Goal: Task Accomplishment & Management: Use online tool/utility

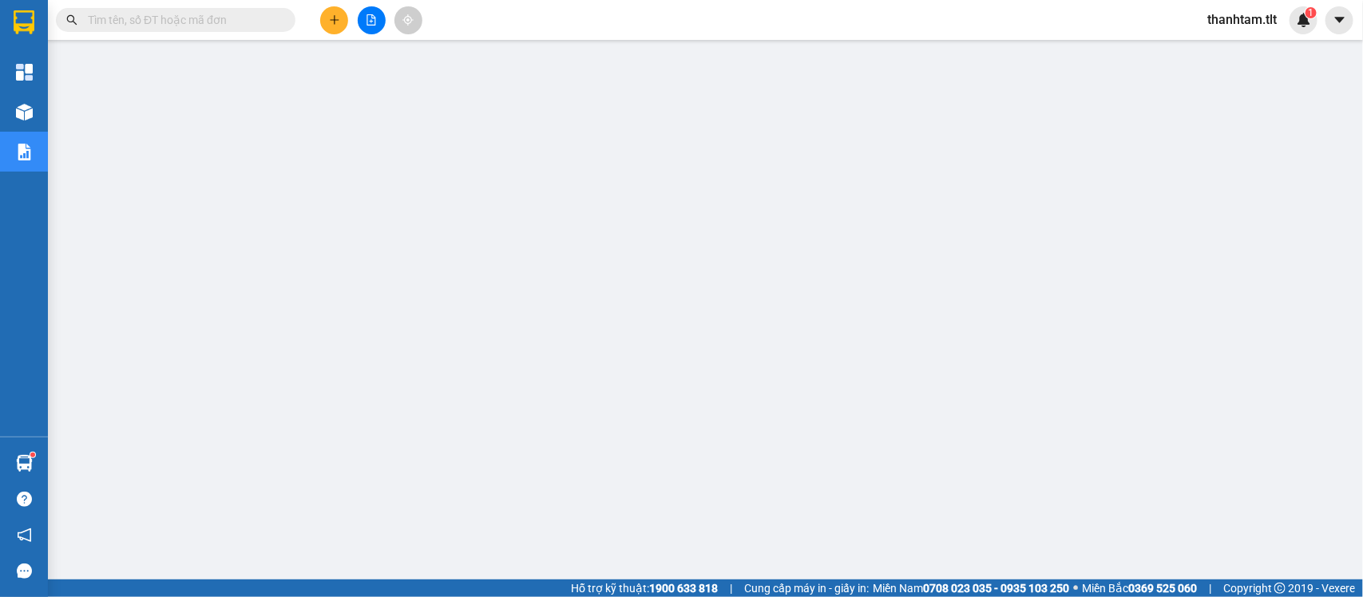
click at [1230, 22] on span "thanhtam.tlt" at bounding box center [1241, 20] width 95 height 20
click at [1260, 53] on span "Đăng xuất" at bounding box center [1251, 50] width 67 height 18
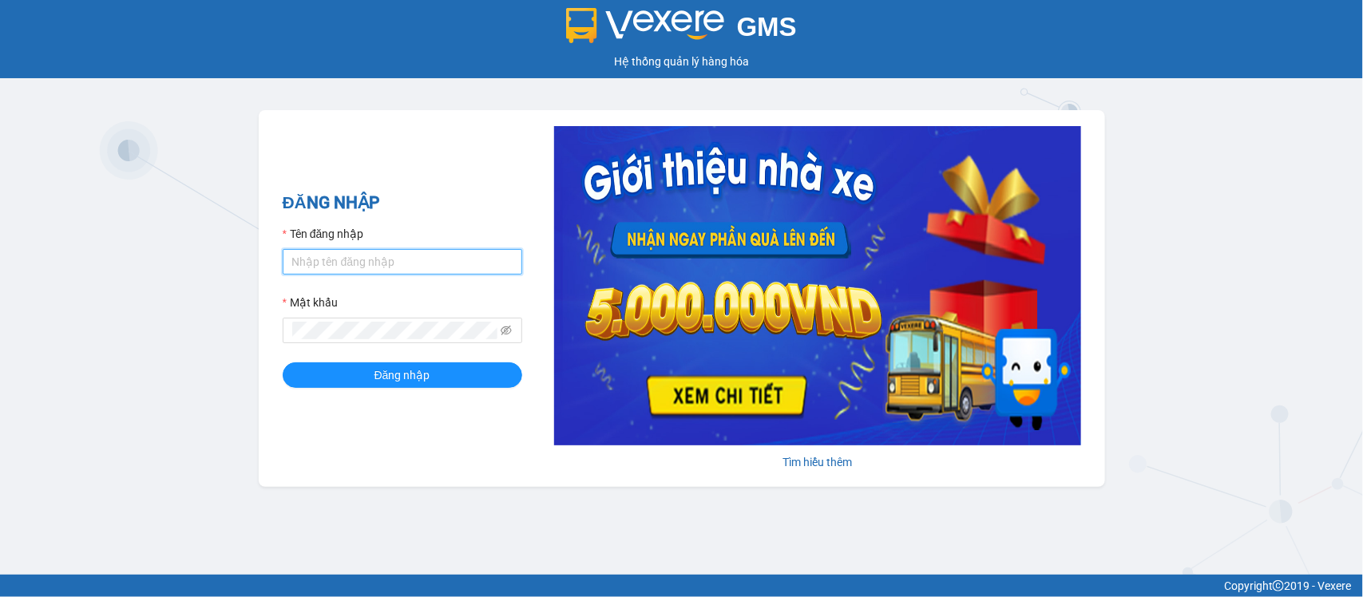
type input "nguyenthingocan.tlt"
click at [427, 362] on form "Tên đăng nhập nguyenthingocan.tlt Mật khẩu Đăng nhập" at bounding box center [402, 306] width 239 height 163
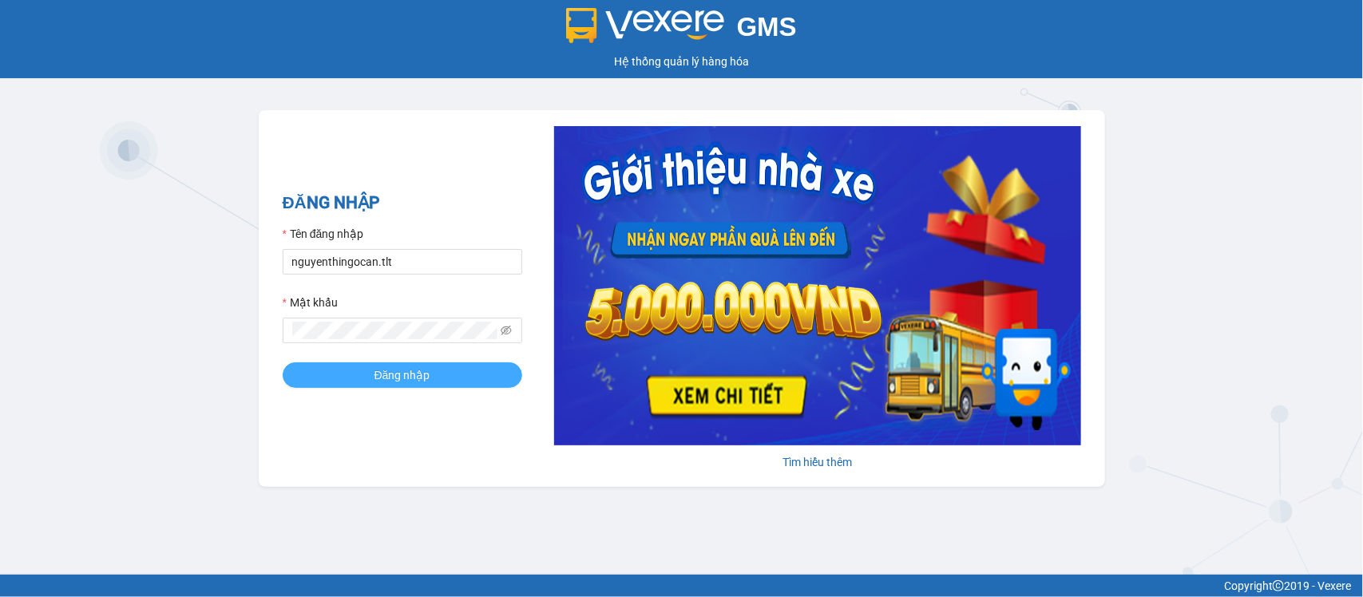
click at [425, 368] on span "Đăng nhập" at bounding box center [402, 375] width 56 height 18
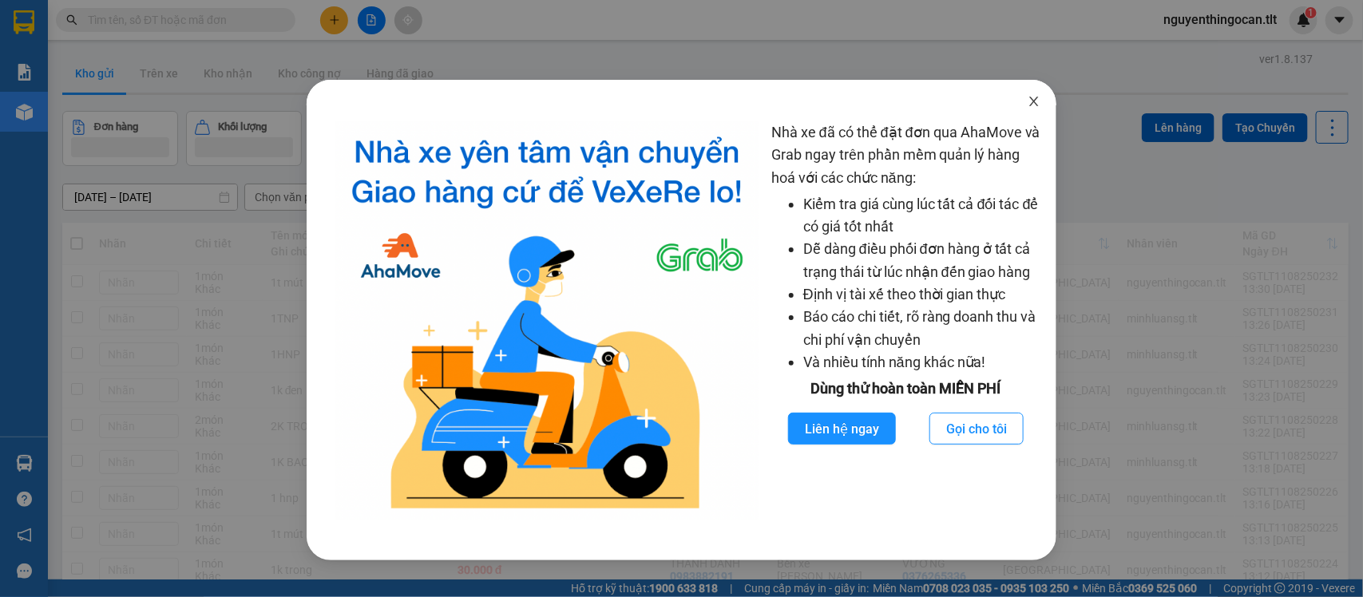
click at [1034, 112] on span "Close" at bounding box center [1033, 102] width 45 height 45
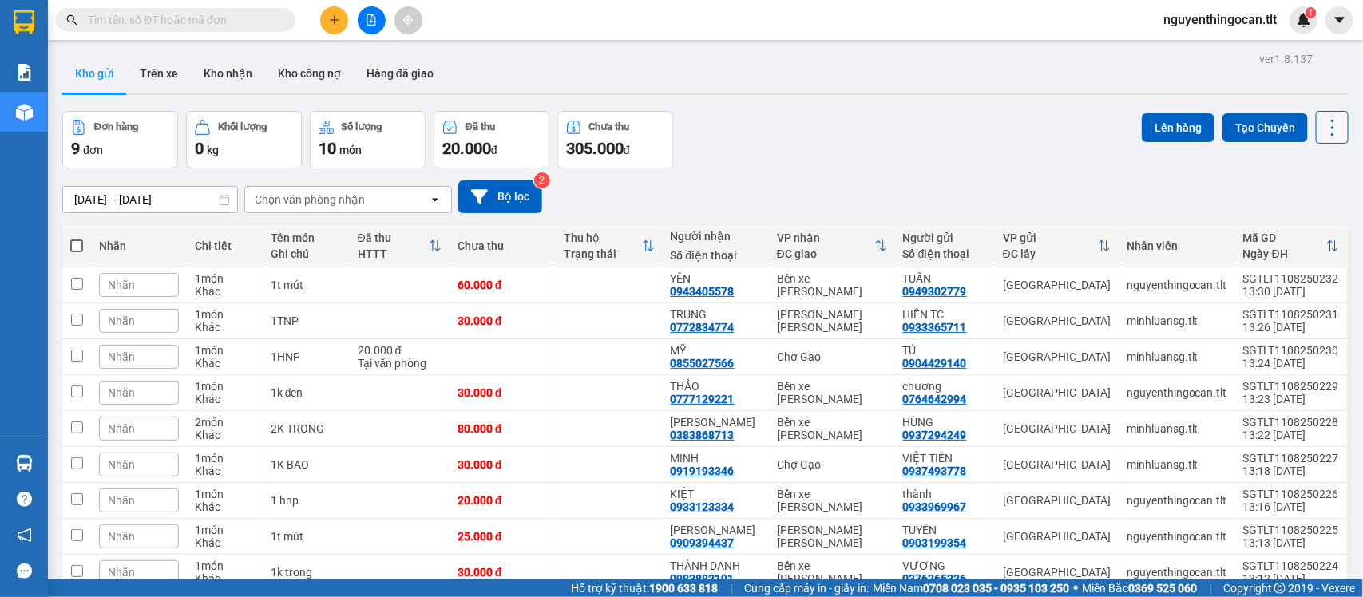
click at [1315, 120] on button at bounding box center [1331, 127] width 33 height 33
click at [1300, 221] on span "Làm mới" at bounding box center [1294, 228] width 44 height 16
click at [1315, 125] on button at bounding box center [1331, 127] width 33 height 33
click at [1315, 129] on button at bounding box center [1331, 127] width 33 height 33
click at [1321, 129] on icon at bounding box center [1332, 128] width 22 height 22
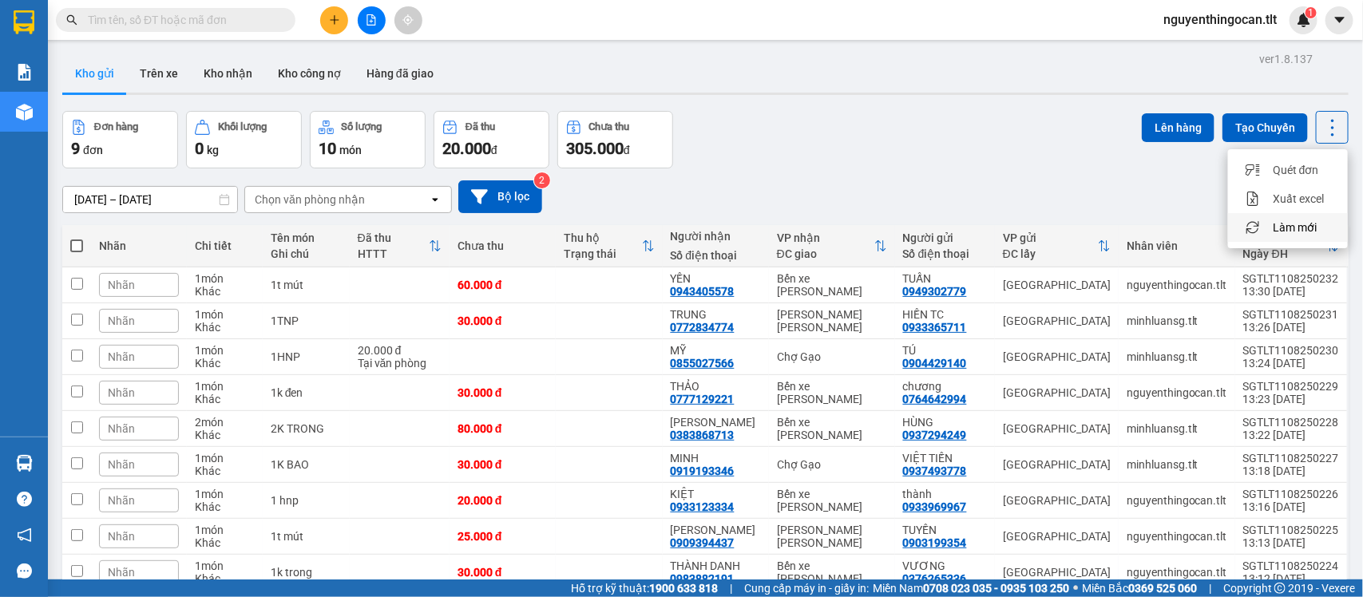
click at [1285, 220] on span "Làm mới" at bounding box center [1294, 228] width 44 height 16
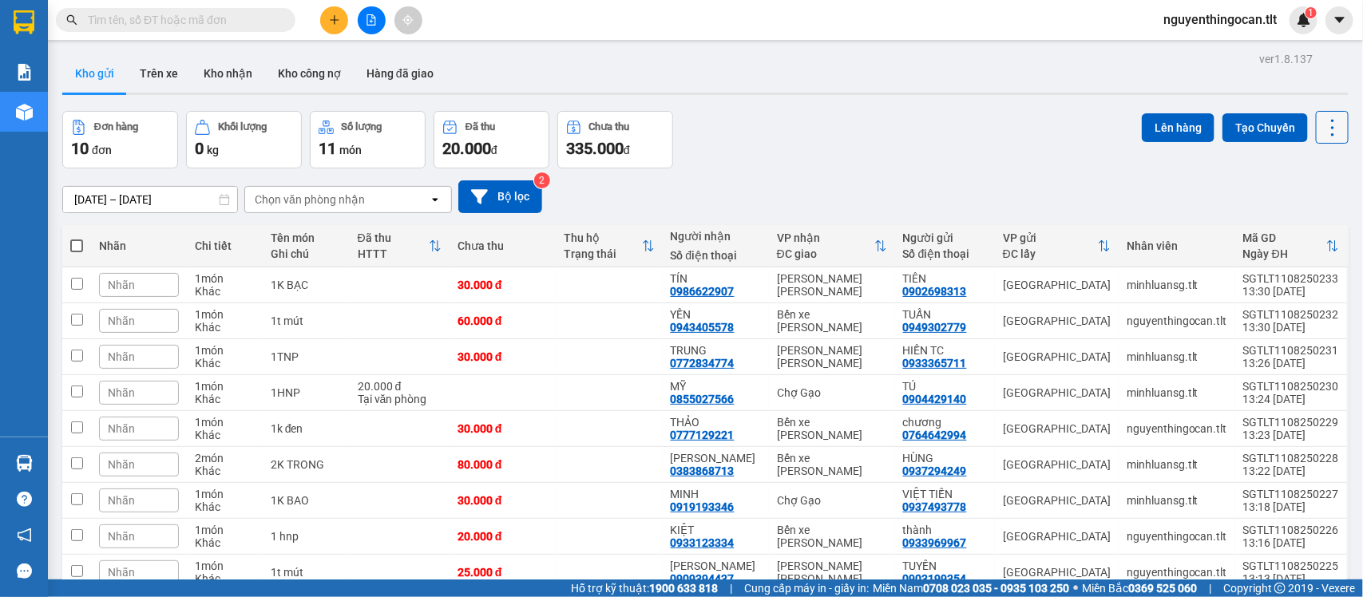
click at [1321, 136] on icon at bounding box center [1332, 128] width 22 height 22
click at [266, 24] on input "text" at bounding box center [182, 20] width 188 height 18
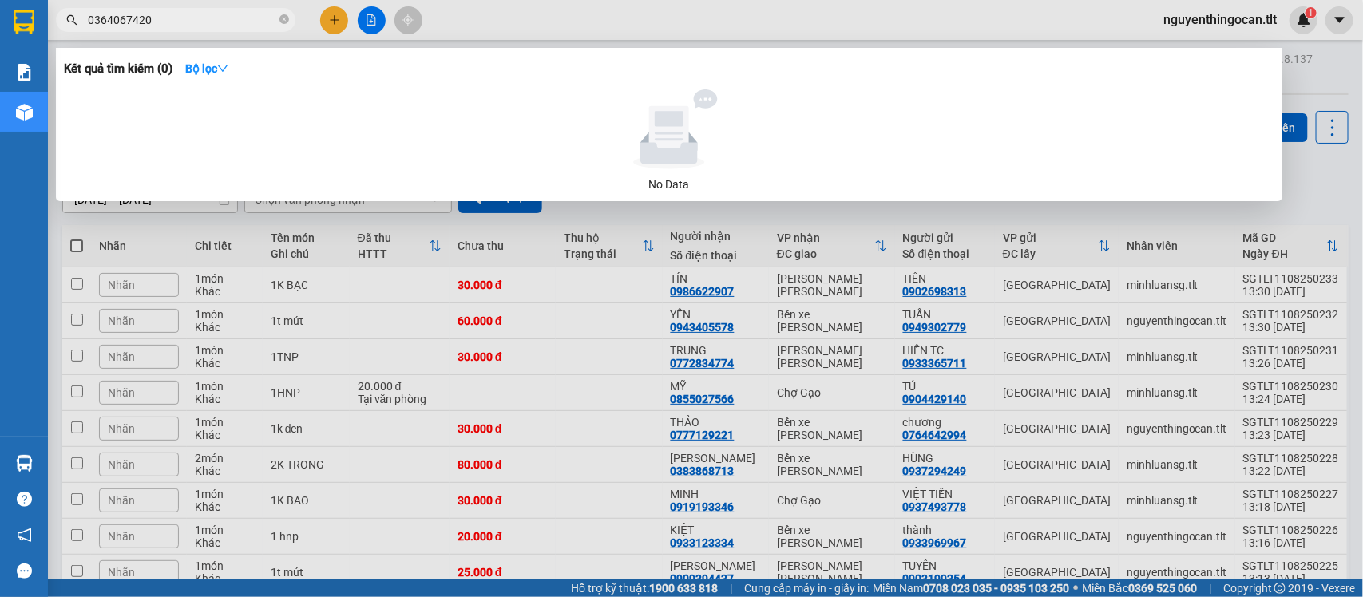
click at [121, 24] on input "0364067420" at bounding box center [182, 20] width 188 height 18
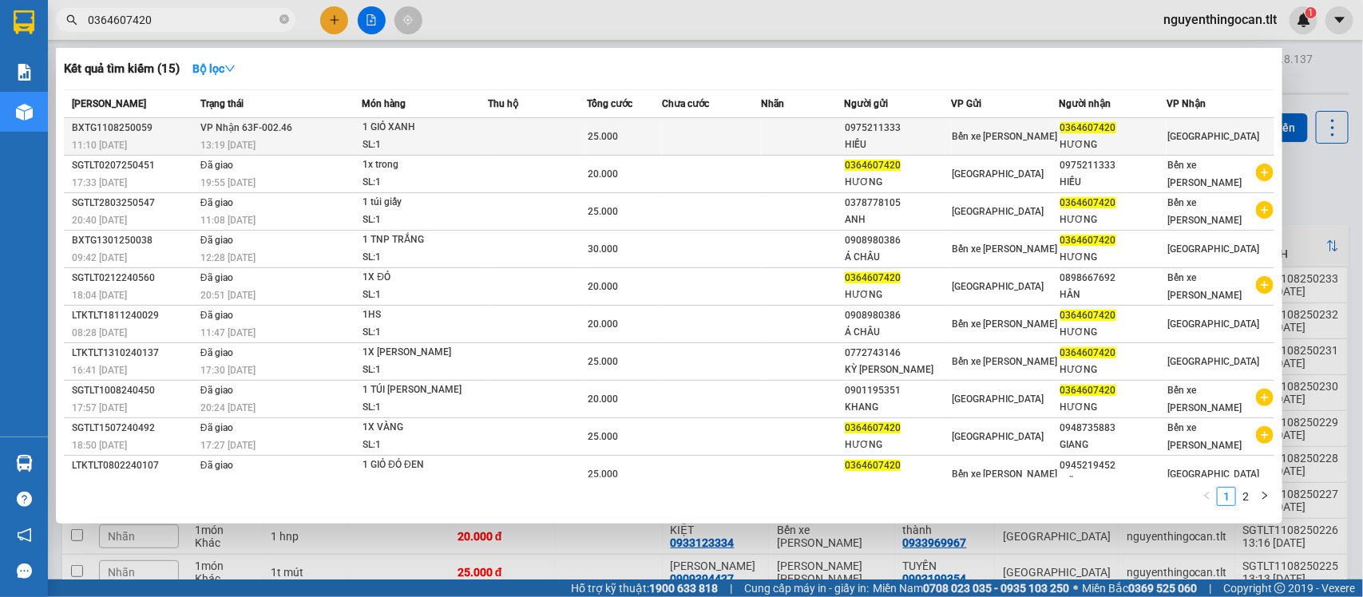
type input "0364607420"
click at [419, 125] on div "1 GIỎ XANH" at bounding box center [422, 128] width 120 height 18
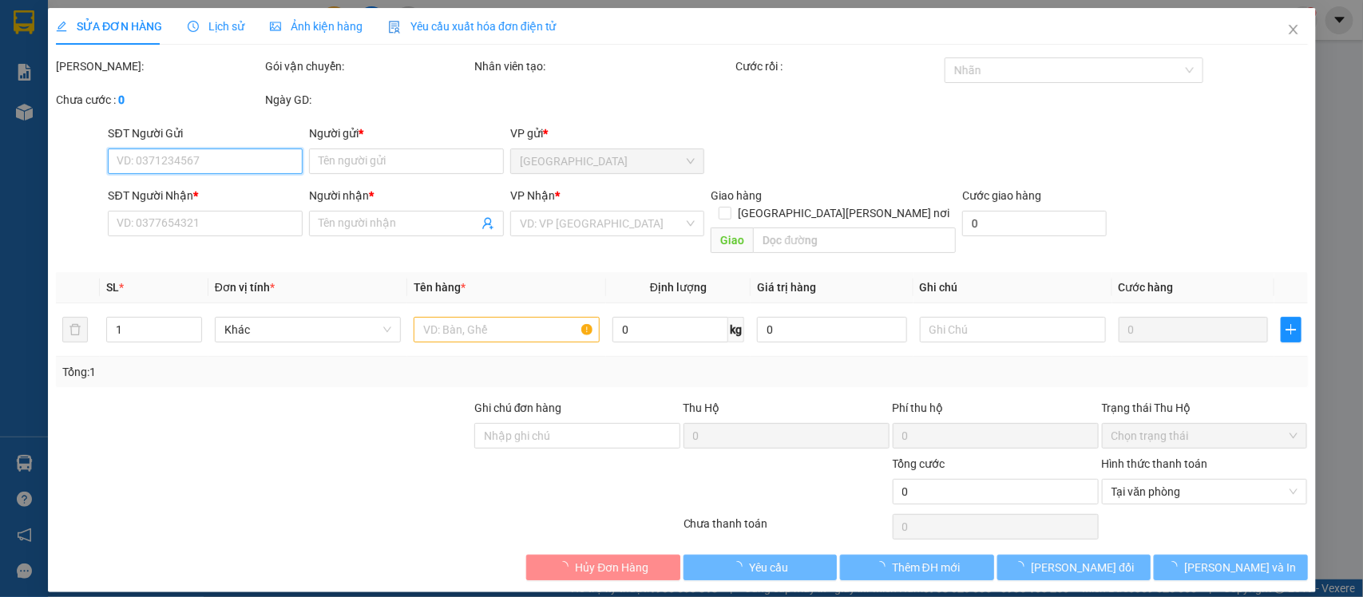
type input "0975211333"
type input "HIẾU"
type input "0364607420"
type input "HƯƠNG"
type input "25.000"
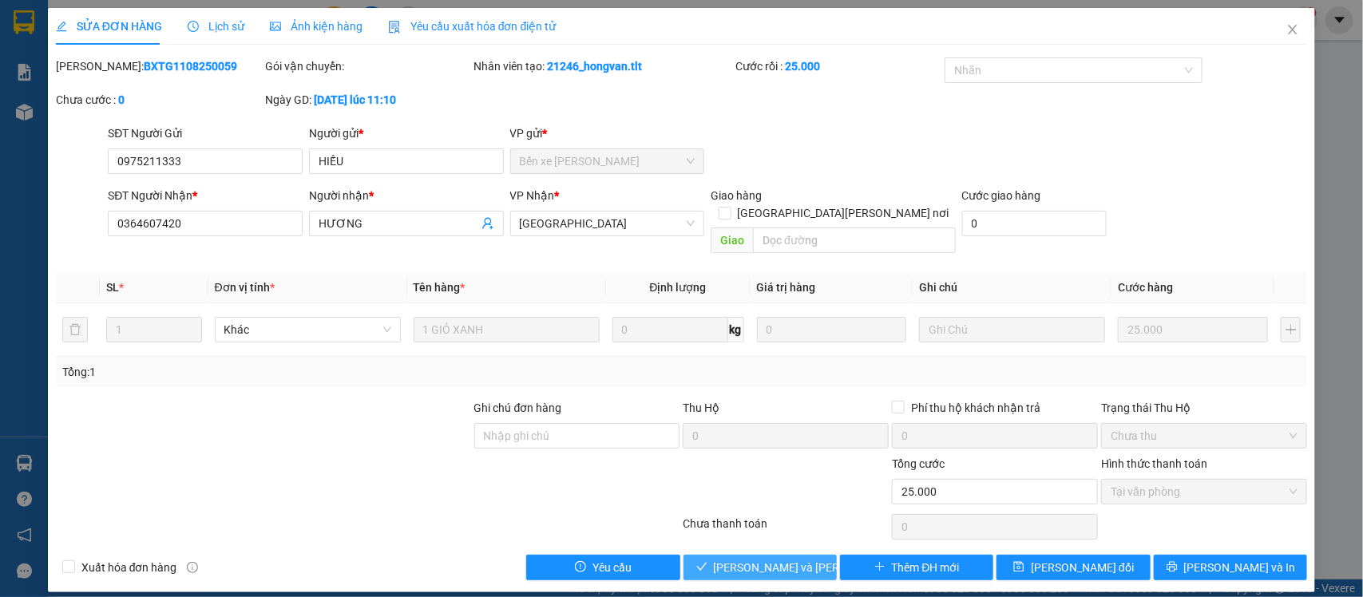
click at [770, 559] on span "[PERSON_NAME] và [PERSON_NAME] hàng" at bounding box center [822, 568] width 216 height 18
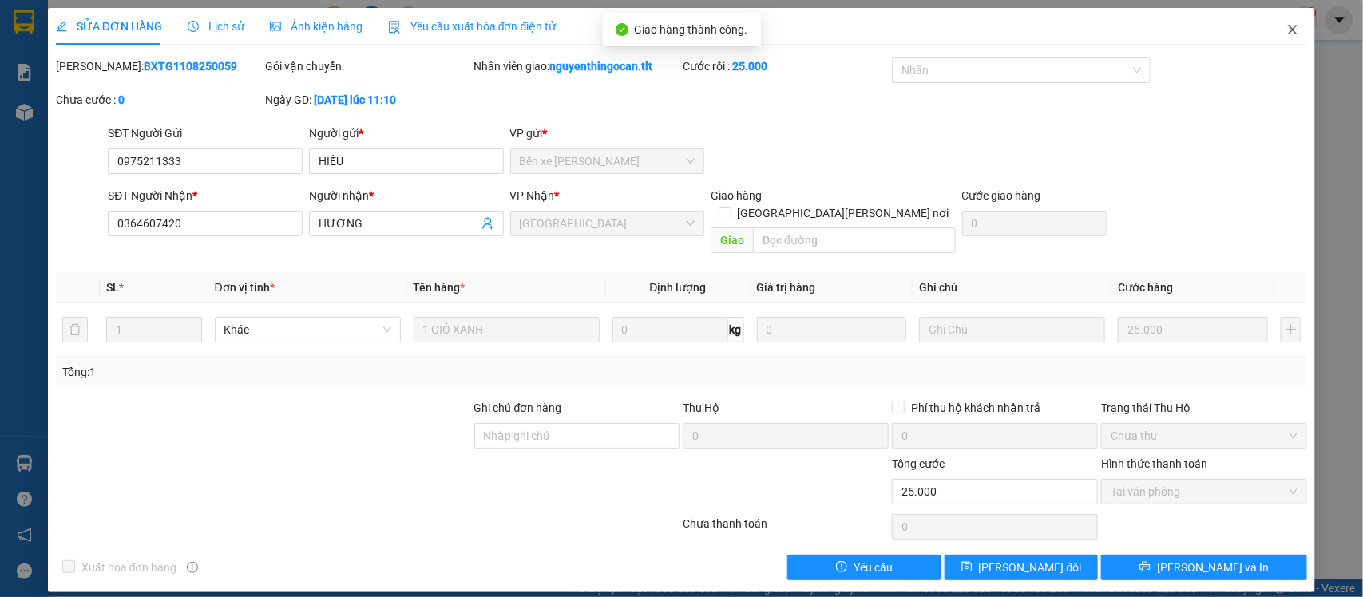
click at [1297, 34] on icon "close" at bounding box center [1292, 29] width 13 height 13
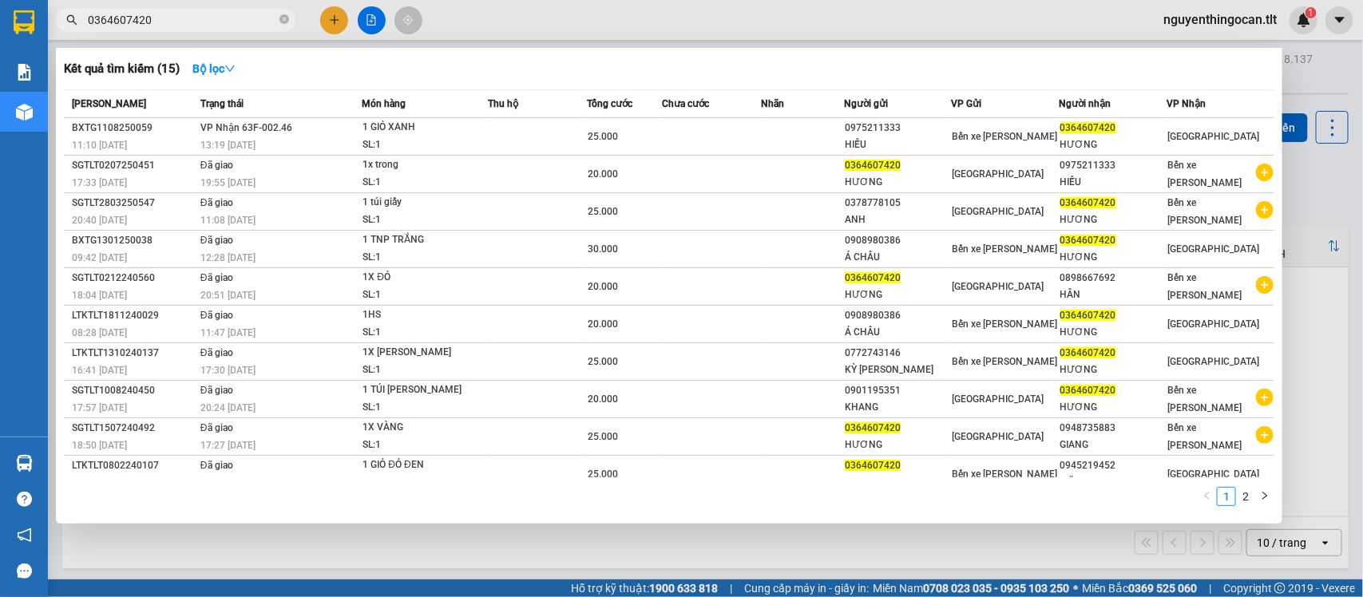
click at [232, 14] on input "0364607420" at bounding box center [182, 20] width 188 height 18
click at [225, 20] on input "0364607420" at bounding box center [182, 20] width 188 height 18
click at [192, 22] on input "0364607420" at bounding box center [182, 20] width 188 height 18
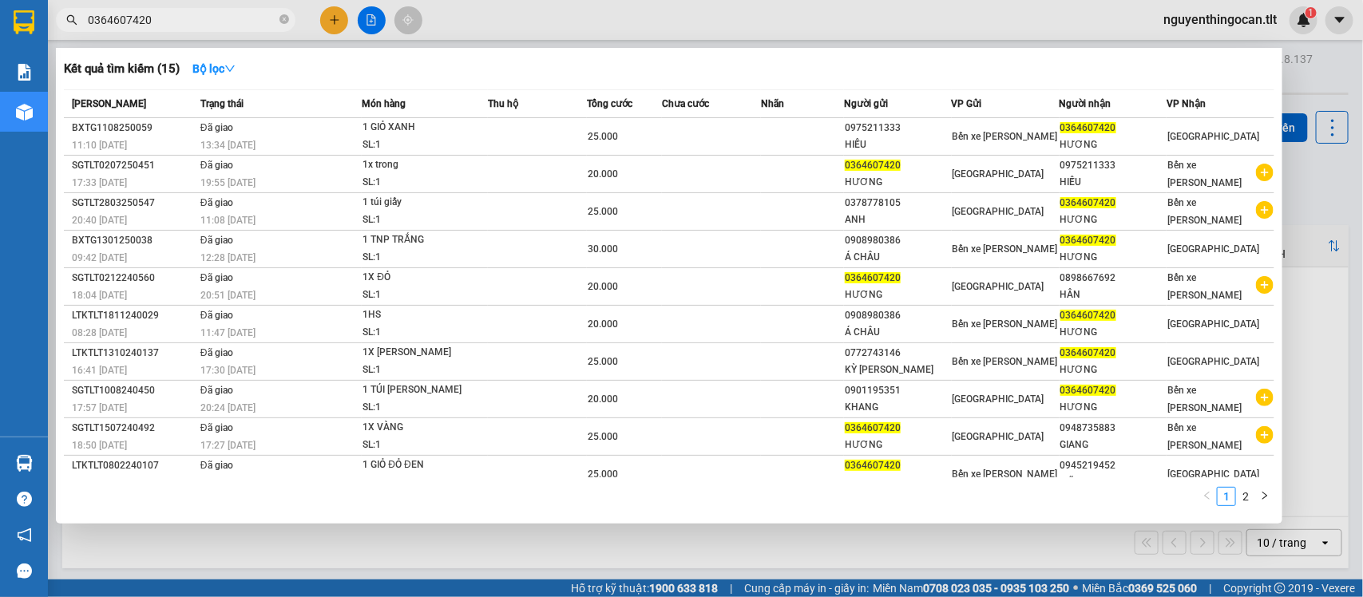
click at [192, 22] on input "0364607420" at bounding box center [182, 20] width 188 height 18
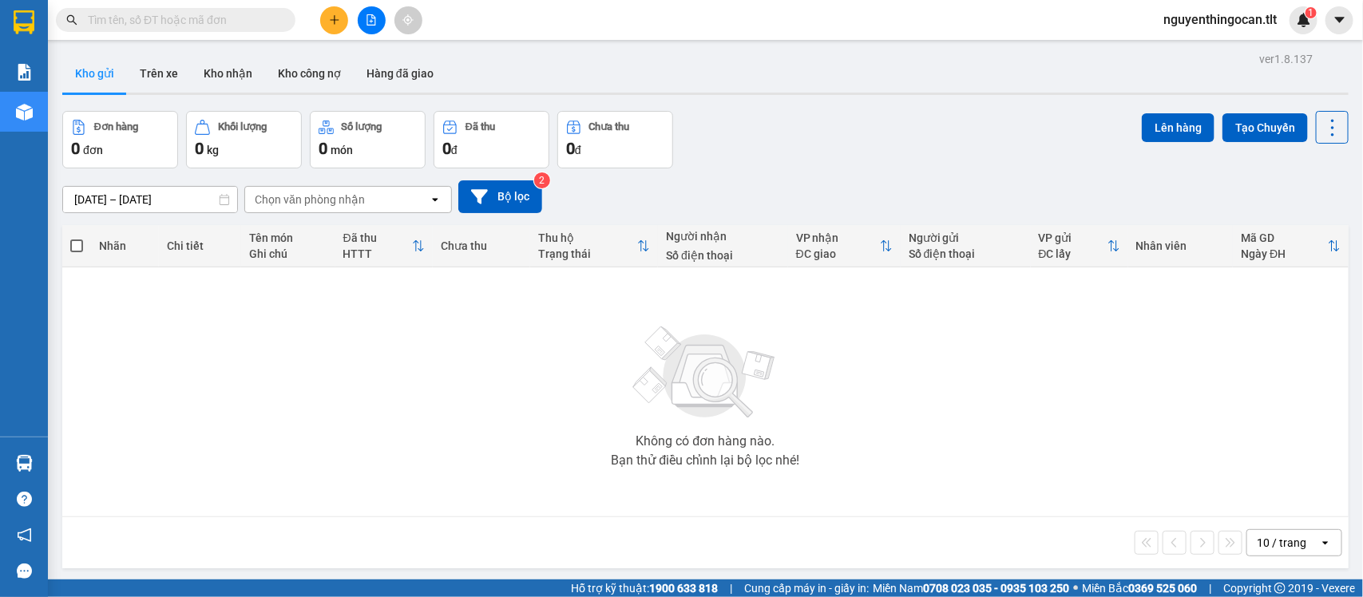
drag, startPoint x: 205, startPoint y: 18, endPoint x: 358, endPoint y: 100, distance: 172.8
click at [274, 53] on section "Kết quả [PERSON_NAME] ( 15 ) Bộ lọc Mã ĐH Trạng thái Món hàng Thu hộ Tổng [PERS…" at bounding box center [681, 298] width 1363 height 597
type input "d"
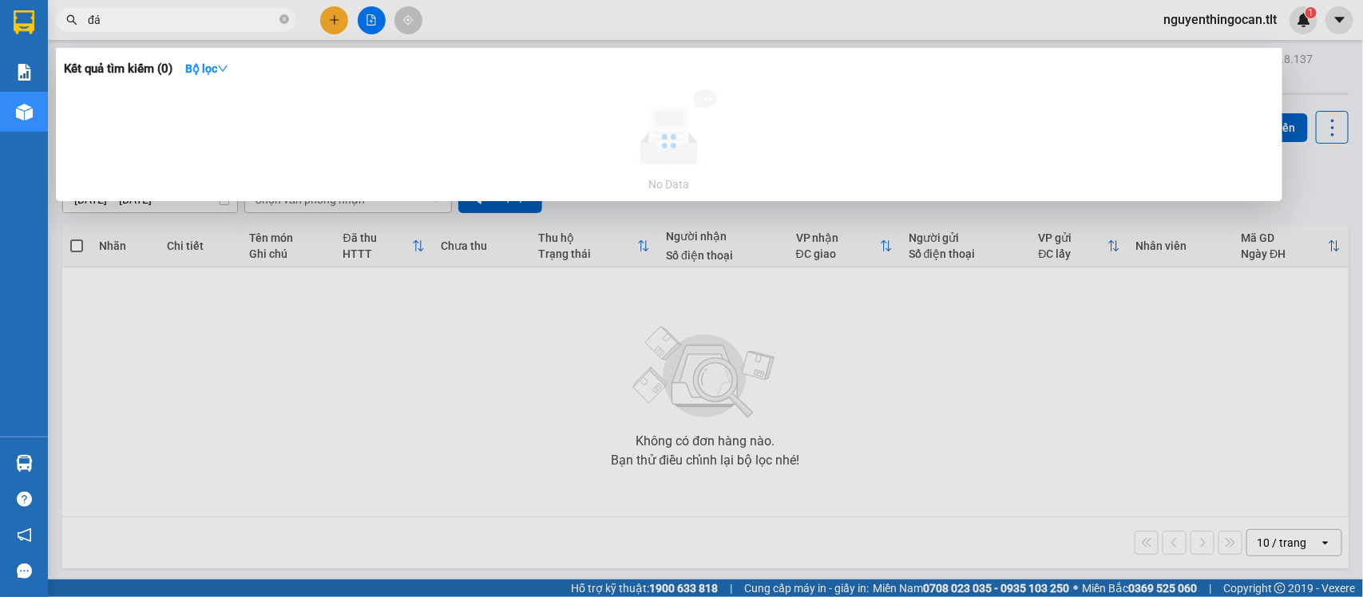
type input "đ"
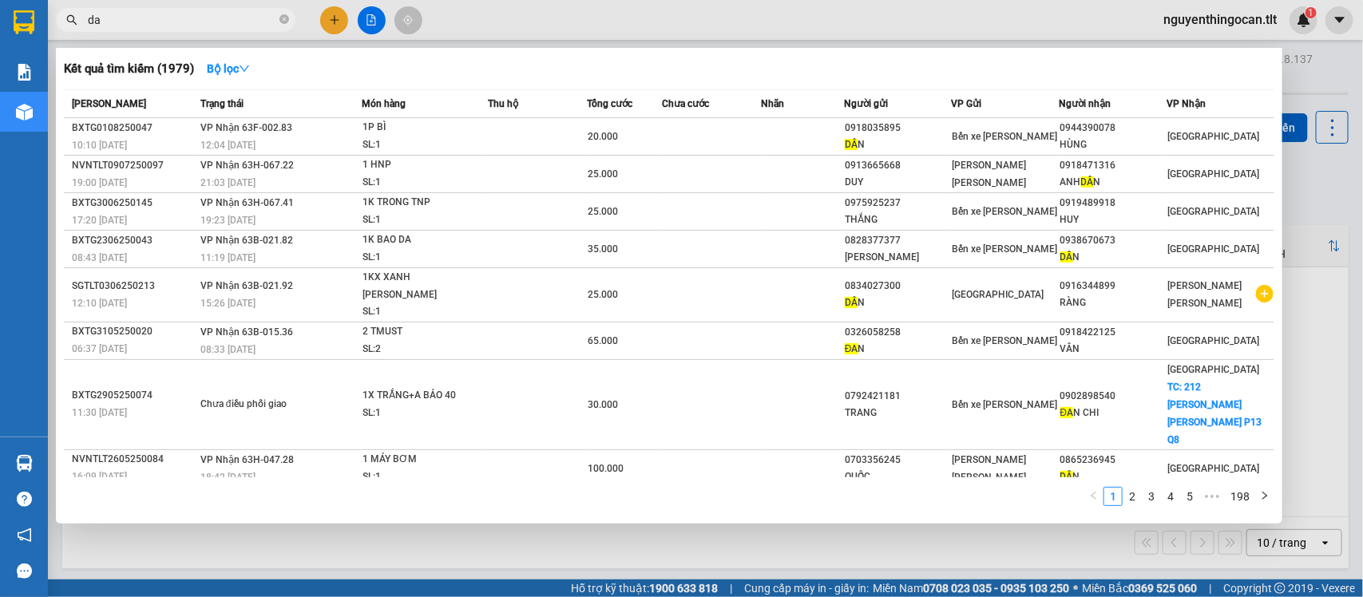
type input "d"
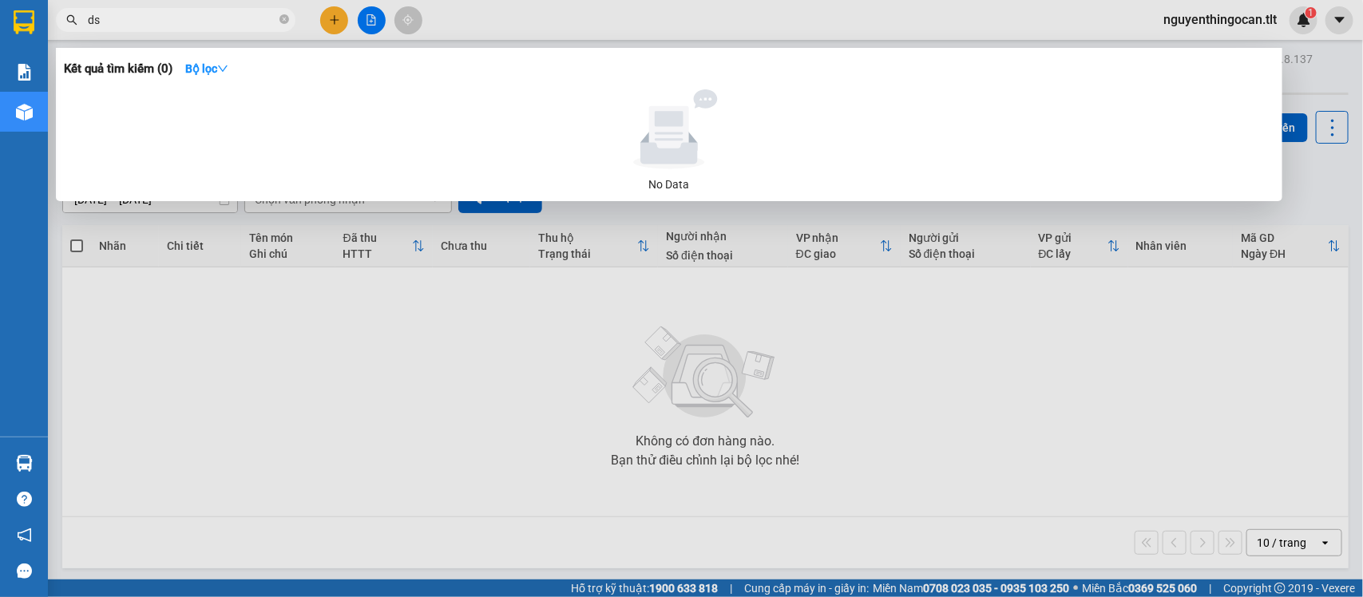
type input "d"
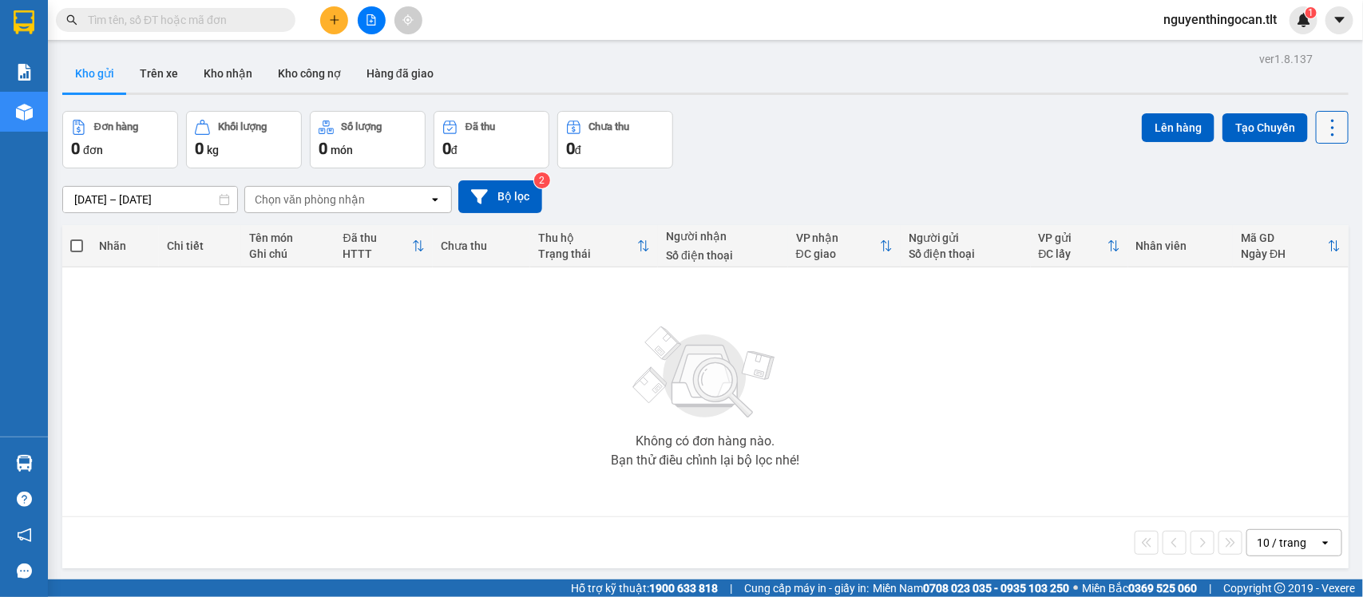
click at [1321, 133] on icon at bounding box center [1332, 128] width 22 height 22
click at [1264, 220] on div "Menu" at bounding box center [1252, 227] width 24 height 15
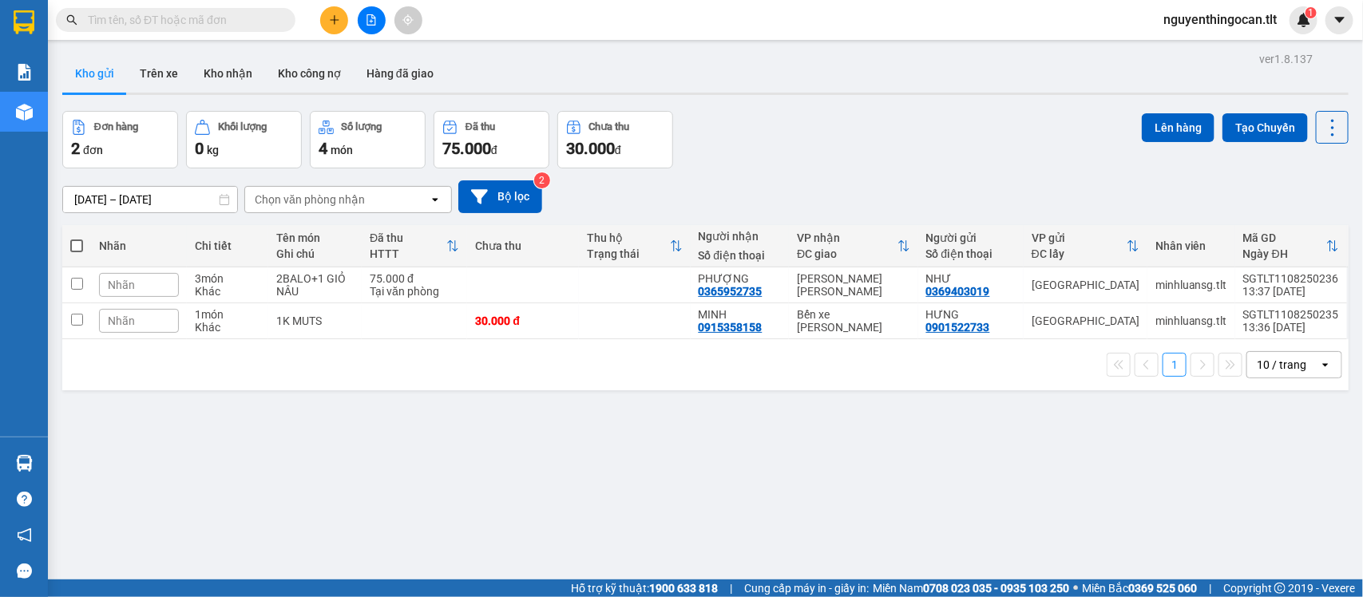
click at [380, 200] on div "Chọn văn phòng nhận" at bounding box center [337, 200] width 184 height 26
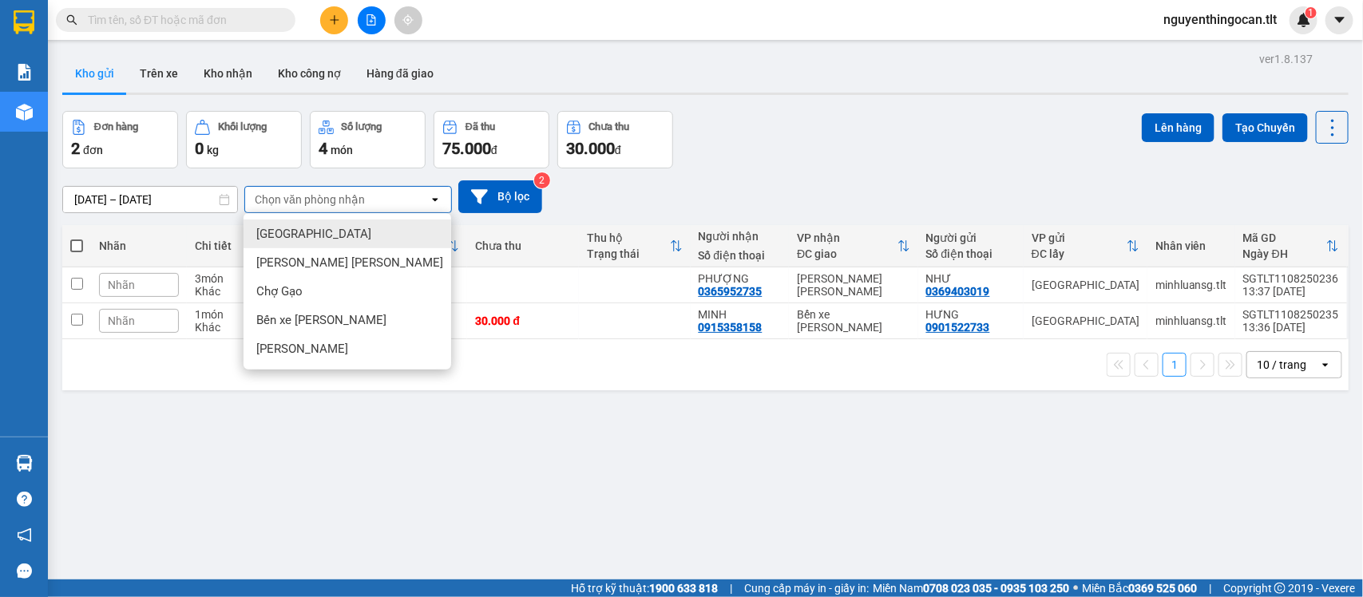
click at [1270, 359] on div "10 / trang" at bounding box center [1280, 365] width 49 height 16
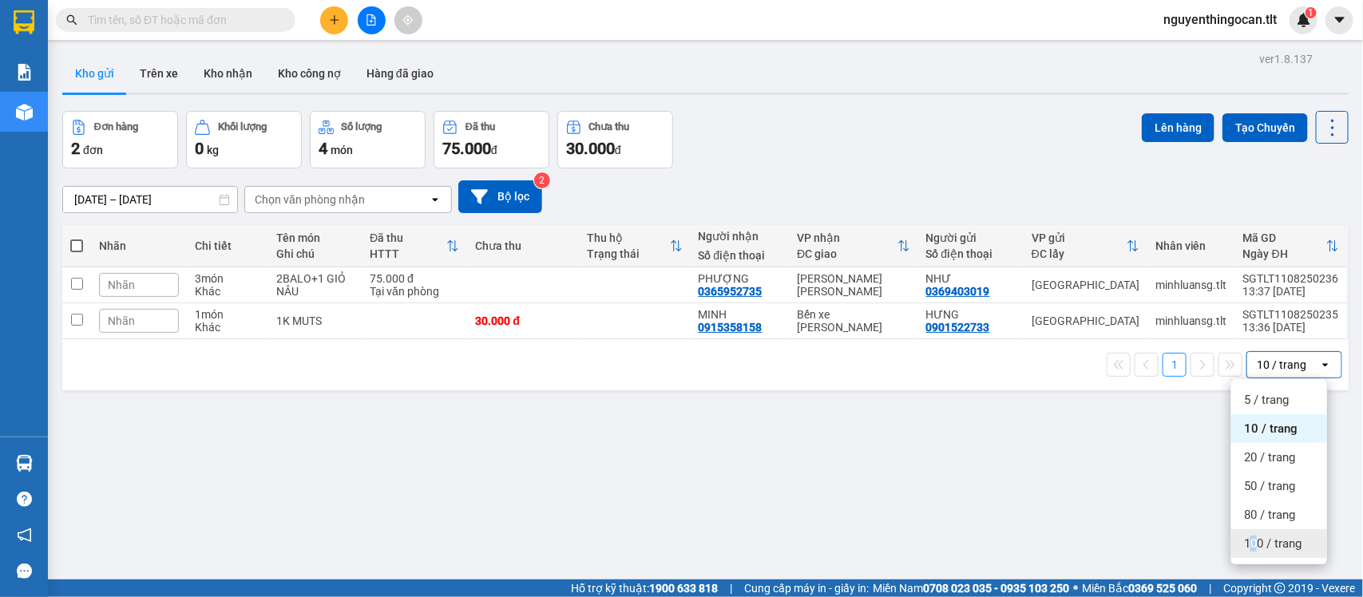
click at [1250, 536] on span "100 / trang" at bounding box center [1272, 544] width 57 height 16
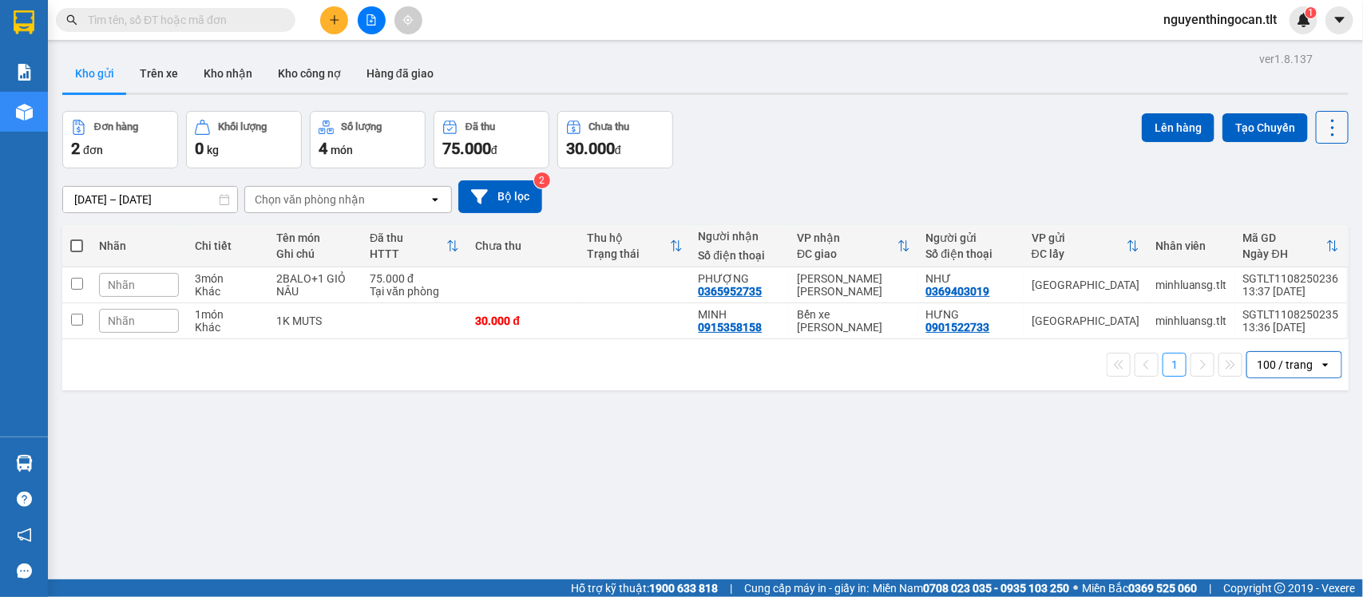
click at [1322, 133] on icon at bounding box center [1332, 128] width 22 height 22
click at [1279, 220] on span "Làm mới" at bounding box center [1294, 228] width 44 height 16
click at [1327, 137] on icon at bounding box center [1332, 128] width 22 height 22
click at [1290, 213] on li "Làm mới" at bounding box center [1288, 227] width 120 height 29
click at [192, 12] on input "text" at bounding box center [182, 20] width 188 height 18
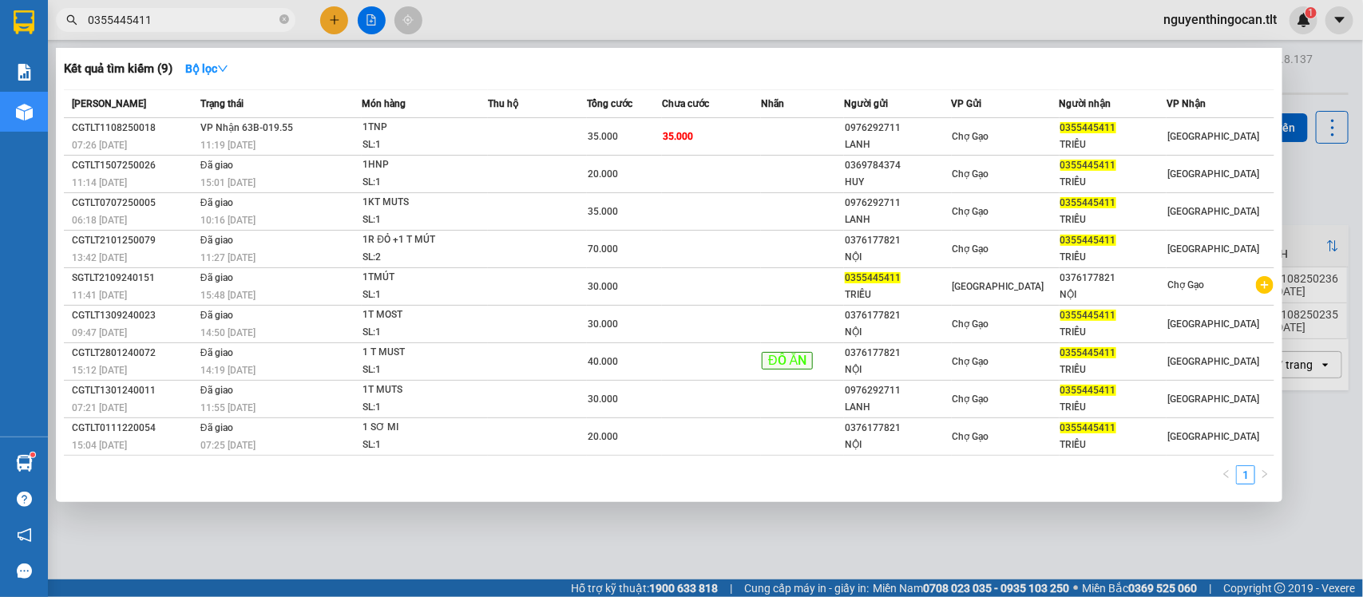
click at [224, 17] on input "0355445411" at bounding box center [182, 20] width 188 height 18
click at [1308, 145] on div at bounding box center [681, 298] width 1363 height 597
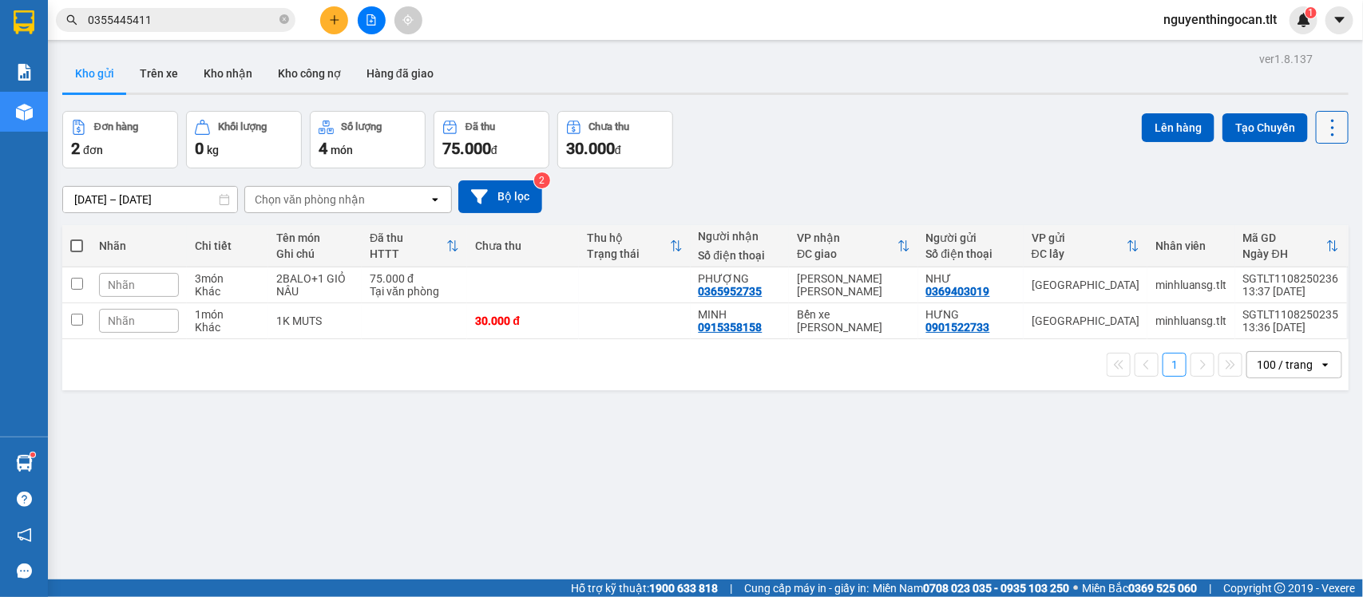
click at [1321, 136] on icon at bounding box center [1332, 128] width 22 height 22
click at [1274, 227] on span "Làm mới" at bounding box center [1294, 228] width 44 height 16
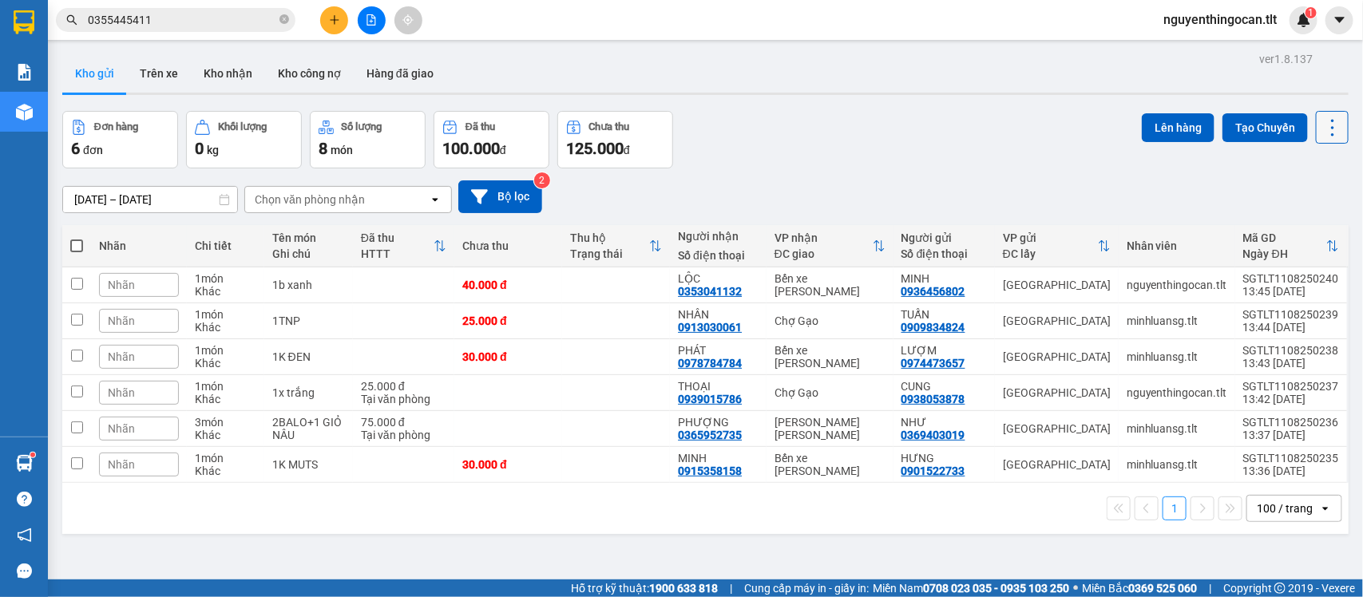
click at [1315, 133] on button at bounding box center [1331, 127] width 33 height 33
click at [1287, 213] on li "Làm mới" at bounding box center [1288, 227] width 120 height 29
click at [1321, 133] on icon at bounding box center [1332, 128] width 22 height 22
click at [1299, 225] on span "Làm mới" at bounding box center [1294, 228] width 44 height 16
click at [1321, 130] on icon at bounding box center [1332, 128] width 22 height 22
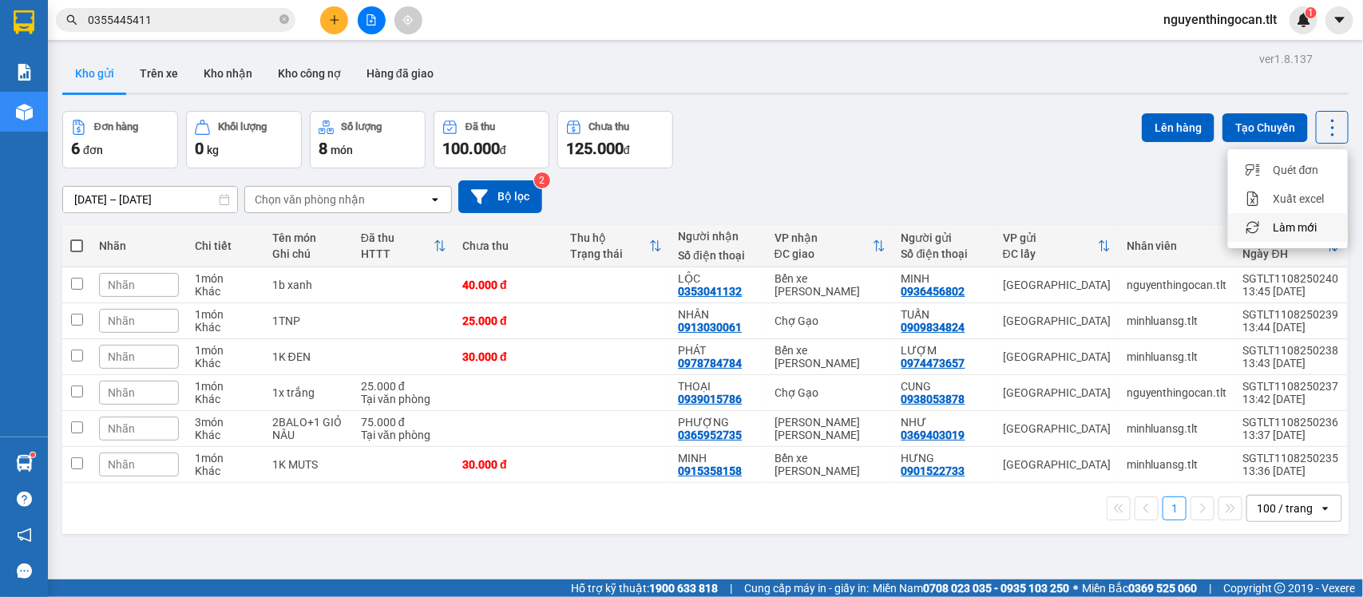
drag, startPoint x: 1303, startPoint y: 222, endPoint x: 1295, endPoint y: 220, distance: 8.1
click at [1302, 222] on span "Làm mới" at bounding box center [1294, 228] width 44 height 16
click at [200, 17] on input "0355445411" at bounding box center [182, 20] width 188 height 18
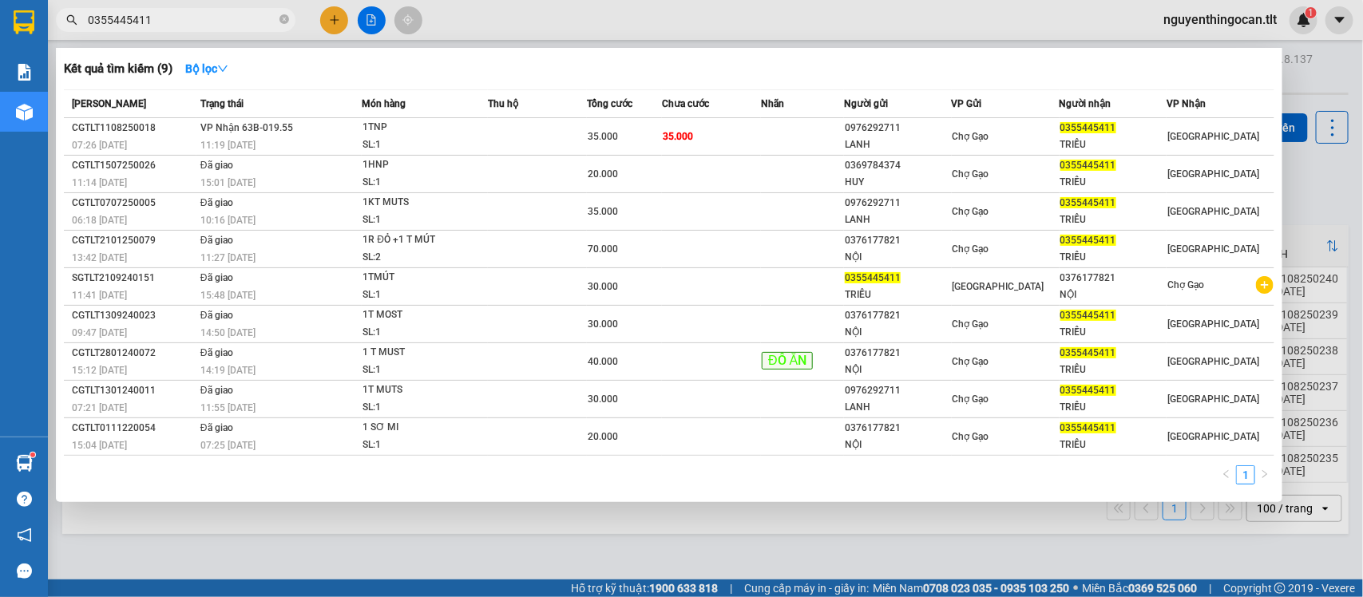
click at [200, 17] on input "0355445411" at bounding box center [182, 20] width 188 height 18
click at [212, 14] on input "0355445411" at bounding box center [182, 20] width 188 height 18
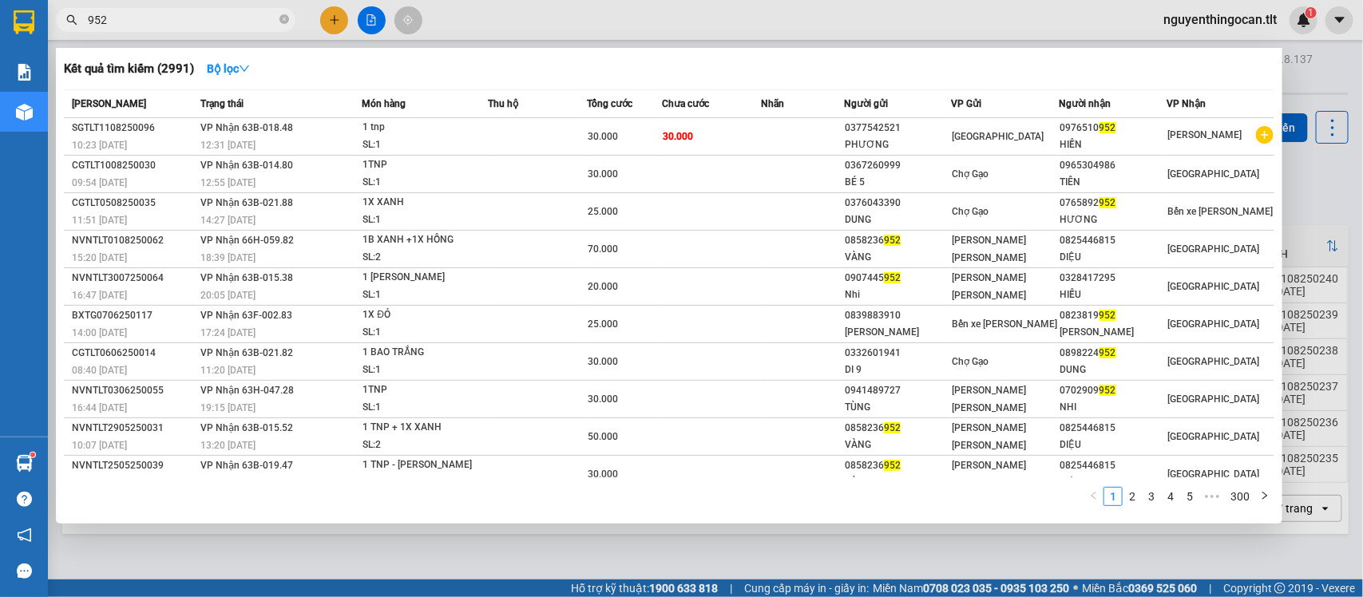
type input "952"
click at [1318, 148] on div at bounding box center [681, 298] width 1363 height 597
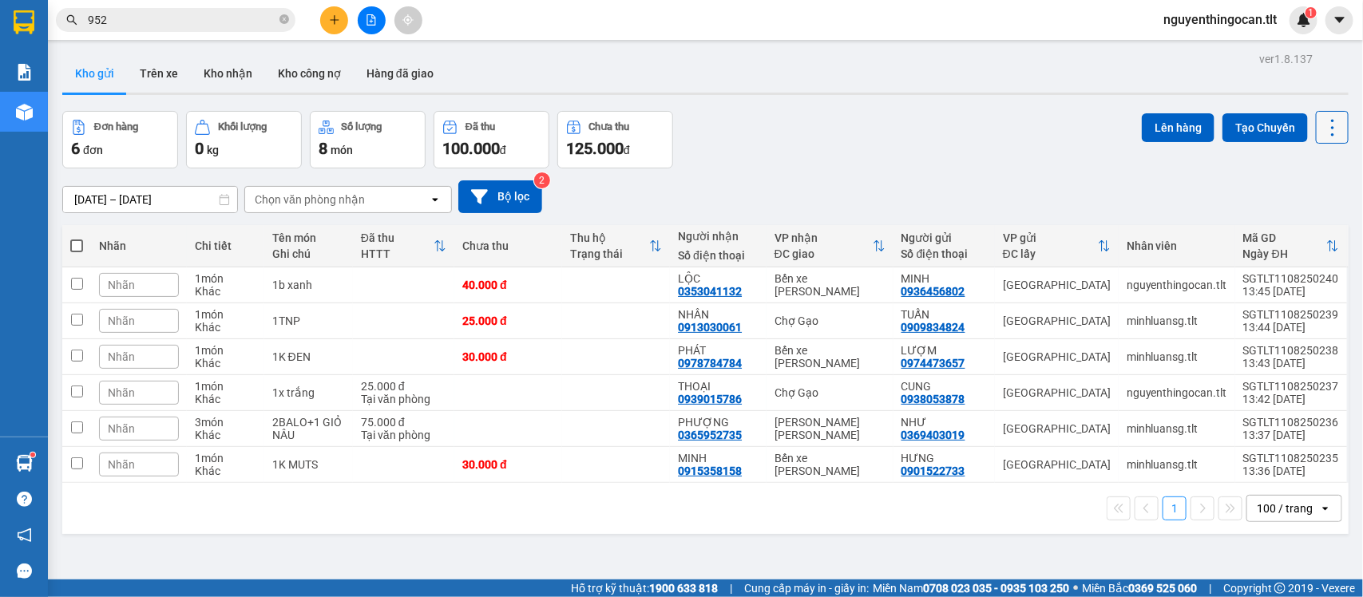
click at [1319, 138] on button at bounding box center [1331, 127] width 33 height 33
click at [1311, 220] on span "Làm mới" at bounding box center [1294, 228] width 44 height 16
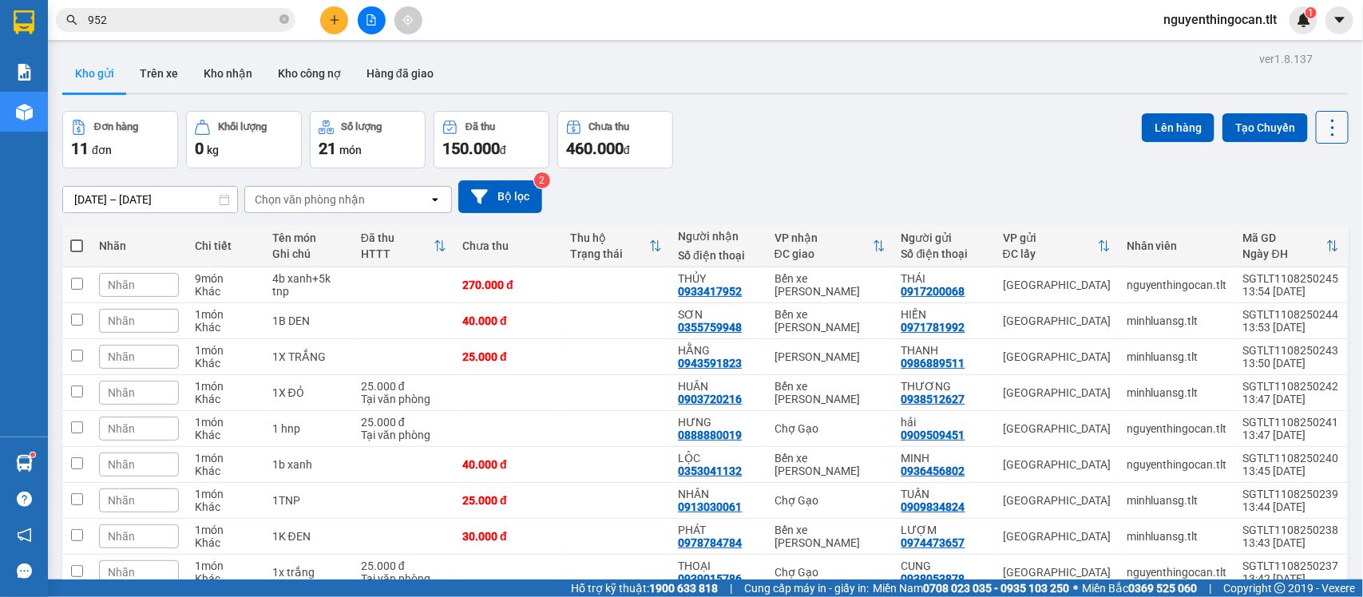
click at [1321, 128] on icon at bounding box center [1332, 128] width 22 height 22
click at [1280, 222] on span "Làm mới" at bounding box center [1294, 228] width 44 height 16
click at [829, 142] on div "Đơn hàng 11 đơn [PERSON_NAME] 0 kg Số [PERSON_NAME] 21 món Đã thu 150.000 [PERS…" at bounding box center [705, 139] width 1286 height 57
click at [1321, 117] on icon at bounding box center [1332, 128] width 22 height 22
click at [1305, 217] on li "Làm mới" at bounding box center [1288, 227] width 120 height 29
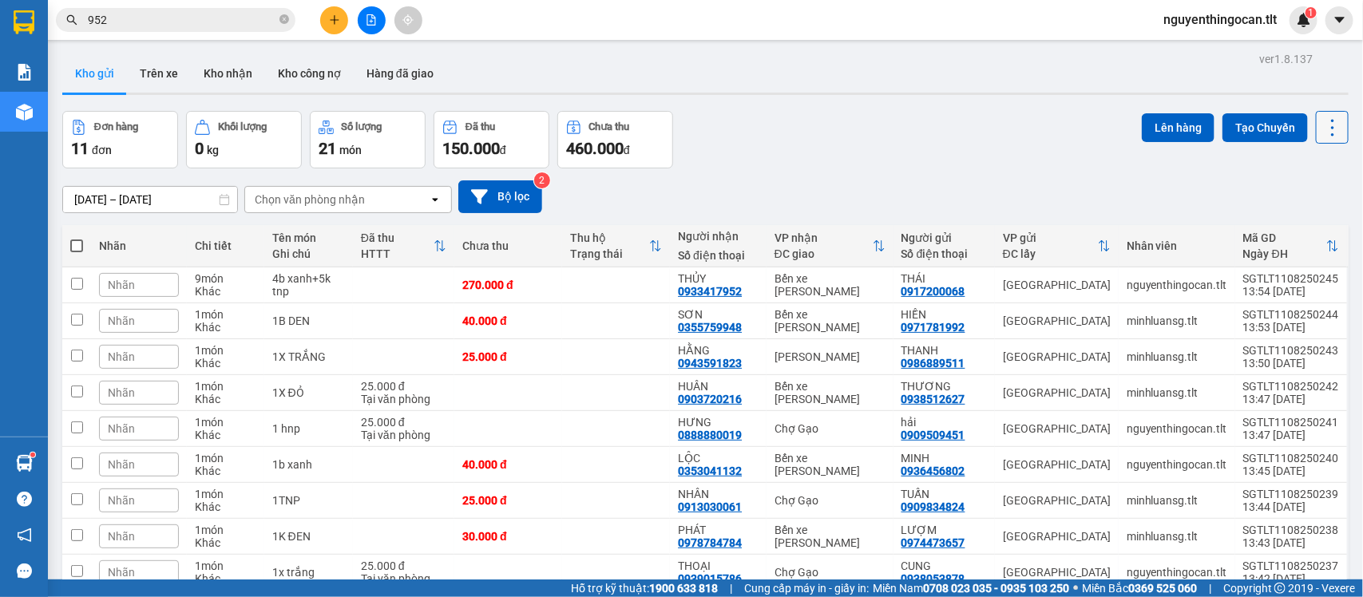
click at [1321, 125] on icon at bounding box center [1332, 128] width 22 height 22
click at [1300, 216] on li "Làm mới" at bounding box center [1288, 227] width 120 height 29
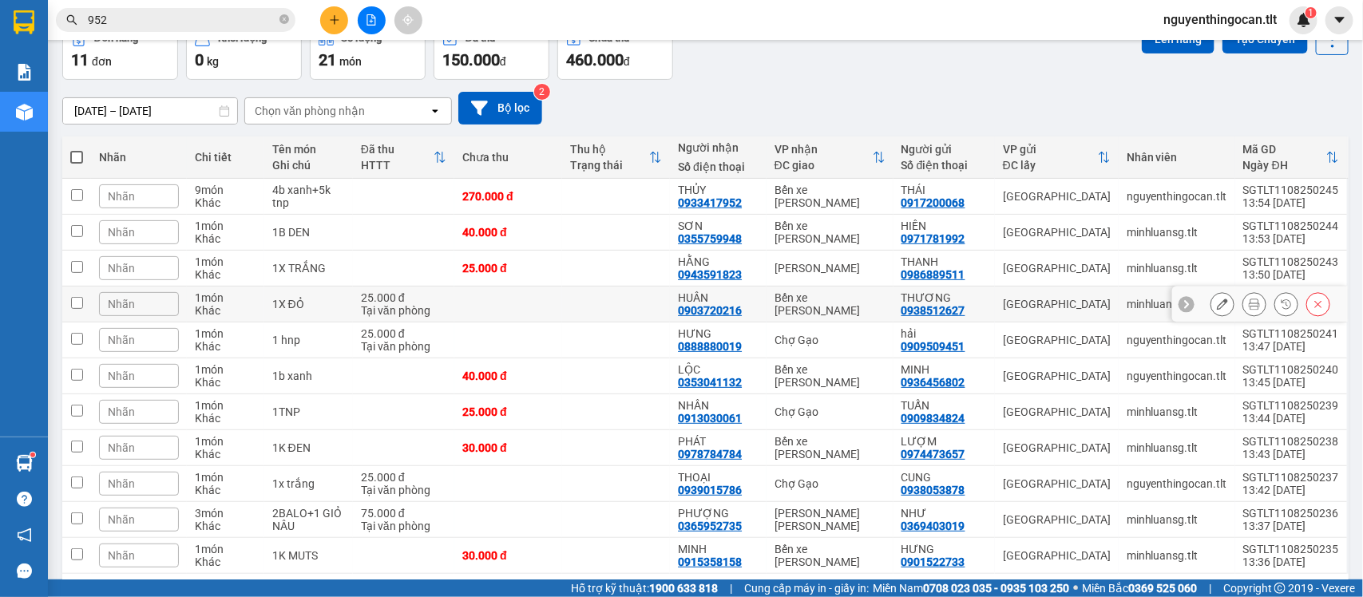
scroll to position [152, 0]
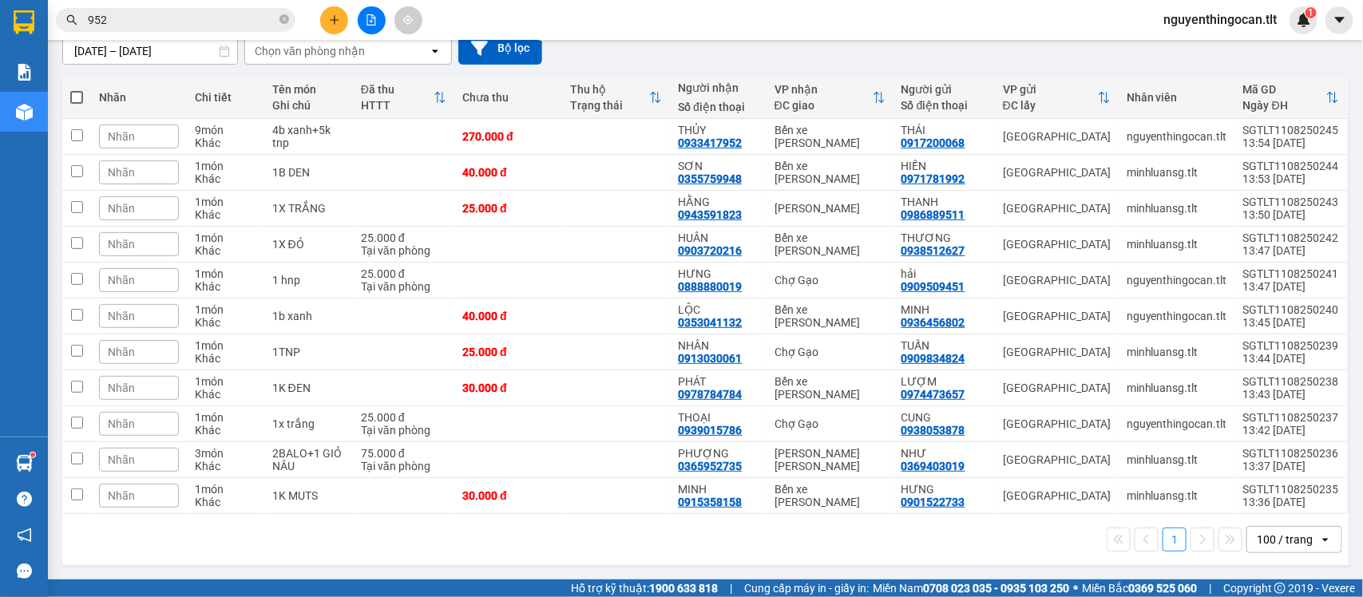
click at [210, 16] on input "952" at bounding box center [182, 20] width 188 height 18
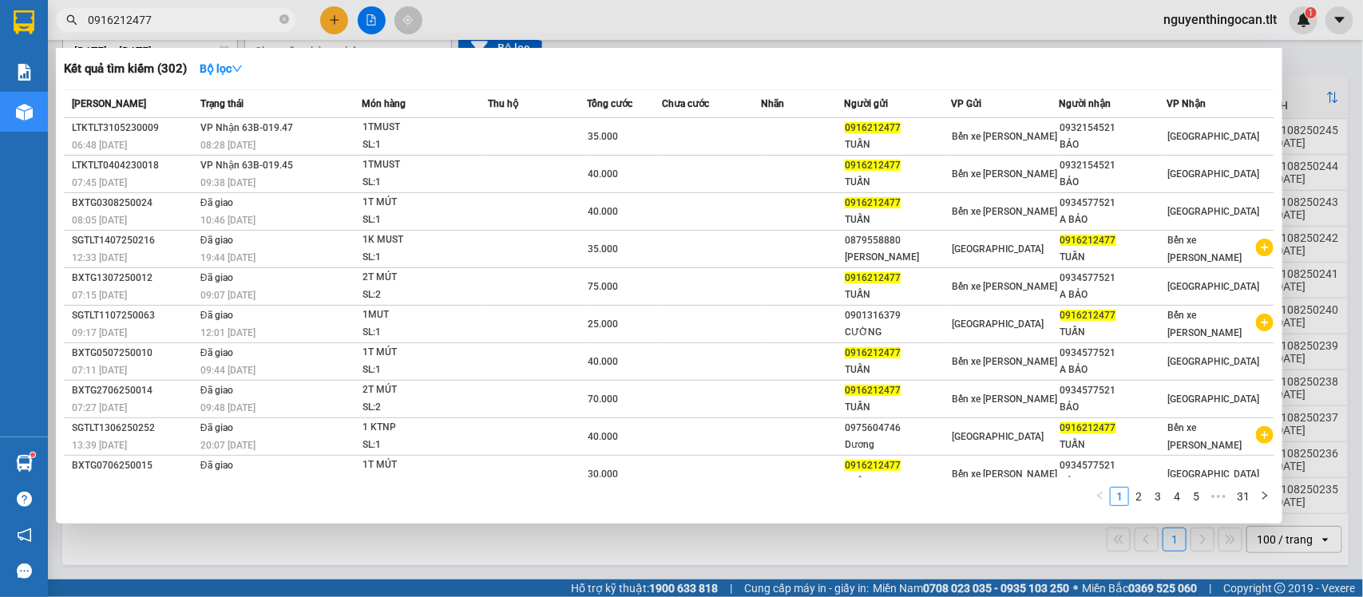
click at [1333, 80] on div at bounding box center [681, 298] width 1363 height 597
click at [196, 18] on input "0916212477" at bounding box center [182, 20] width 188 height 18
click at [212, 18] on input "0916212477" at bounding box center [182, 20] width 188 height 18
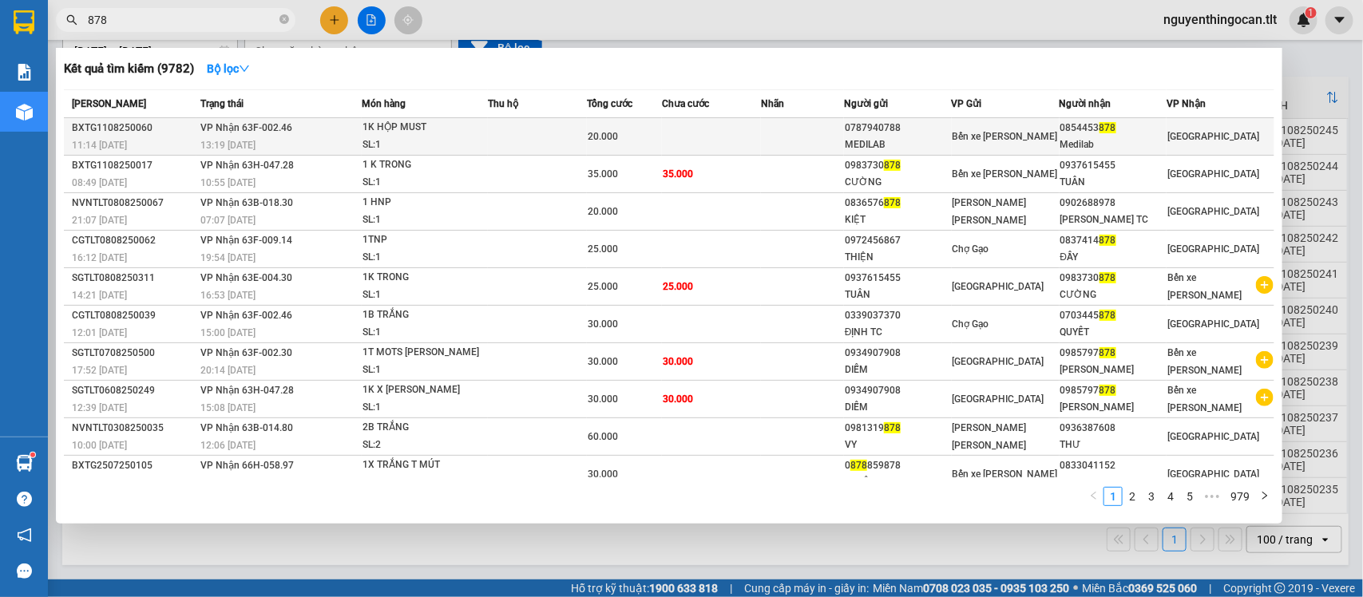
type input "878"
click at [511, 137] on td at bounding box center [537, 137] width 99 height 38
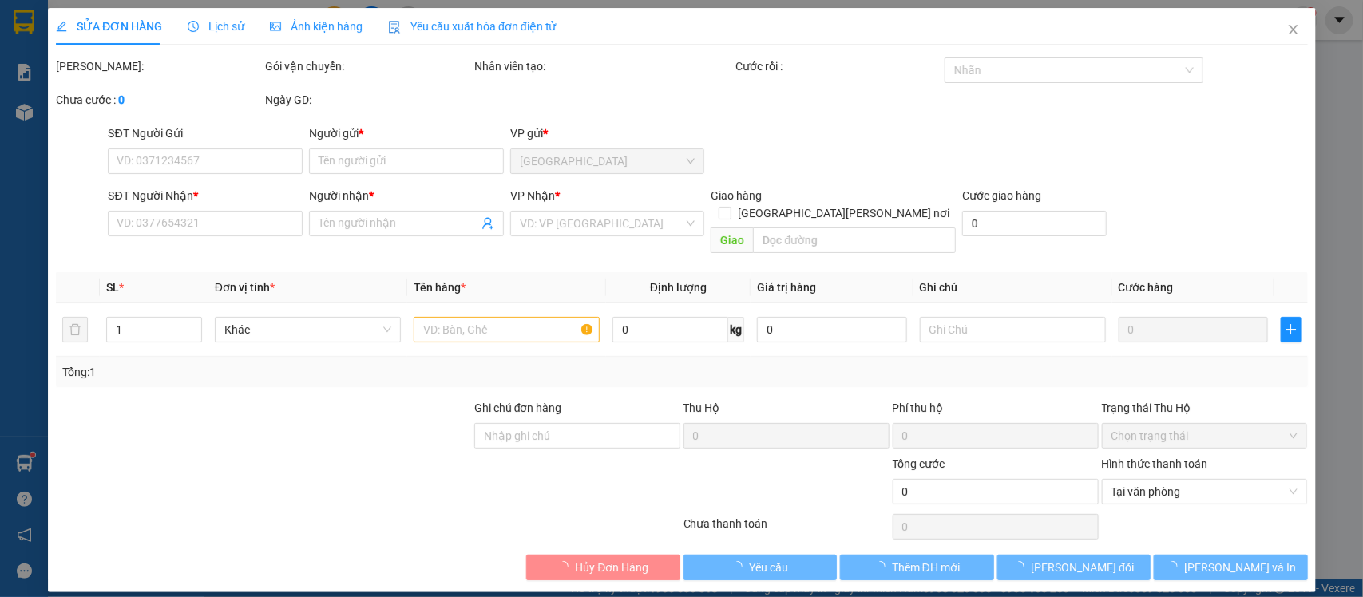
type input "0787940788"
type input "MEDILAB"
type input "0854453878"
type input "Medilab"
type input "20.000"
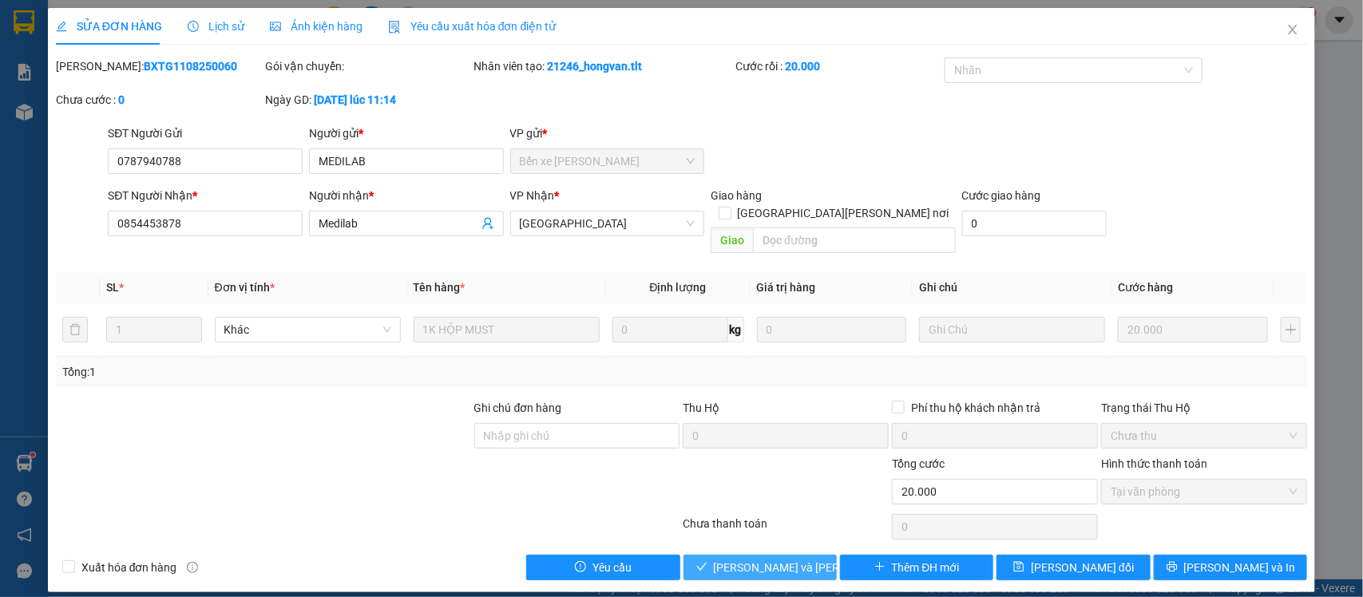
click at [720, 555] on button "[PERSON_NAME] và [PERSON_NAME] hàng" at bounding box center [759, 568] width 153 height 26
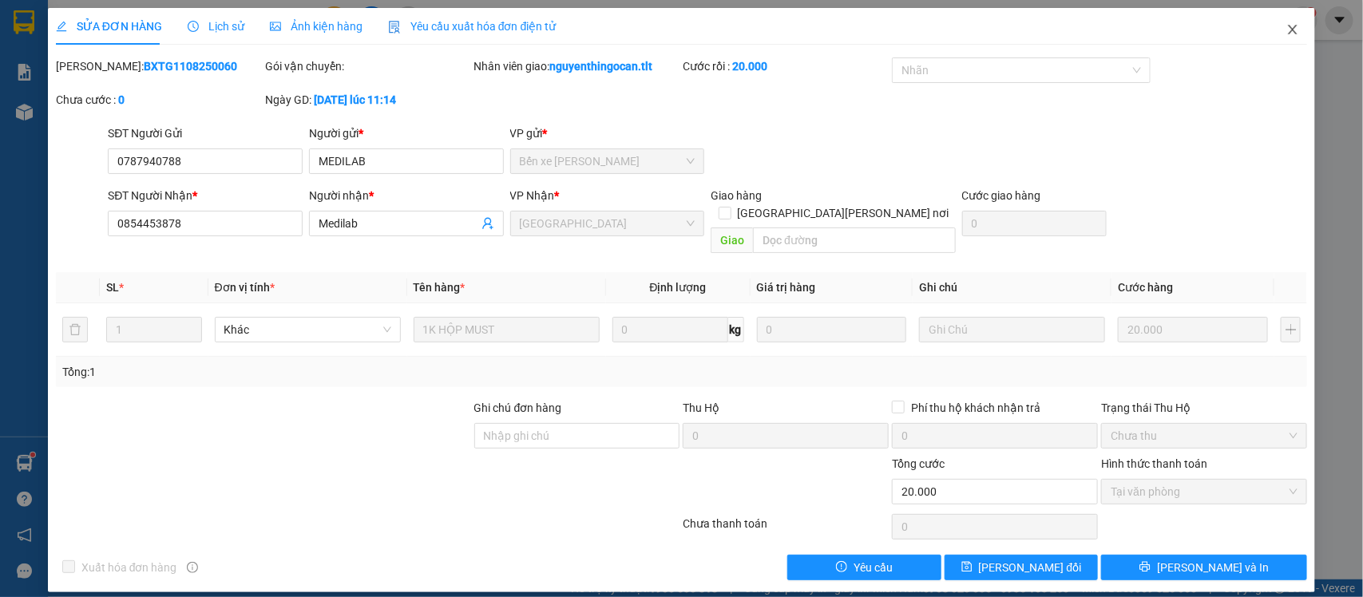
click at [1283, 32] on span "Close" at bounding box center [1292, 30] width 45 height 45
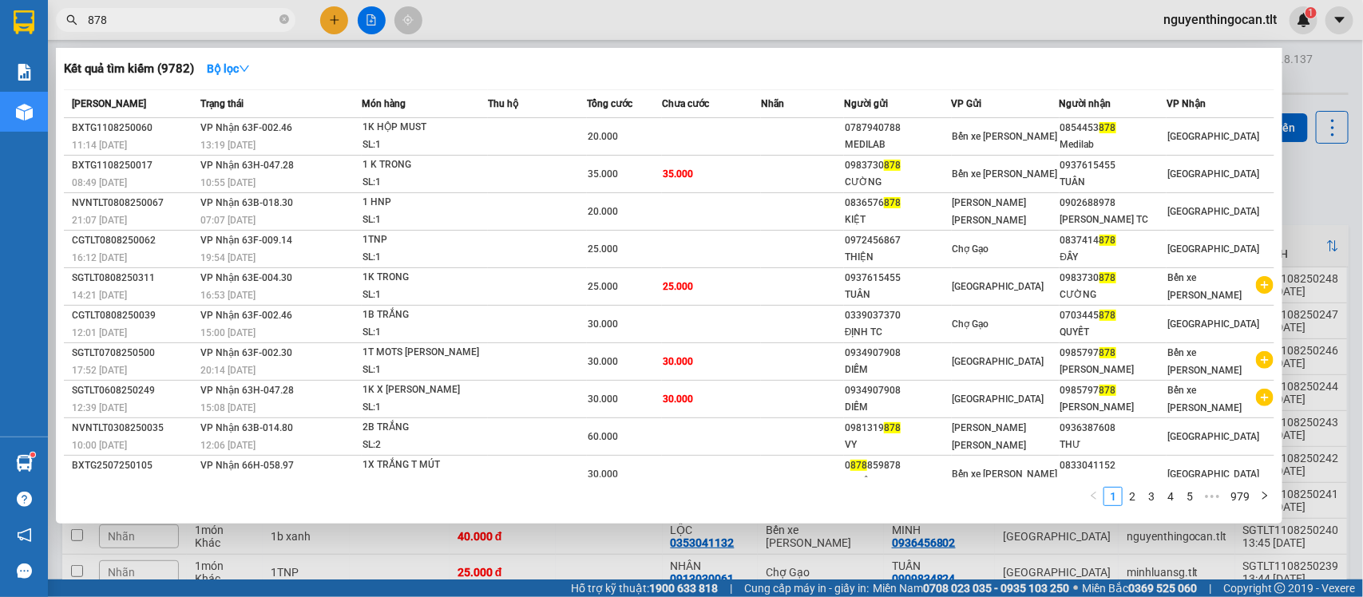
click at [176, 24] on input "878" at bounding box center [182, 20] width 188 height 18
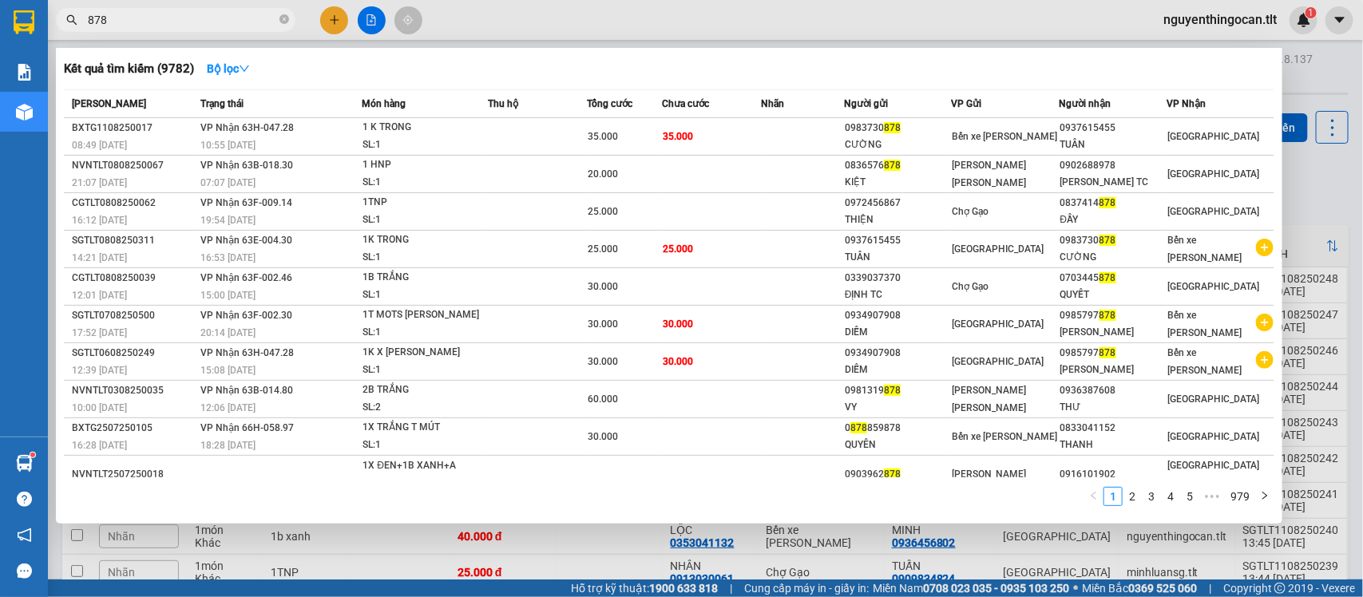
click at [1315, 129] on div at bounding box center [681, 298] width 1363 height 597
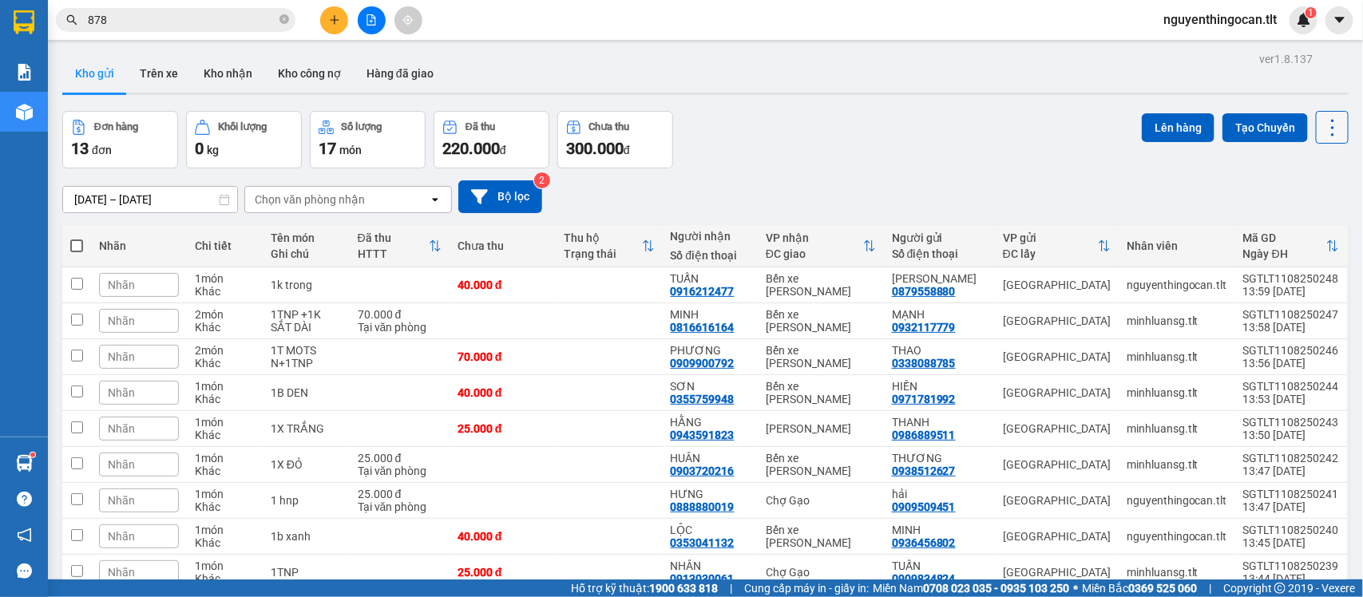
click at [1321, 133] on icon at bounding box center [1332, 128] width 22 height 22
click at [1299, 224] on span "Làm mới" at bounding box center [1294, 228] width 44 height 16
click at [1321, 130] on icon at bounding box center [1332, 128] width 22 height 22
click at [1285, 220] on span "Làm mới" at bounding box center [1294, 228] width 44 height 16
click at [1321, 124] on icon at bounding box center [1332, 128] width 22 height 22
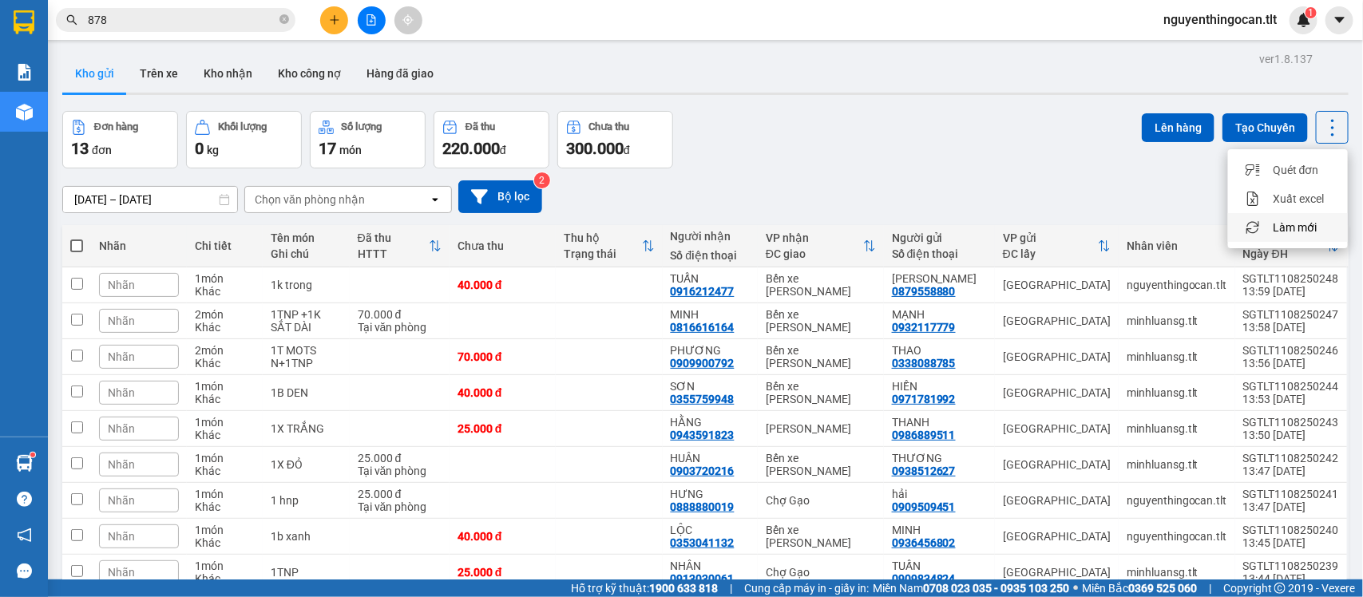
click at [1291, 216] on li "Làm mới" at bounding box center [1288, 227] width 120 height 29
click at [1321, 134] on icon at bounding box center [1332, 128] width 22 height 22
click at [1298, 214] on li "Làm mới" at bounding box center [1288, 227] width 120 height 29
click at [1321, 134] on icon at bounding box center [1332, 128] width 22 height 22
drag, startPoint x: 1305, startPoint y: 213, endPoint x: 1260, endPoint y: 224, distance: 46.9
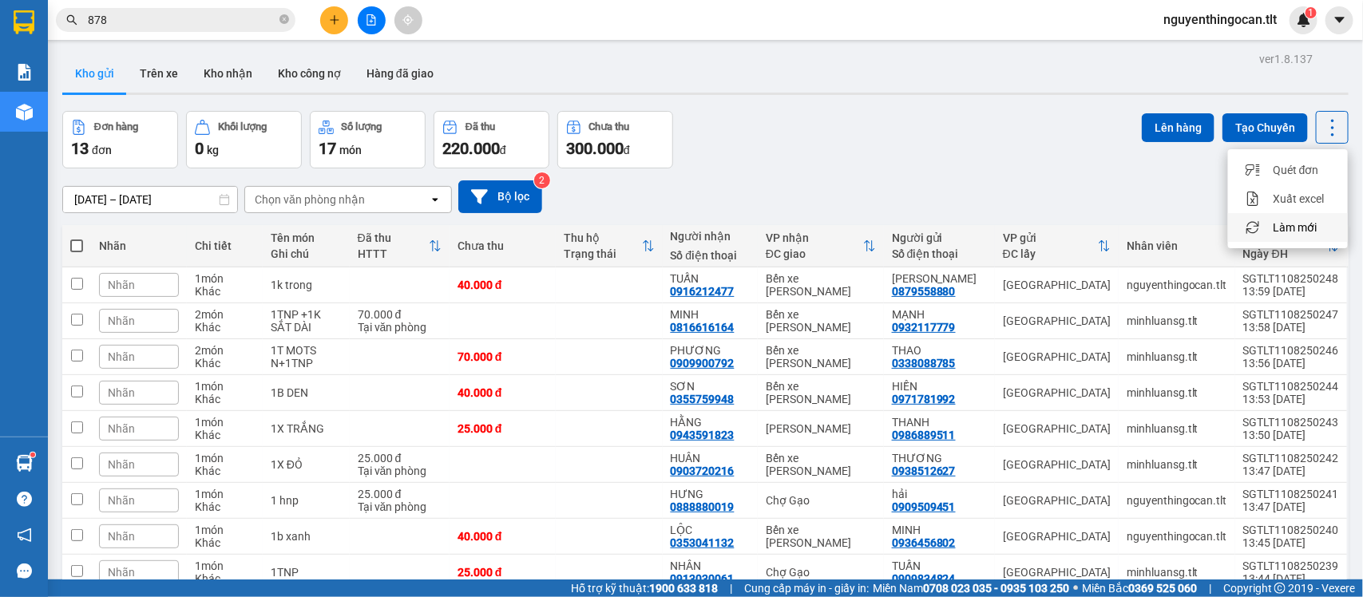
click at [1302, 214] on li "Làm mới" at bounding box center [1288, 227] width 120 height 29
click at [1315, 114] on button at bounding box center [1331, 127] width 33 height 33
click at [1321, 128] on icon at bounding box center [1332, 128] width 22 height 22
click at [1306, 145] on div "Lên hàng Tạo Chuyến" at bounding box center [1244, 139] width 207 height 57
click at [1325, 121] on icon at bounding box center [1332, 128] width 22 height 22
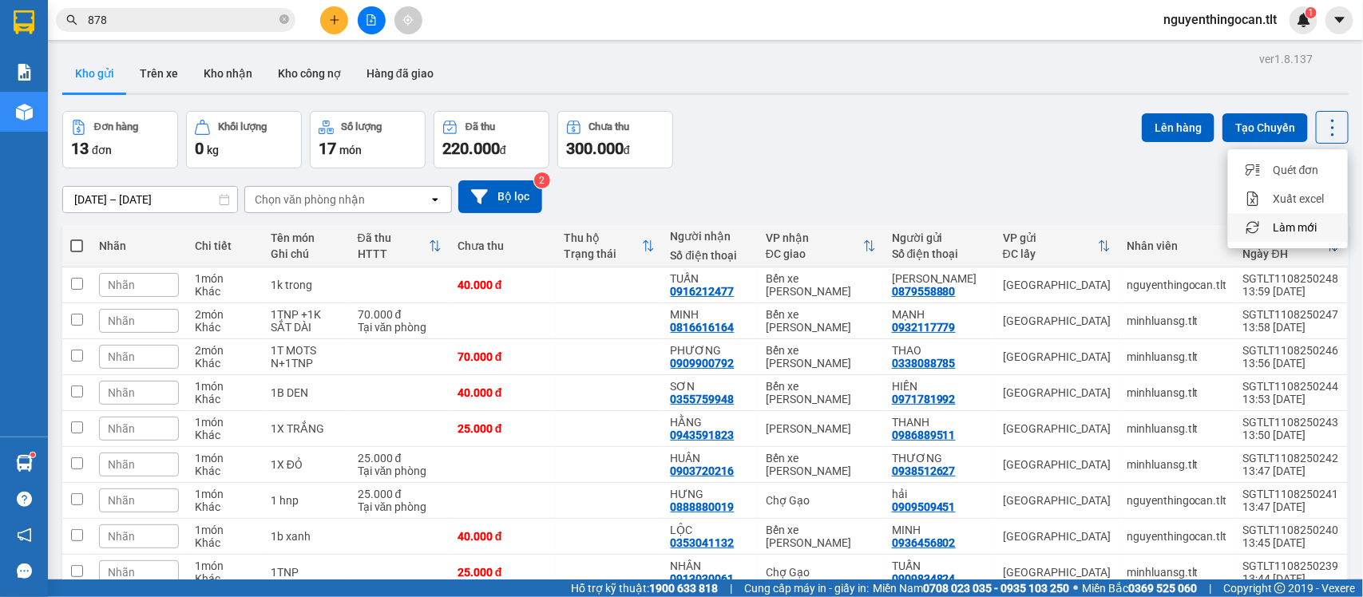
click at [1300, 224] on span "Làm mới" at bounding box center [1294, 228] width 44 height 16
click at [1299, 136] on div "Lên hàng Tạo Chuyến" at bounding box center [1244, 127] width 207 height 33
click at [1321, 133] on icon at bounding box center [1332, 128] width 22 height 22
click at [1304, 220] on span "Làm mới" at bounding box center [1294, 228] width 44 height 16
click at [1321, 130] on icon at bounding box center [1332, 128] width 22 height 22
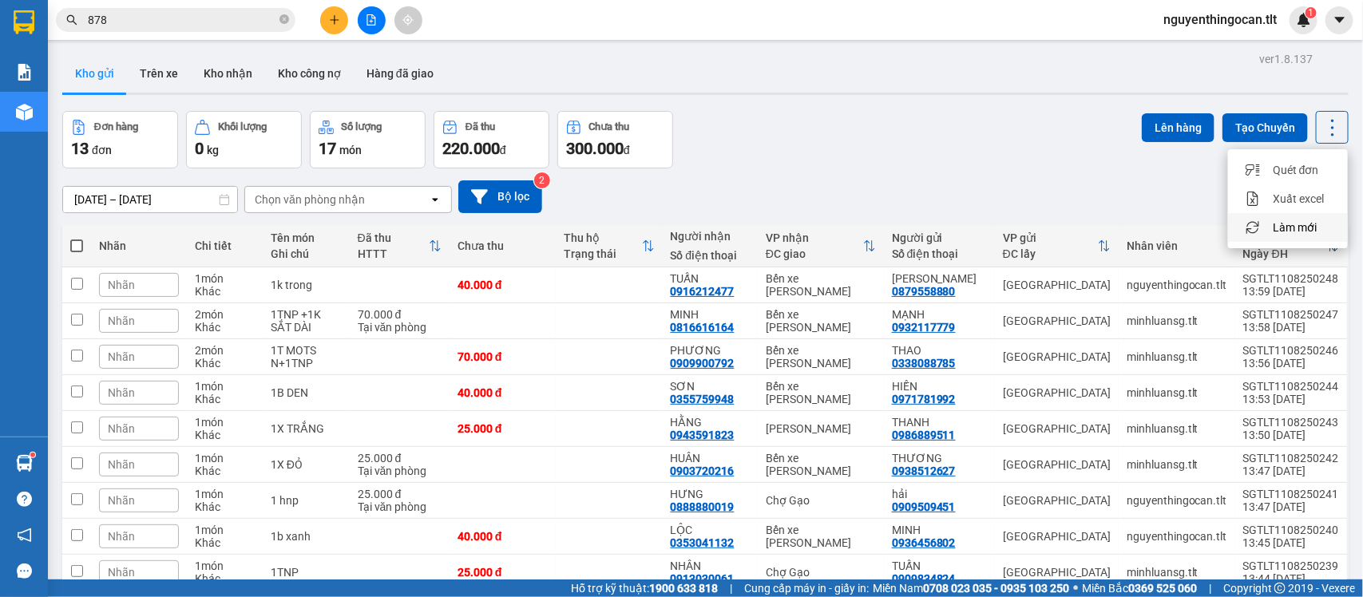
click at [1315, 216] on li "Làm mới" at bounding box center [1288, 227] width 120 height 29
click at [388, 204] on div "Chọn văn phòng nhận" at bounding box center [337, 200] width 184 height 26
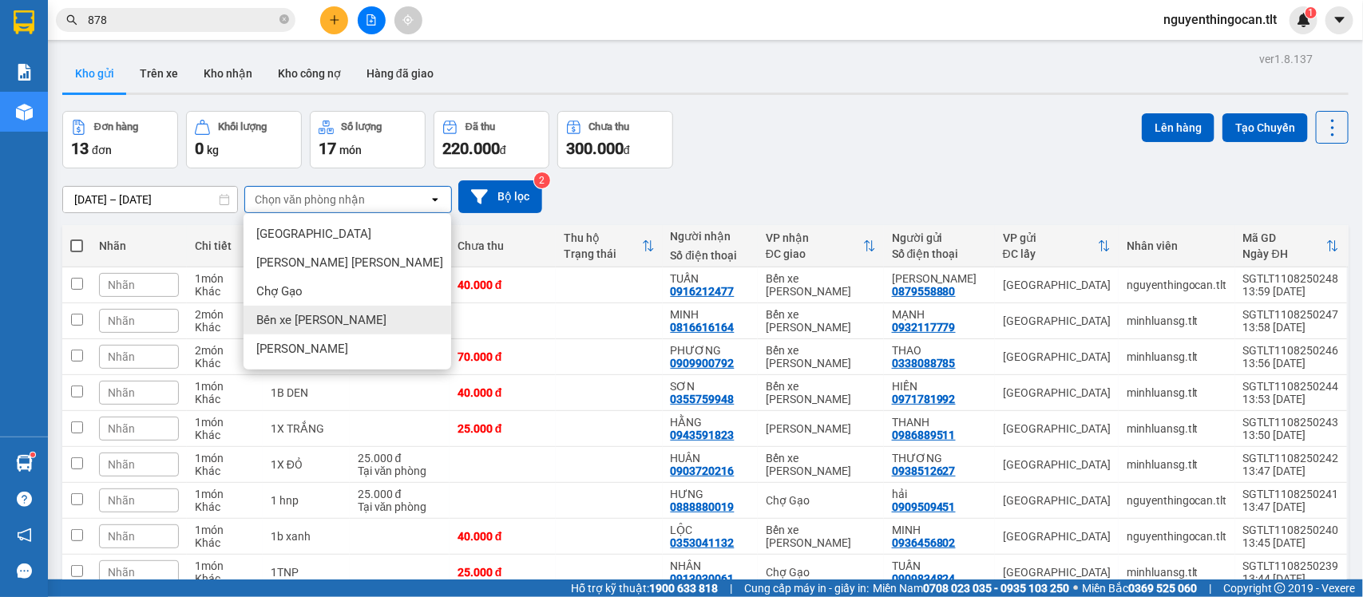
click at [333, 314] on span "Bến xe [PERSON_NAME]" at bounding box center [321, 320] width 130 height 16
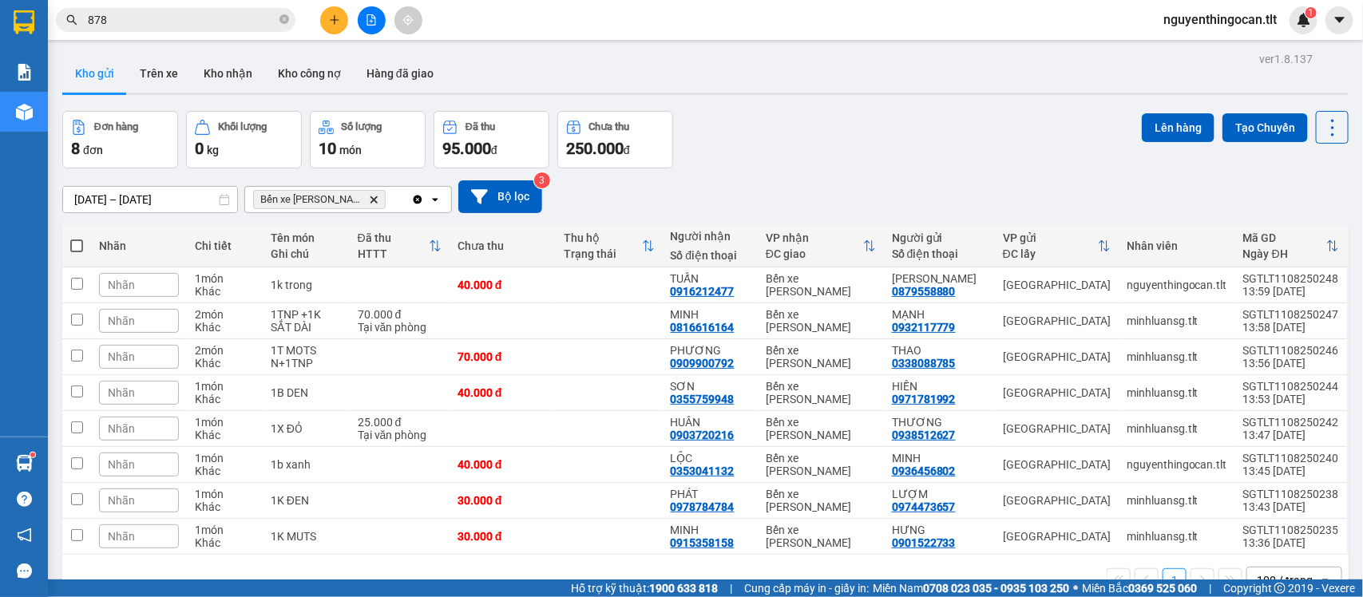
click at [375, 204] on div "Bến xe [PERSON_NAME][GEOGRAPHIC_DATA]" at bounding box center [328, 200] width 166 height 26
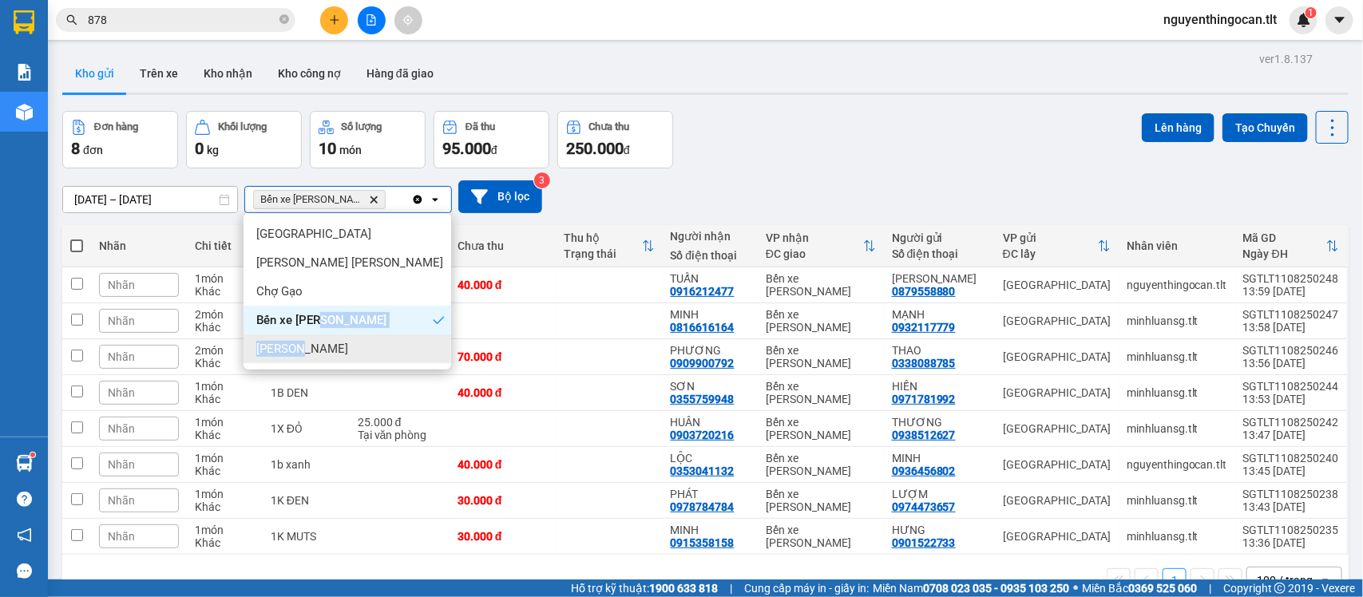
drag, startPoint x: 318, startPoint y: 333, endPoint x: 313, endPoint y: 342, distance: 10.0
click at [318, 335] on ul "Sài Gòn [PERSON_NAME] [PERSON_NAME] [PERSON_NAME] [PERSON_NAME] xe [PERSON_NAME…" at bounding box center [347, 291] width 208 height 156
click at [313, 342] on div "[PERSON_NAME]" at bounding box center [347, 348] width 208 height 29
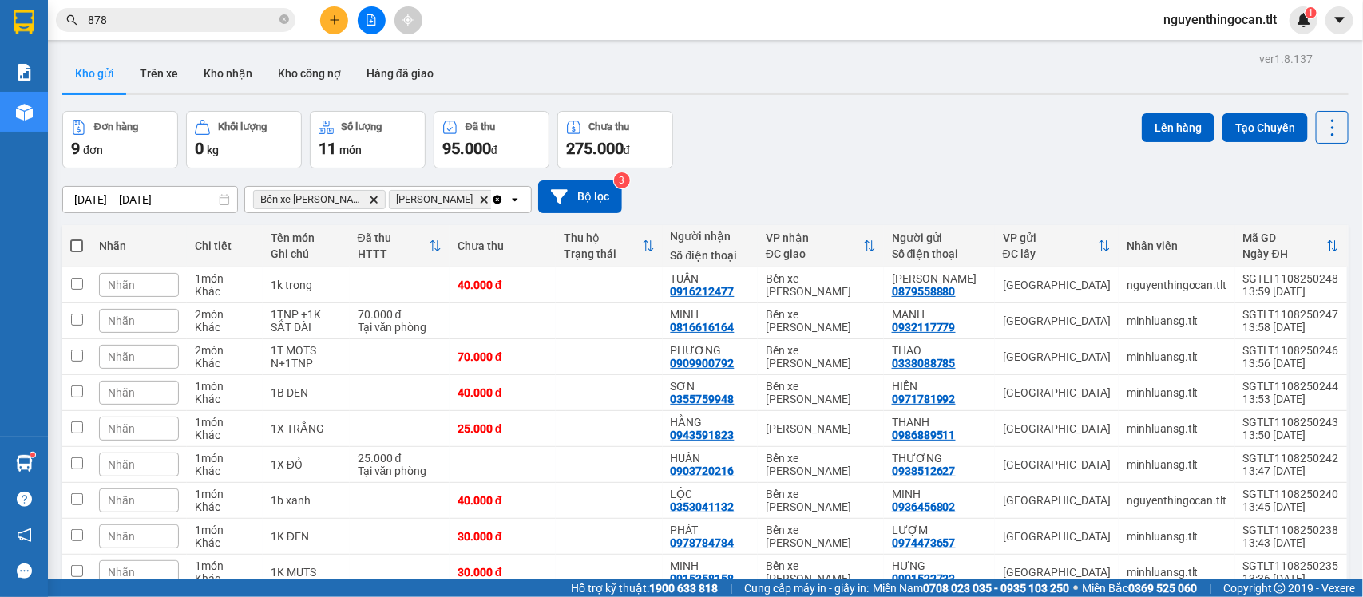
click at [80, 244] on span at bounding box center [76, 245] width 13 height 13
click at [77, 238] on input "checkbox" at bounding box center [77, 238] width 0 height 0
checkbox input "true"
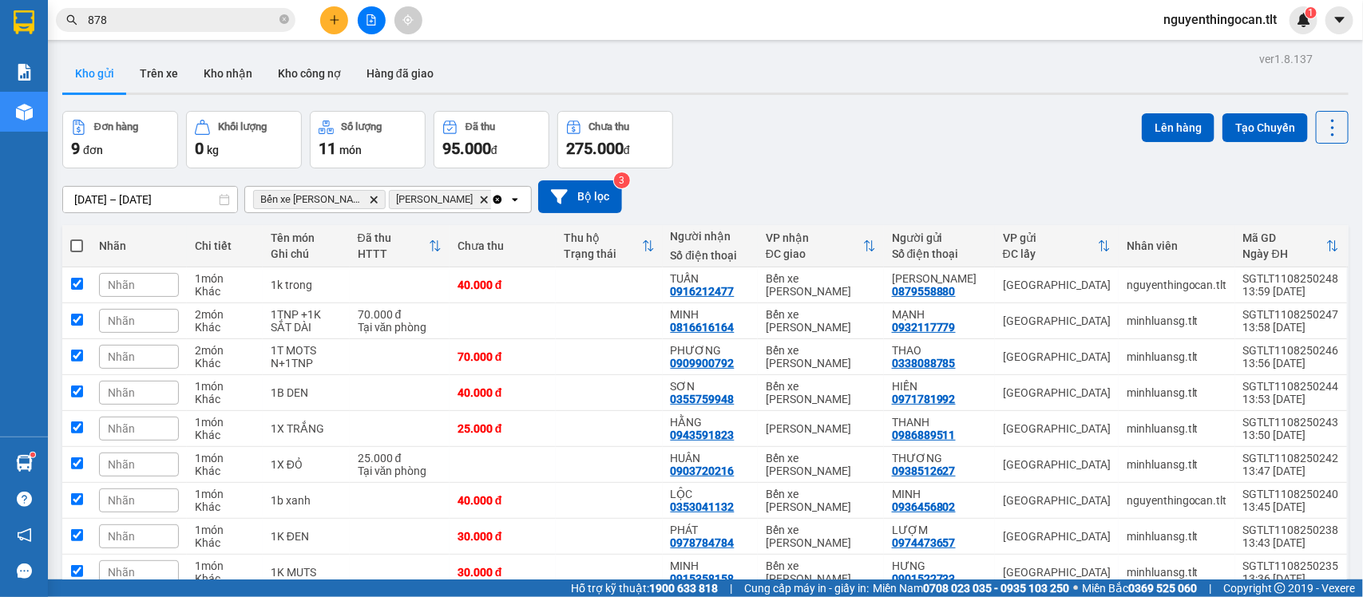
checkbox input "true"
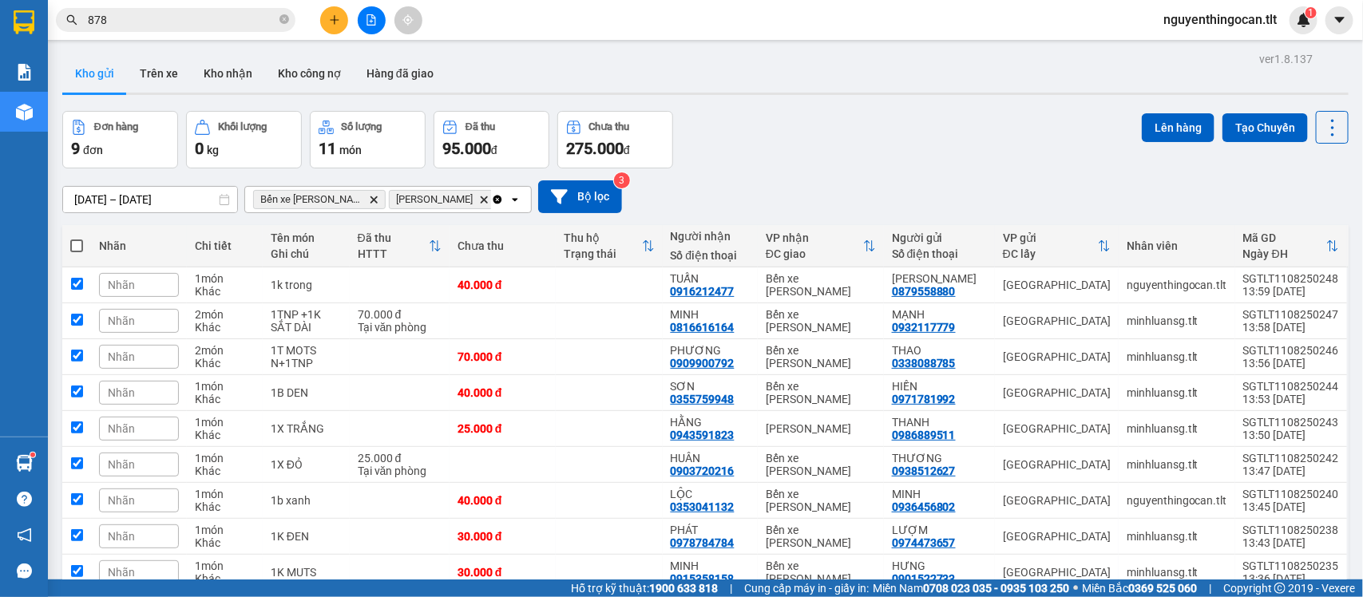
checkbox input "true"
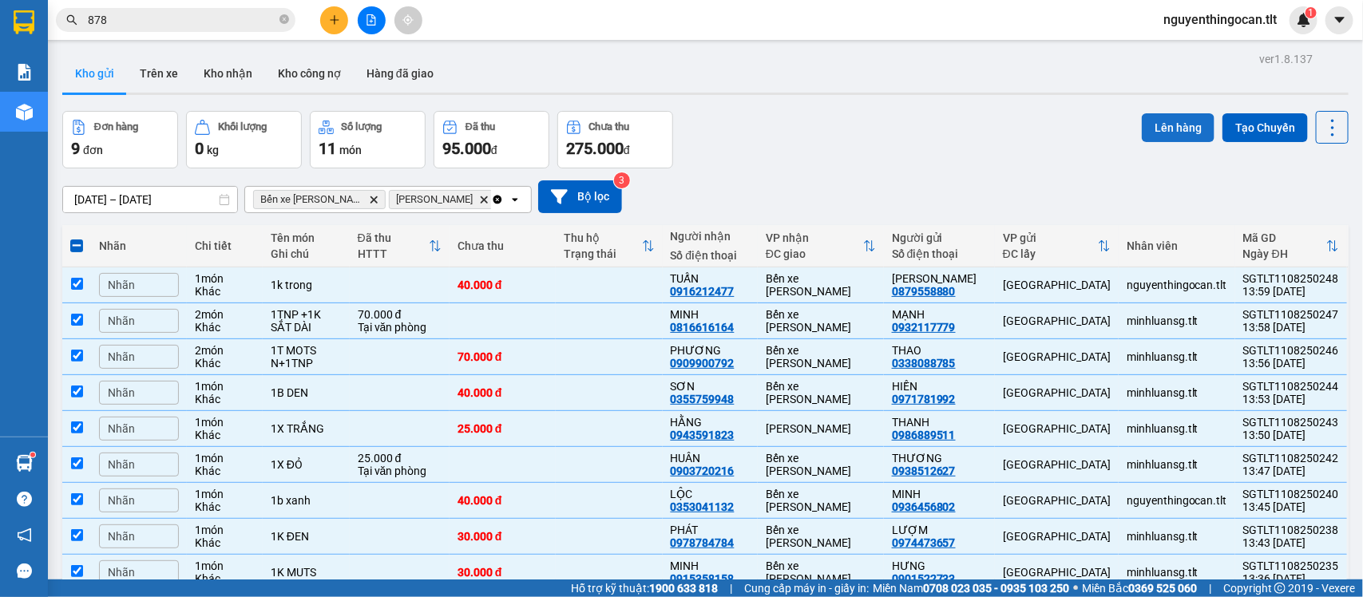
click at [1141, 122] on button "Lên hàng" at bounding box center [1177, 127] width 73 height 29
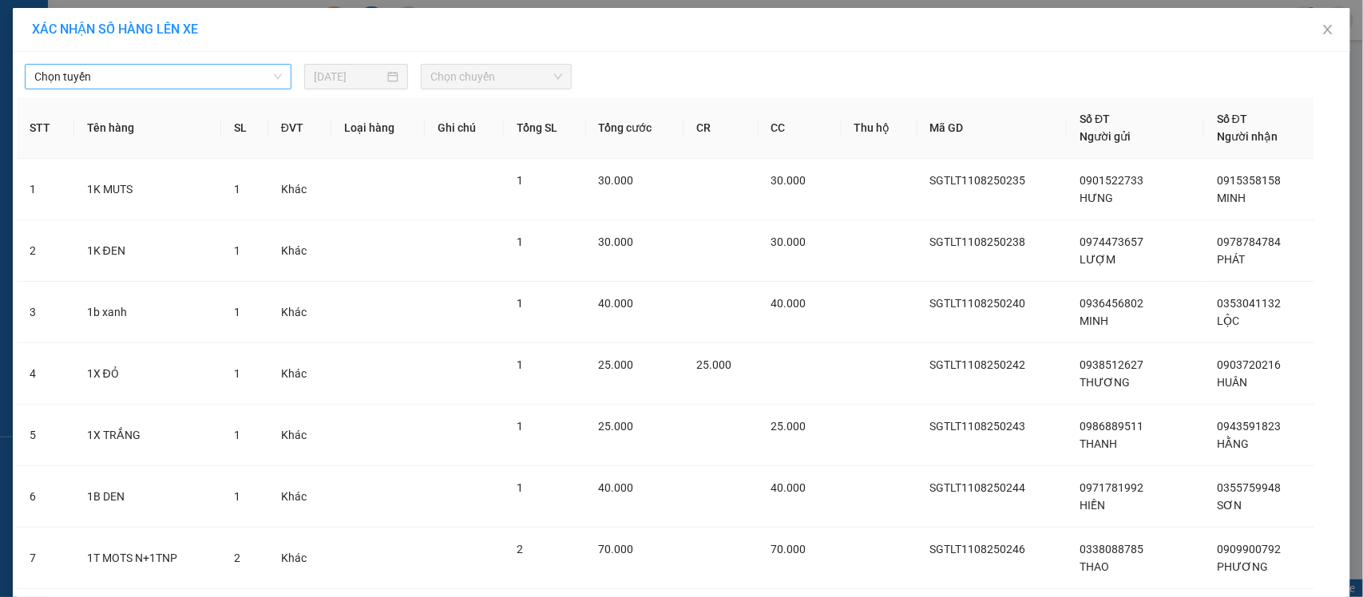
click at [201, 86] on span "Chọn tuyến" at bounding box center [157, 77] width 247 height 24
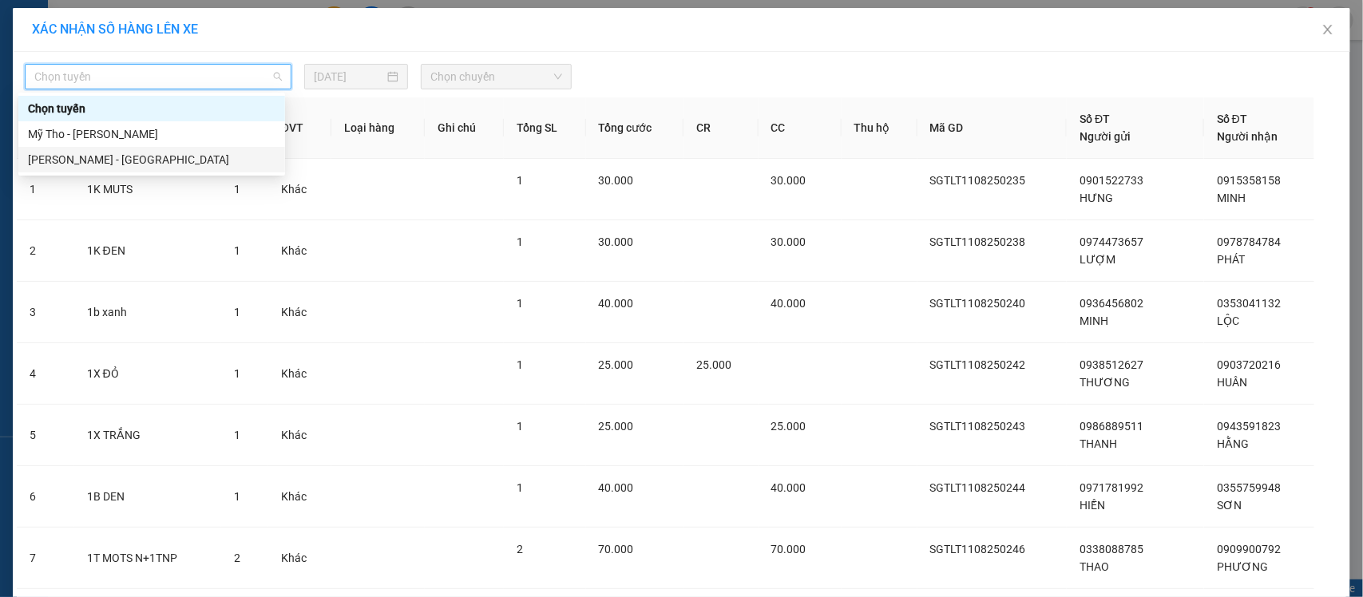
click at [181, 156] on div "[PERSON_NAME] - [GEOGRAPHIC_DATA]" at bounding box center [151, 160] width 247 height 18
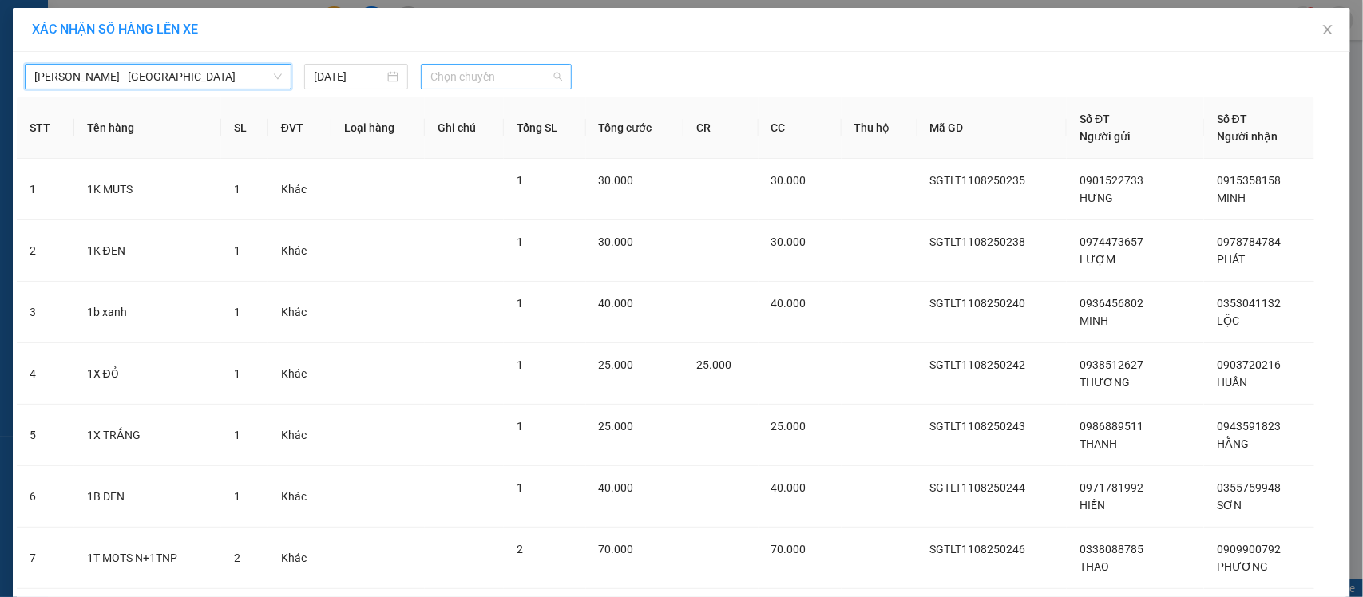
click at [464, 77] on span "Chọn chuyến" at bounding box center [495, 77] width 131 height 24
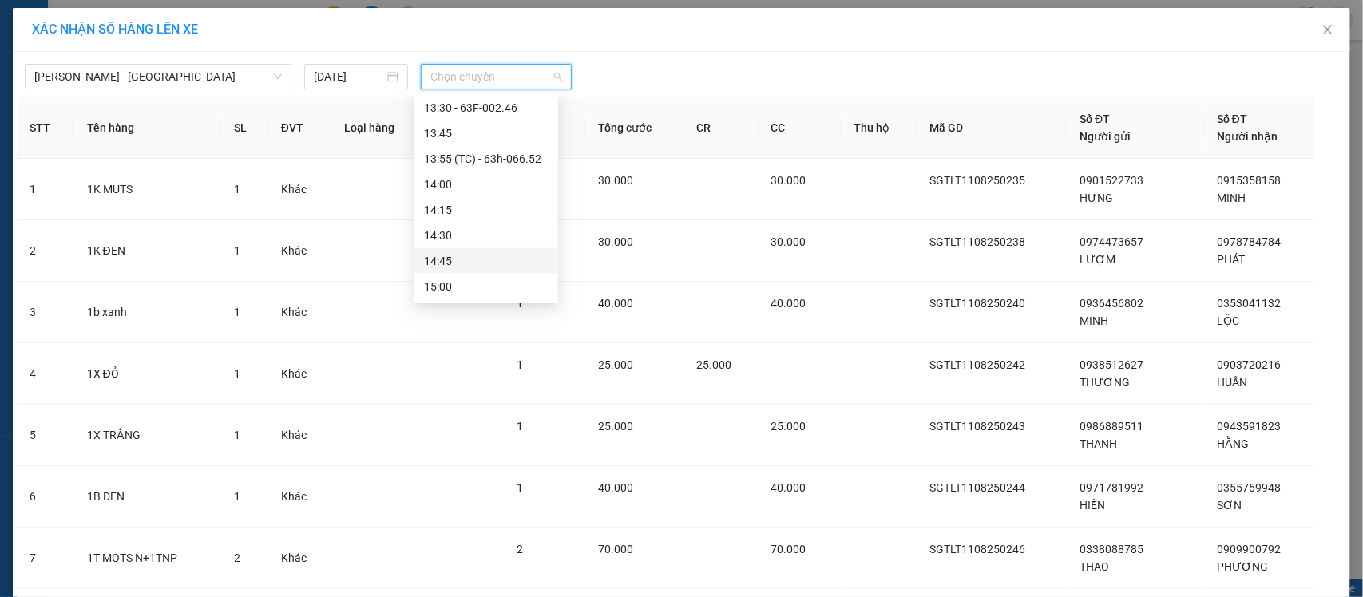
scroll to position [998, 0]
click at [473, 165] on div "14:00" at bounding box center [486, 158] width 125 height 18
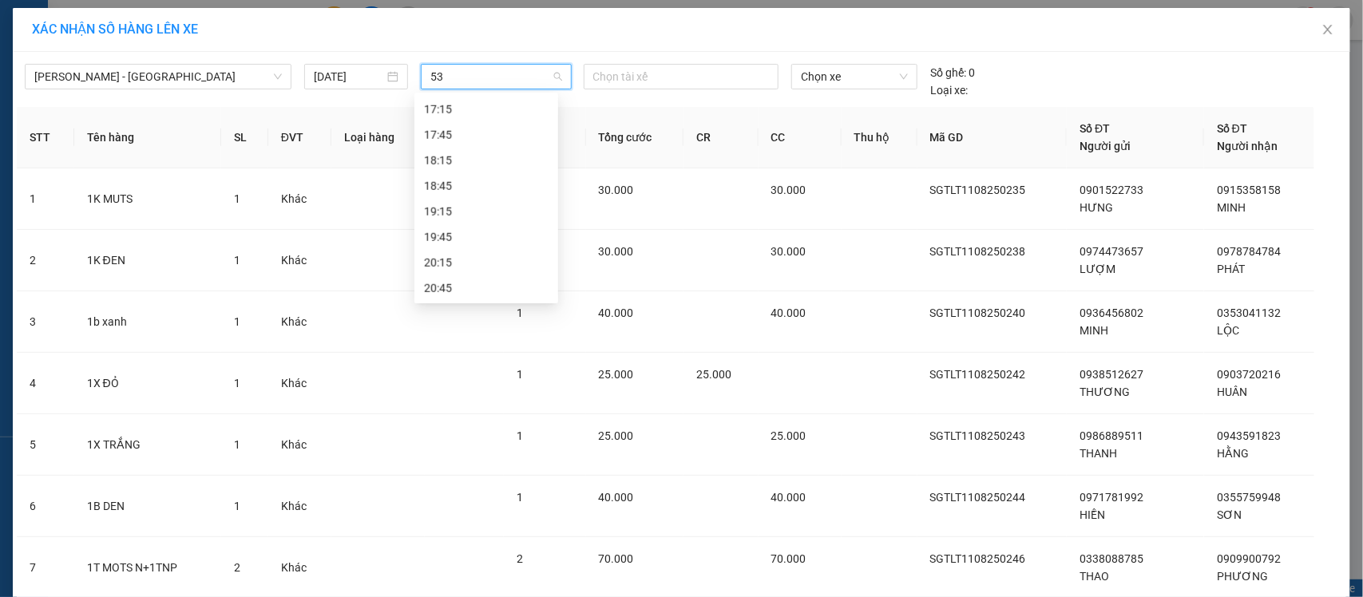
scroll to position [0, 0]
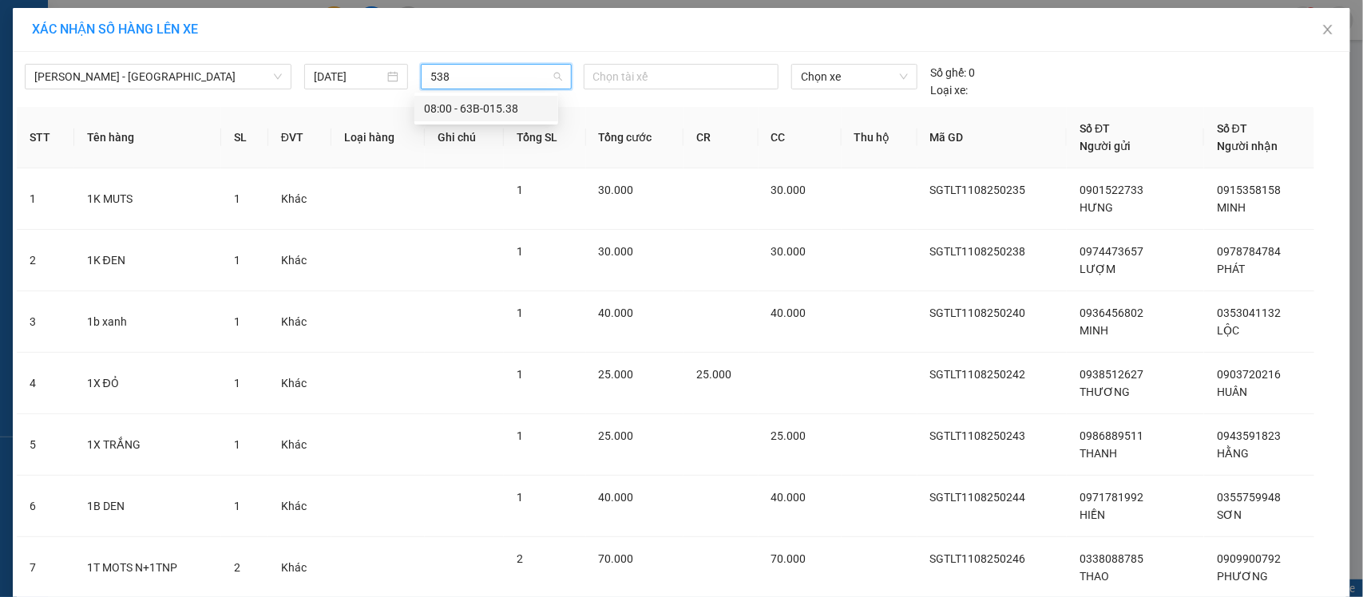
drag, startPoint x: 499, startPoint y: 74, endPoint x: 428, endPoint y: 86, distance: 72.0
click at [430, 86] on input "538" at bounding box center [490, 77] width 120 height 24
type input "538"
click at [807, 81] on span "Chọn xe" at bounding box center [854, 77] width 107 height 24
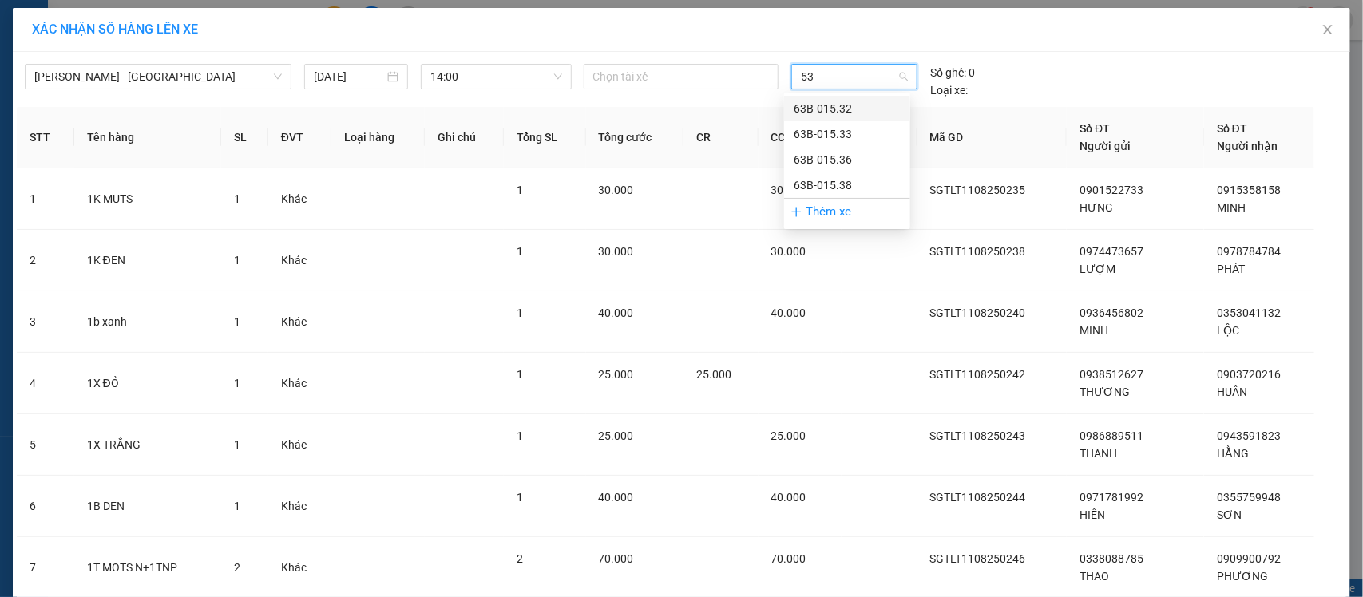
type input "538"
drag, startPoint x: 840, startPoint y: 101, endPoint x: 842, endPoint y: 120, distance: 18.5
click at [840, 102] on div "63B-015.38" at bounding box center [846, 109] width 107 height 18
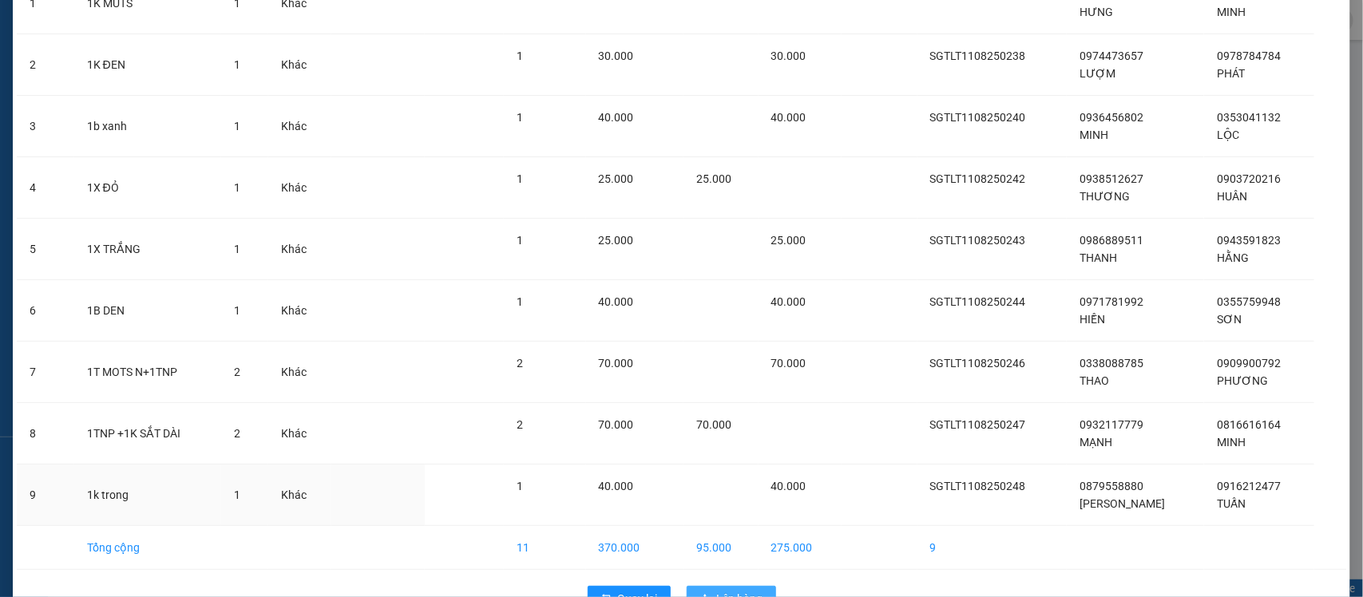
scroll to position [233, 0]
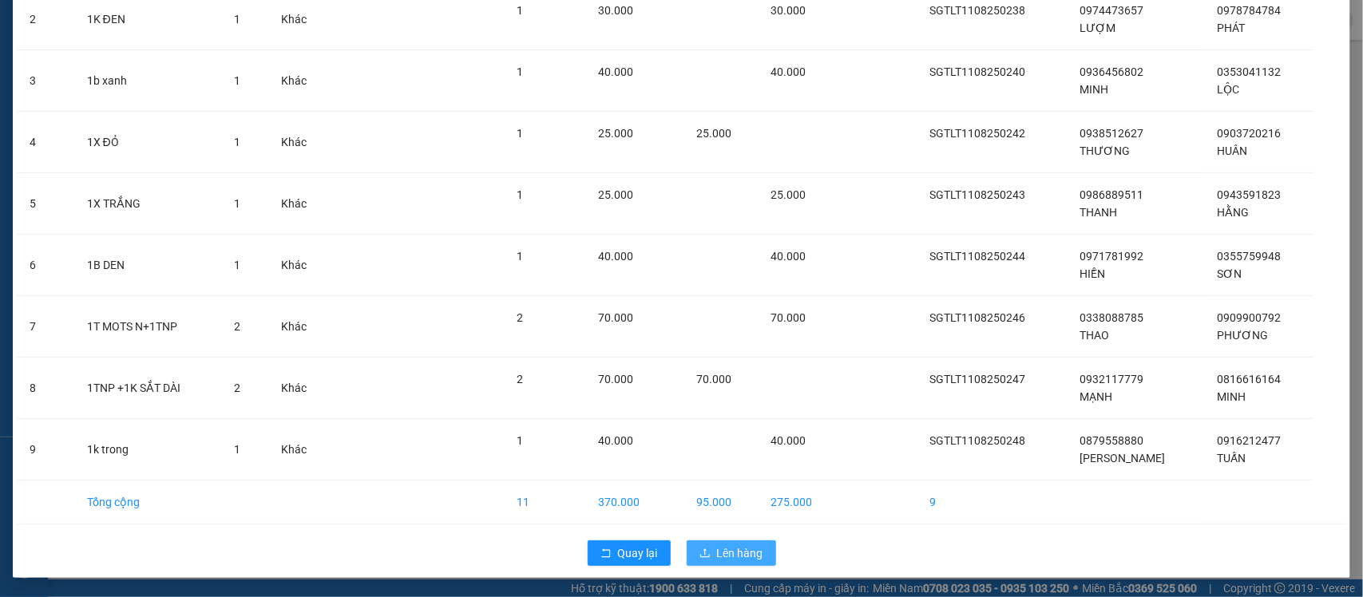
click at [741, 551] on span "Lên hàng" at bounding box center [740, 553] width 46 height 18
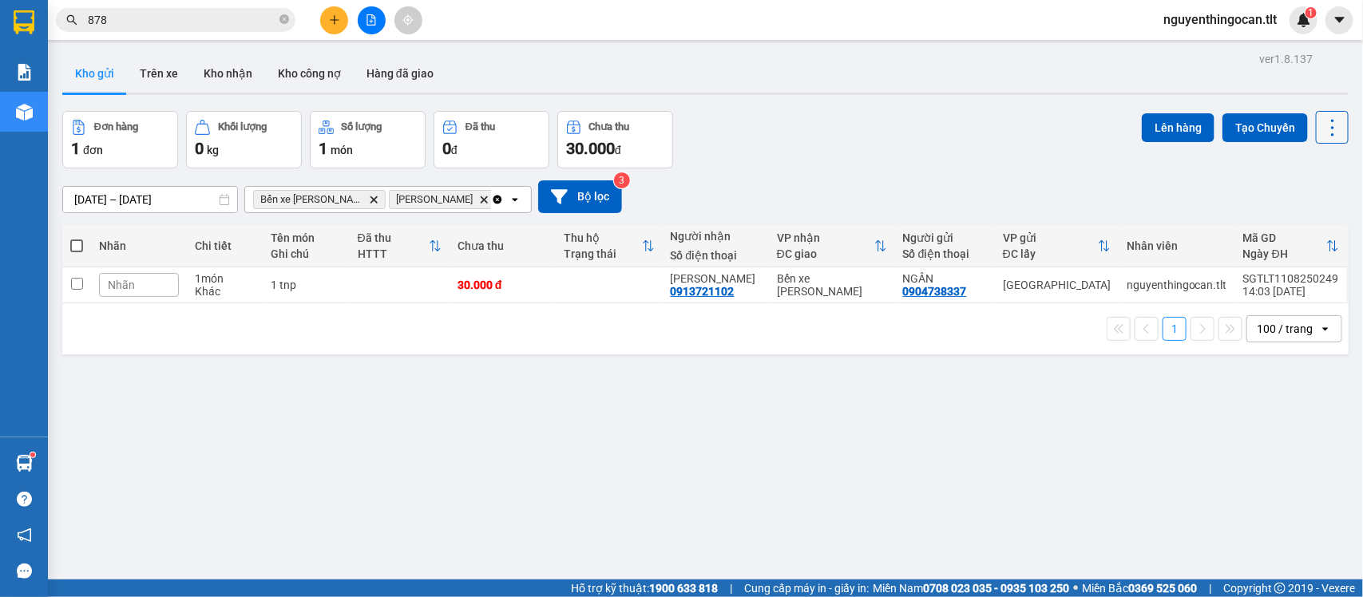
drag, startPoint x: 1305, startPoint y: 133, endPoint x: 1307, endPoint y: 140, distance: 8.1
click at [1315, 133] on button at bounding box center [1331, 127] width 33 height 33
click at [1298, 216] on li "Làm mới" at bounding box center [1288, 227] width 120 height 29
click at [491, 200] on icon "Clear all" at bounding box center [497, 199] width 13 height 13
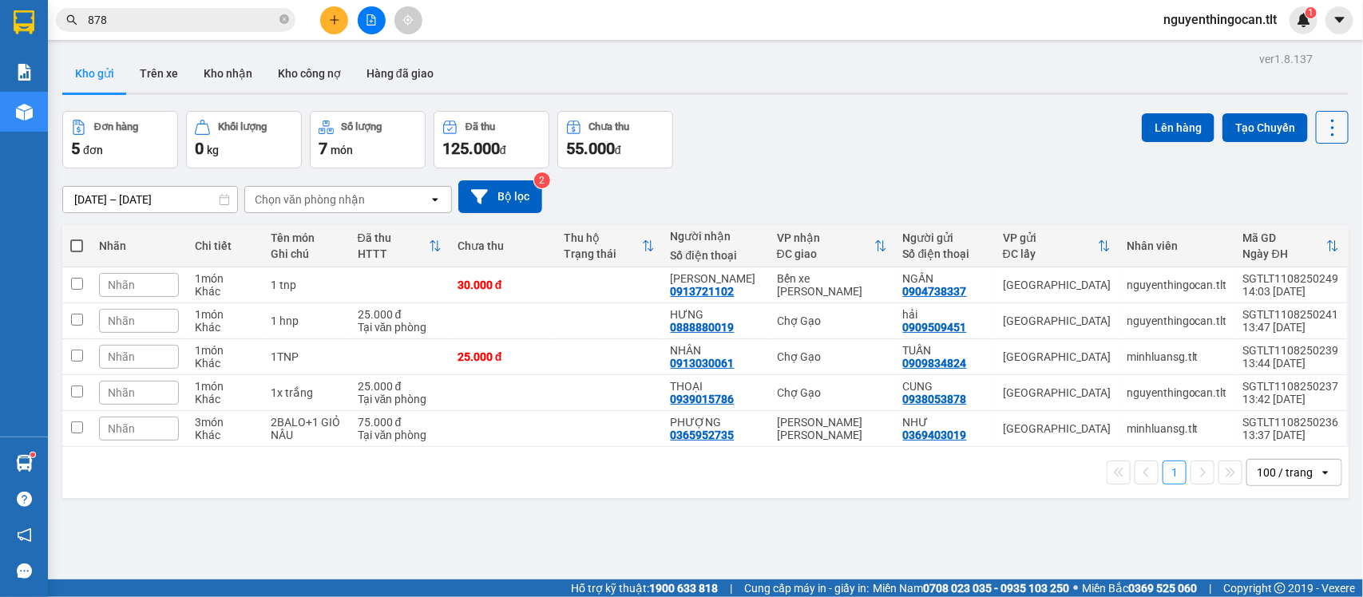
drag, startPoint x: 1300, startPoint y: 134, endPoint x: 1311, endPoint y: 130, distance: 11.9
click at [1315, 133] on button at bounding box center [1331, 127] width 33 height 33
click at [1290, 216] on li "Làm mới" at bounding box center [1288, 227] width 120 height 29
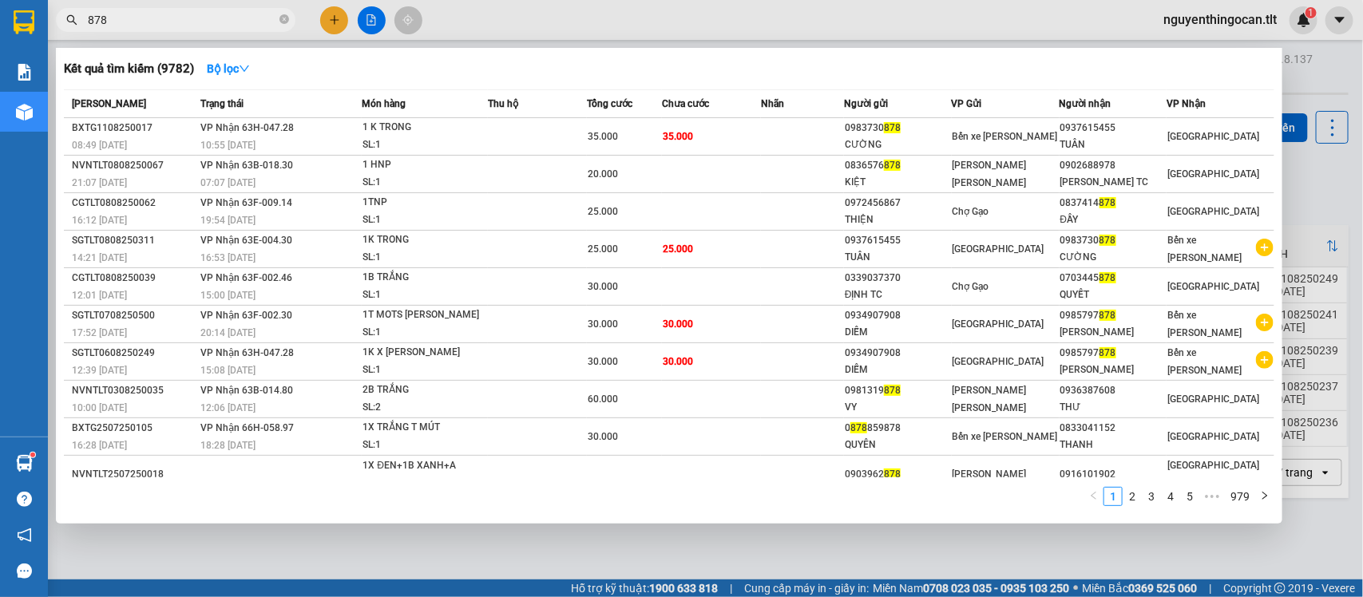
click at [255, 26] on input "878" at bounding box center [182, 20] width 188 height 18
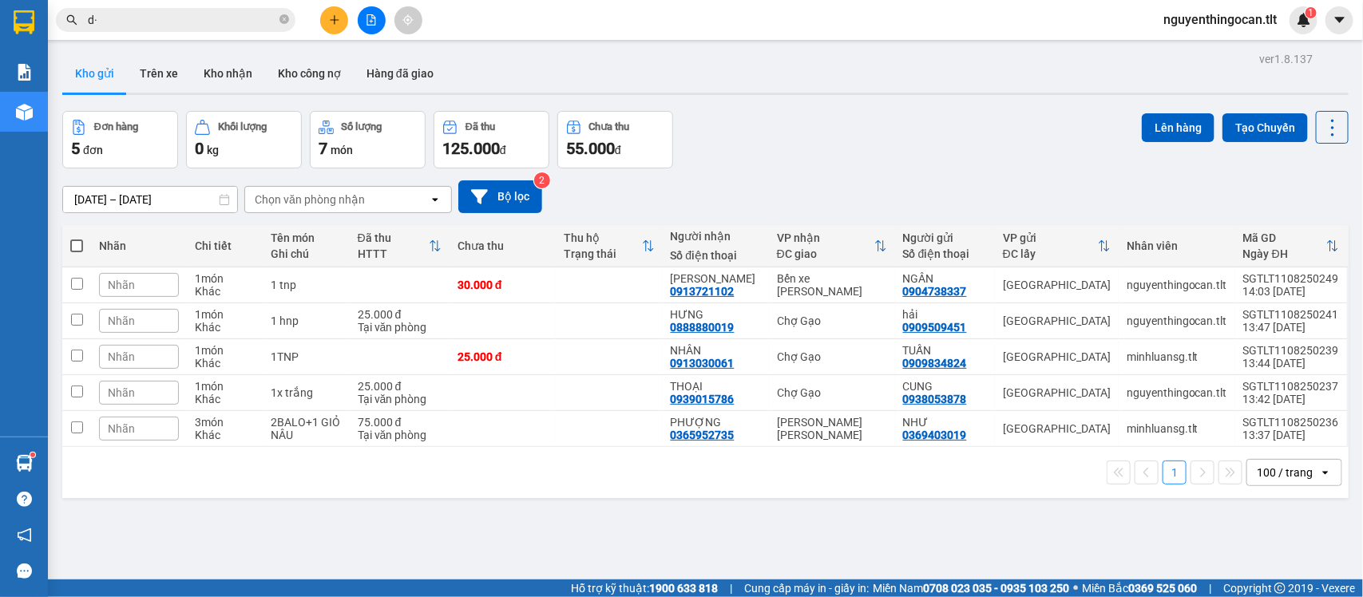
type input "d"
type input "đ"
type input "D"
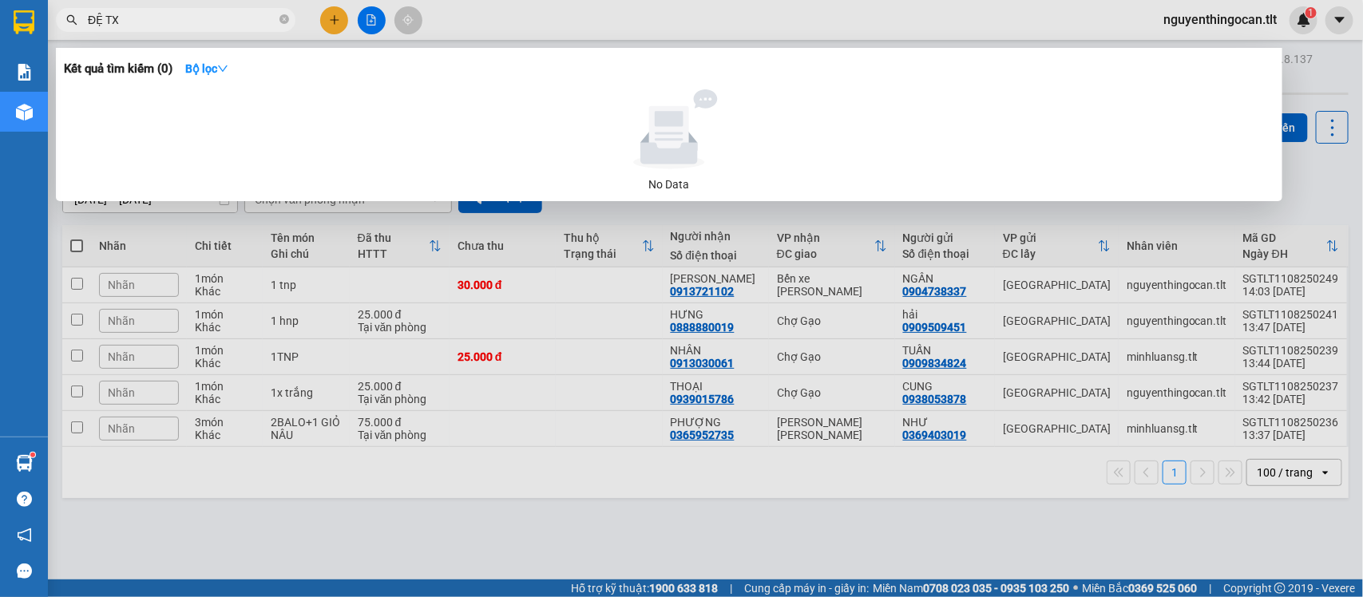
click at [161, 26] on input "ĐỆ TX" at bounding box center [182, 20] width 188 height 18
type input "TX ĐỆ"
click at [198, 62] on strong "Bộ lọc" at bounding box center [206, 68] width 43 height 13
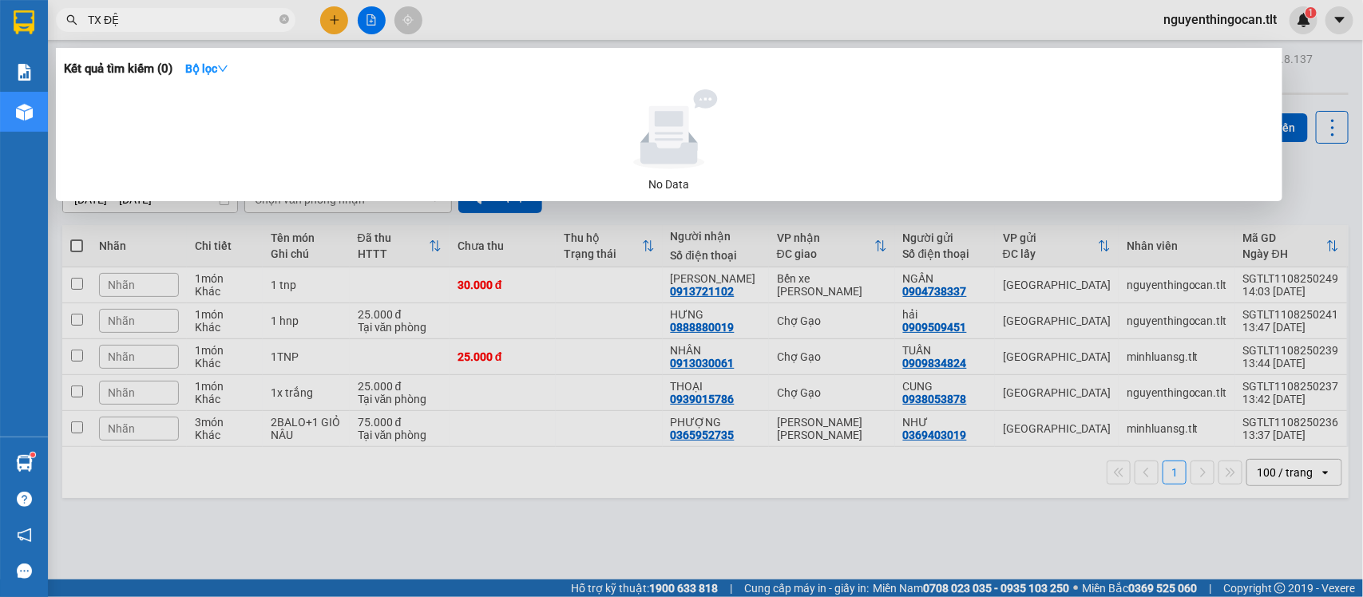
drag, startPoint x: 808, startPoint y: 137, endPoint x: 366, endPoint y: 104, distance: 443.5
click at [802, 134] on div at bounding box center [668, 129] width 1197 height 80
click at [291, 21] on span "TX ĐỆ" at bounding box center [175, 20] width 239 height 24
click at [288, 21] on icon "close-circle" at bounding box center [284, 19] width 10 height 10
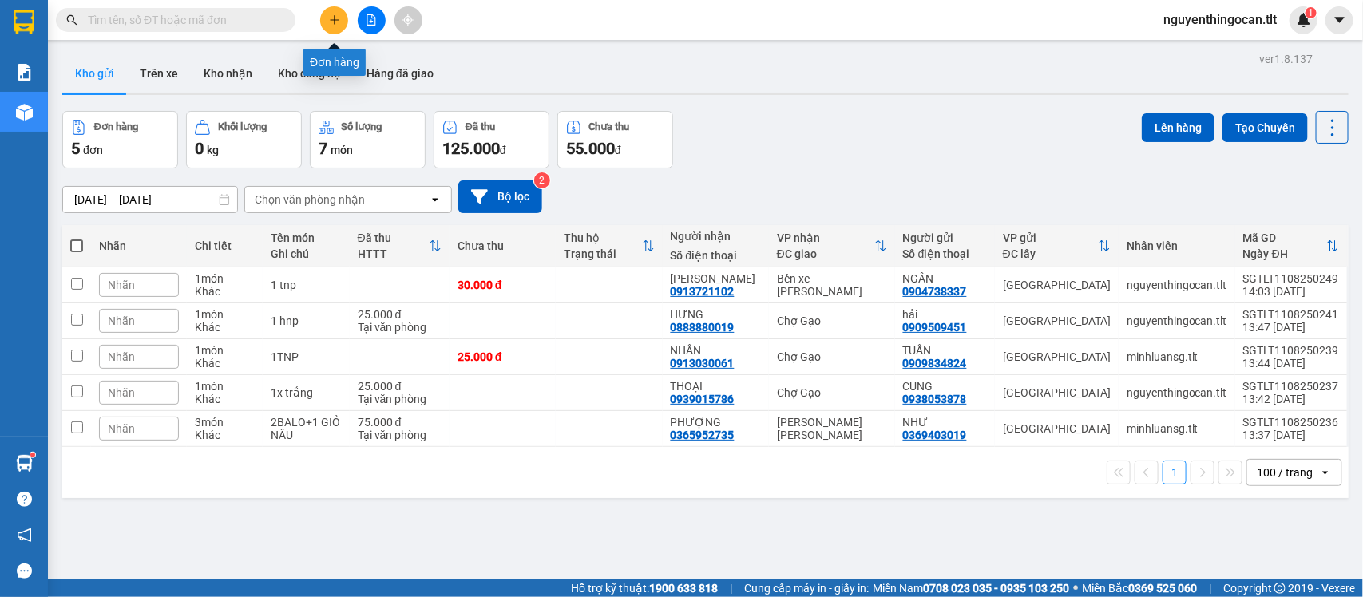
click at [335, 18] on icon "plus" at bounding box center [334, 19] width 11 height 11
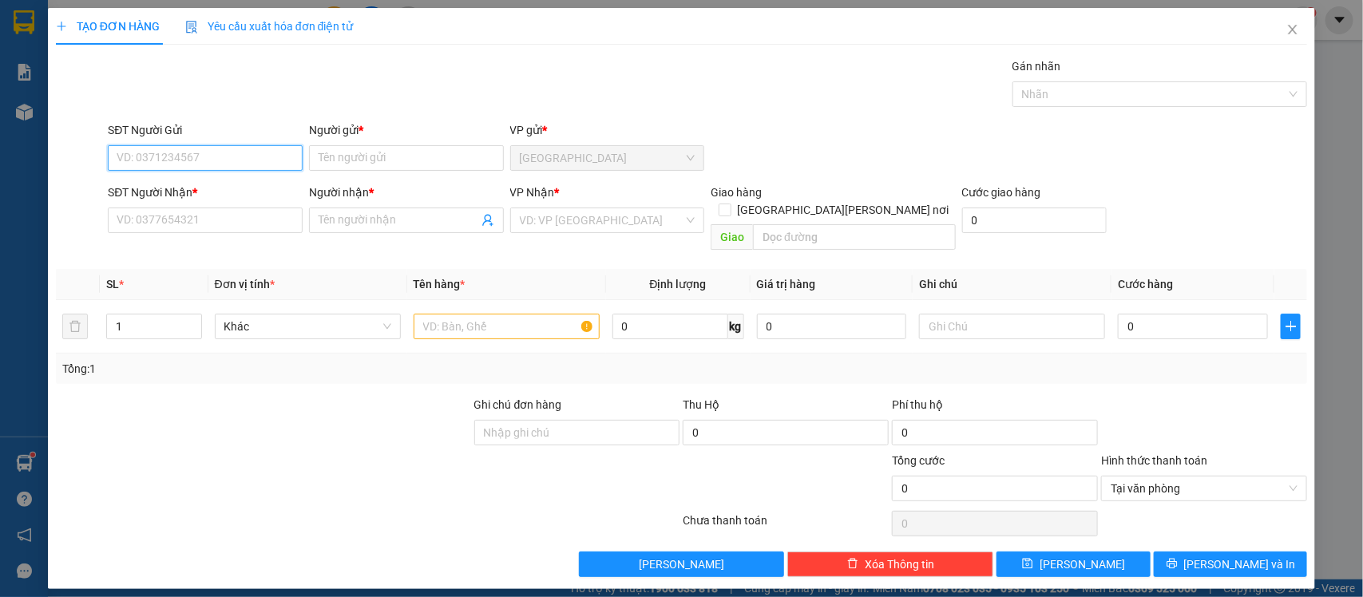
click at [173, 156] on input "SĐT Người Gửi" at bounding box center [205, 158] width 195 height 26
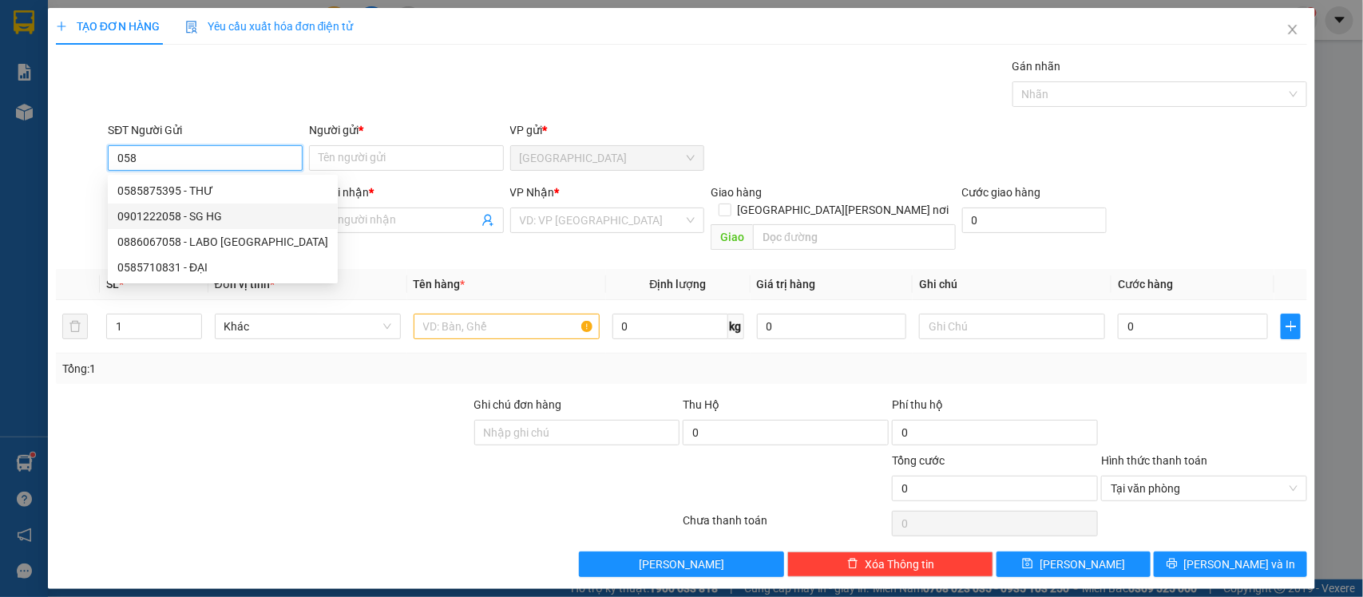
click at [236, 212] on div "0901222058 - SG HG" at bounding box center [222, 217] width 211 height 18
type input "0901222058"
type input "SG HG"
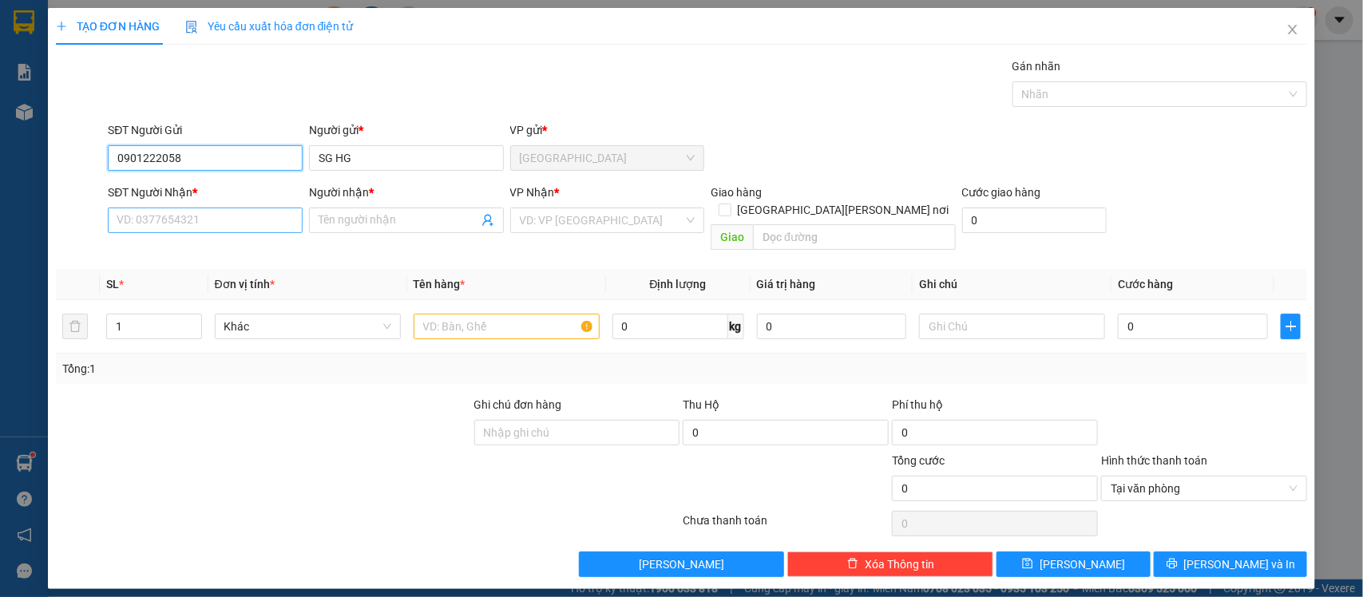
type input "0901222058"
click at [212, 224] on input "SĐT Người Nhận *" at bounding box center [205, 221] width 195 height 26
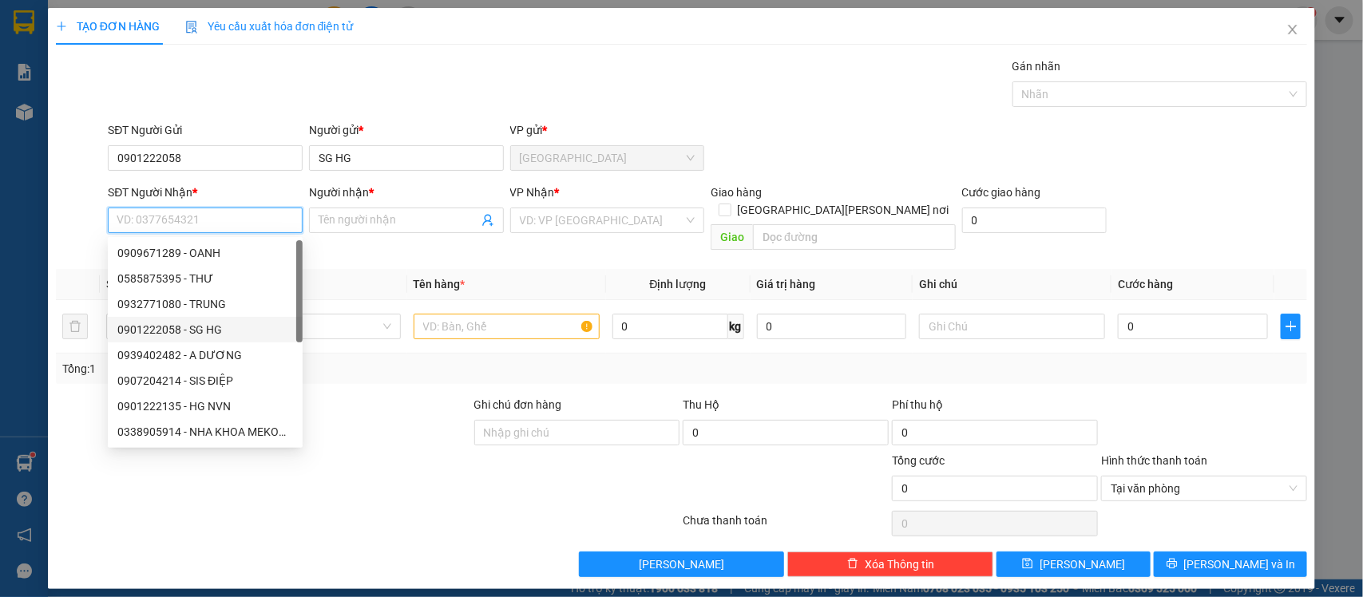
scroll to position [77, 0]
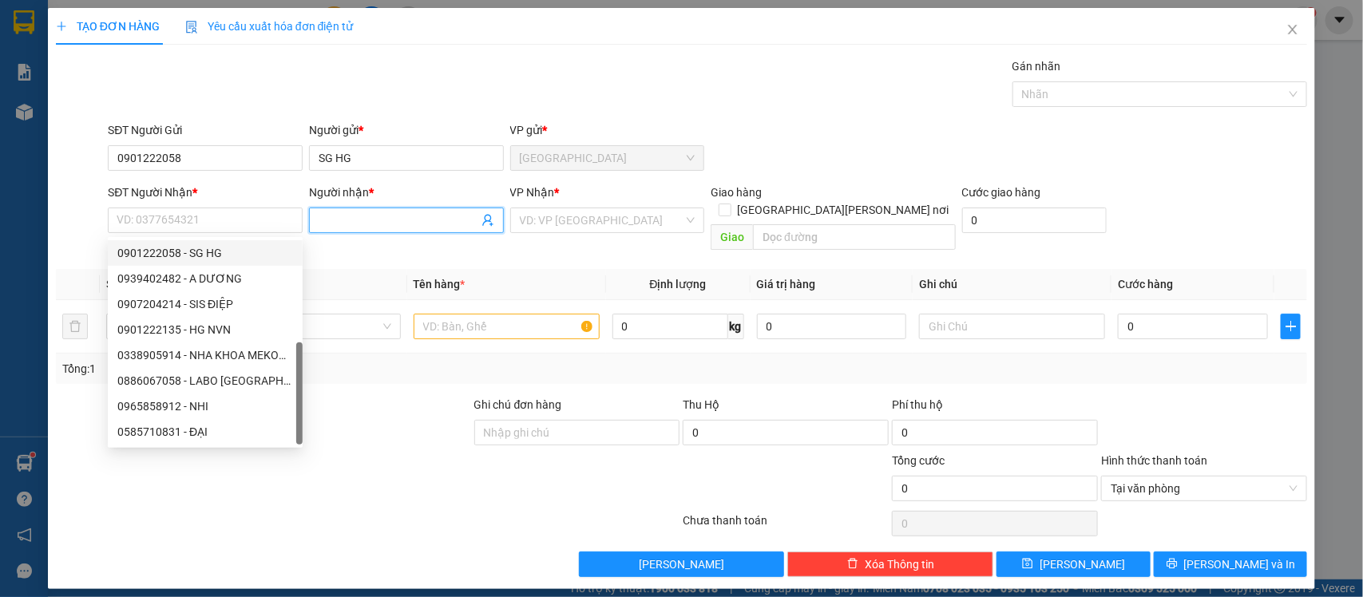
click at [359, 224] on input "Người nhận *" at bounding box center [398, 221] width 160 height 18
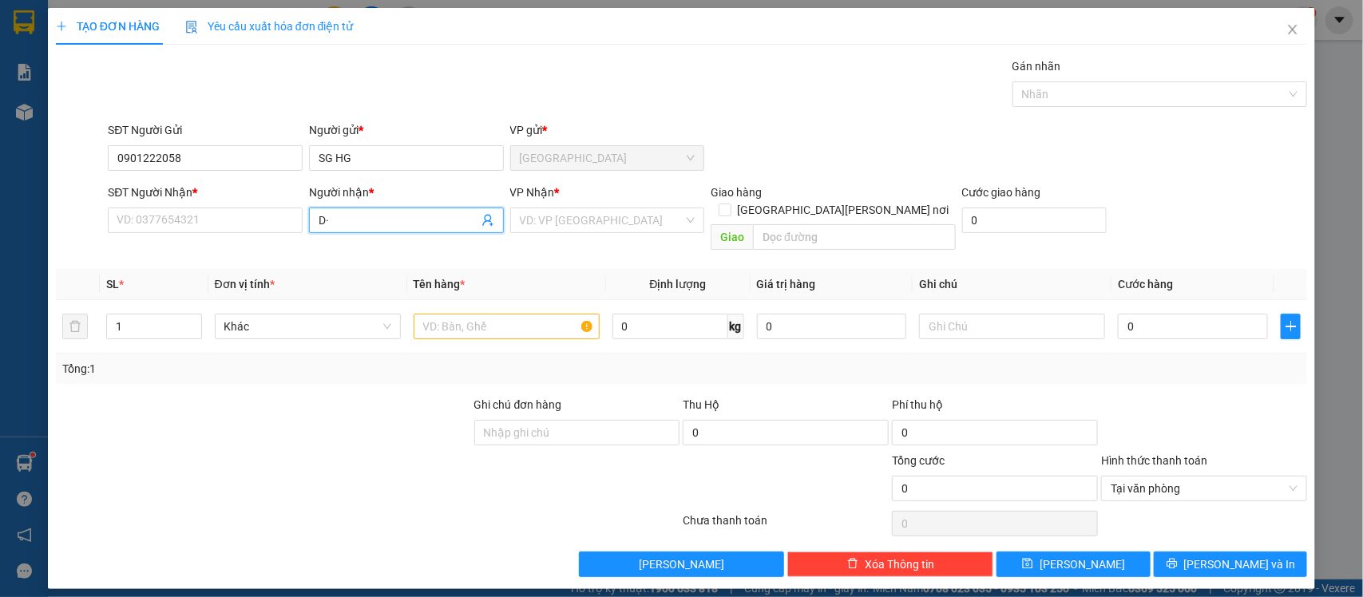
type input "D"
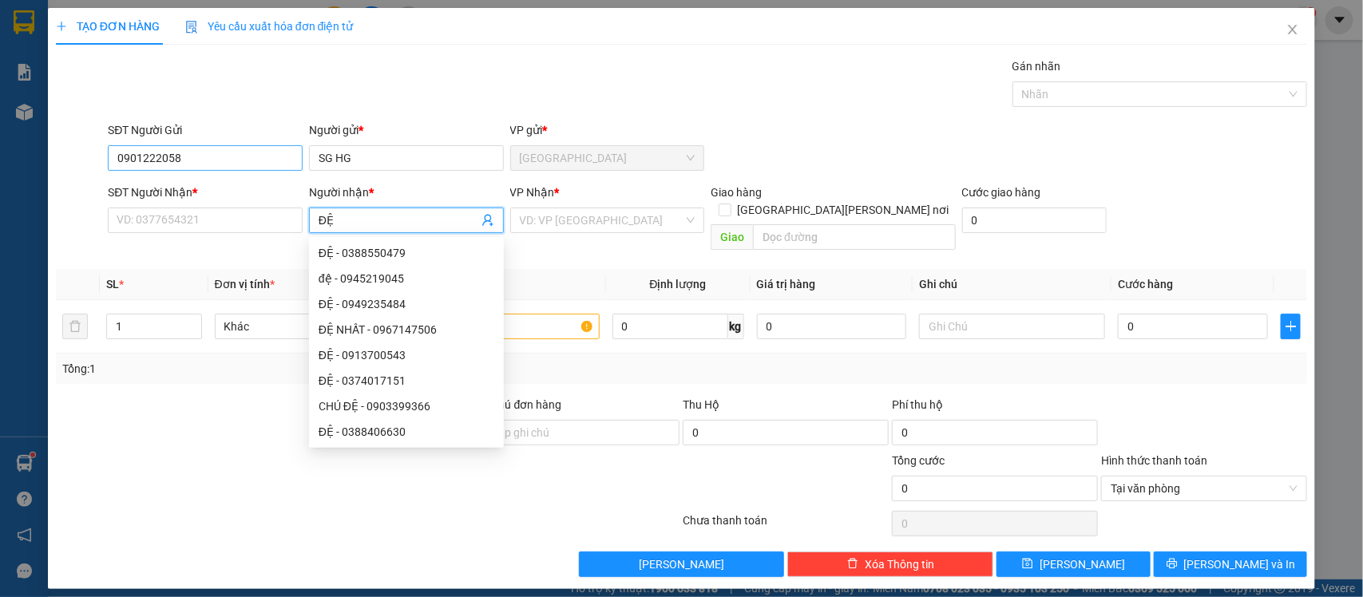
type input "ĐỆ"
click at [210, 156] on input "0901222058" at bounding box center [205, 158] width 195 height 26
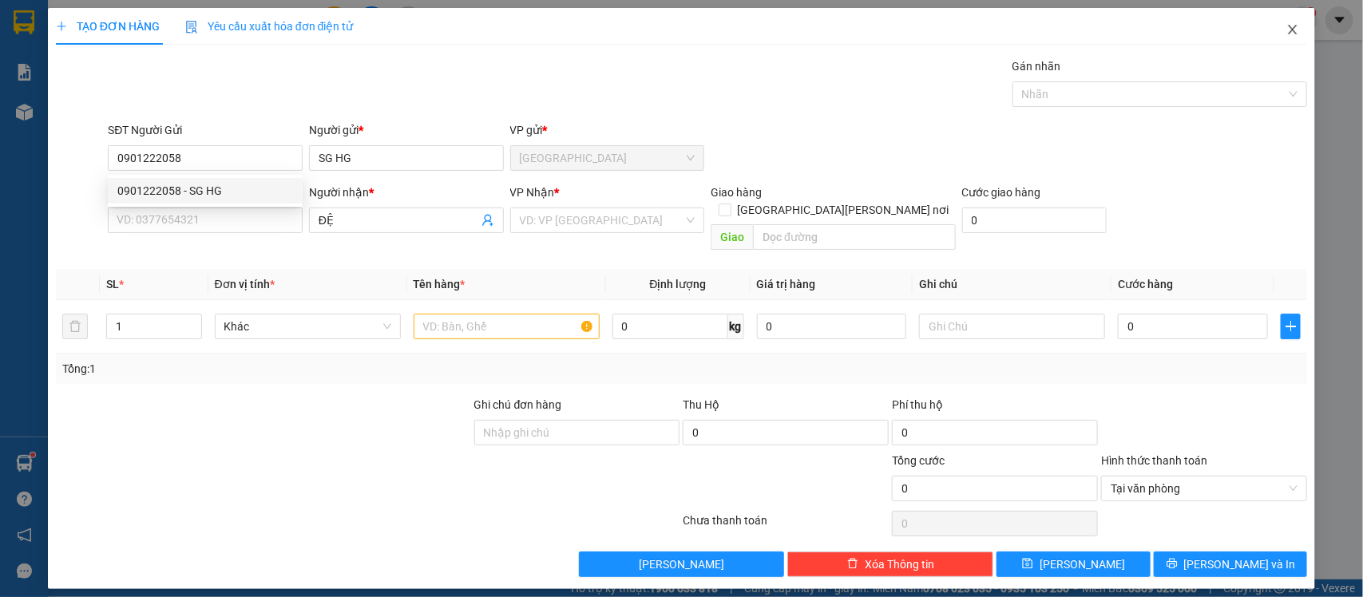
click at [1295, 41] on span "Close" at bounding box center [1292, 30] width 45 height 45
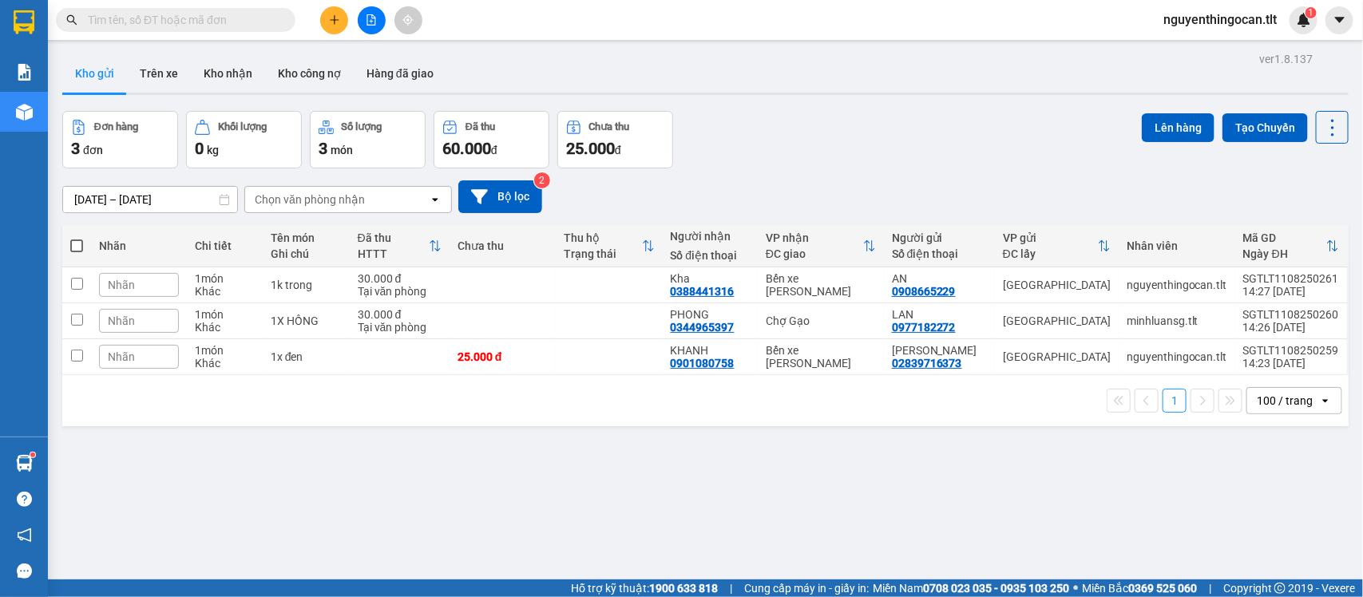
click at [204, 22] on input "text" at bounding box center [182, 20] width 188 height 18
paste input "0901222058"
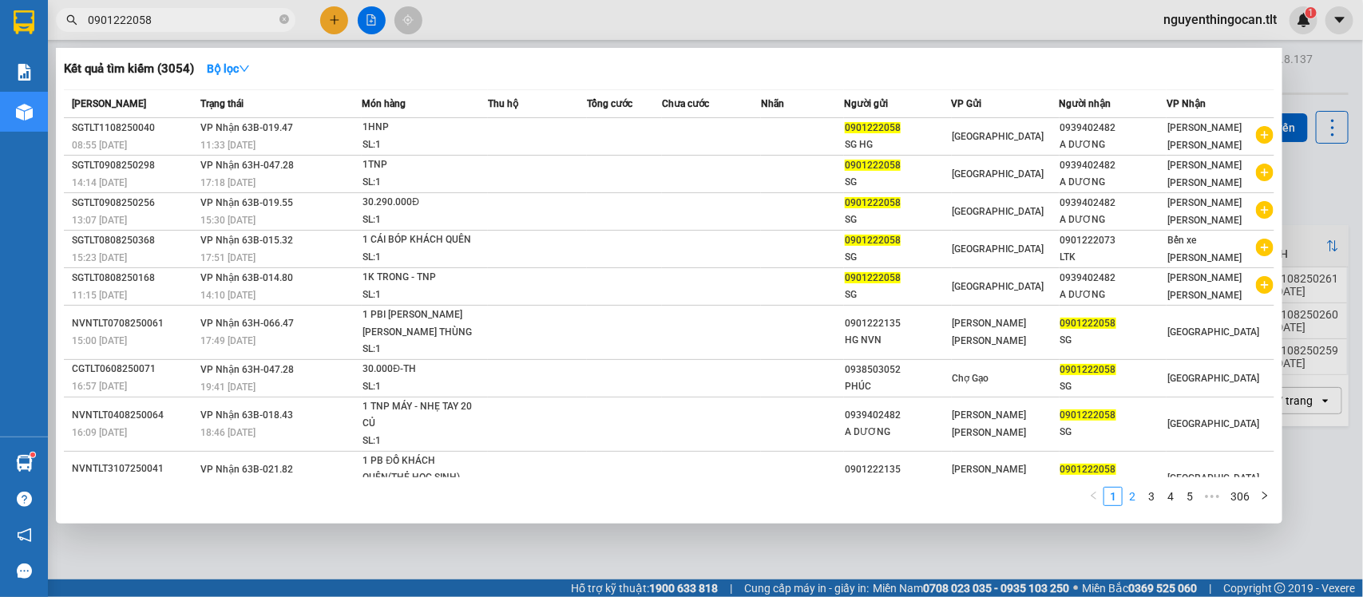
type input "0901222058"
click at [1131, 493] on link "2" at bounding box center [1132, 497] width 18 height 18
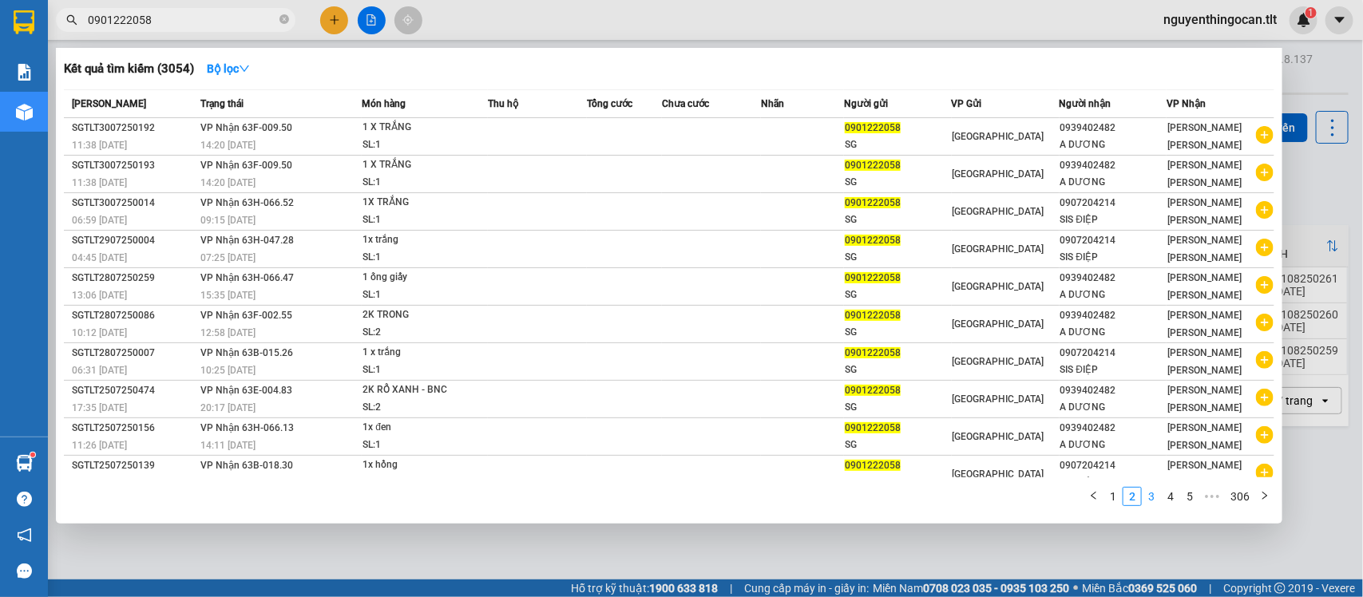
click at [1152, 505] on link "3" at bounding box center [1151, 497] width 18 height 18
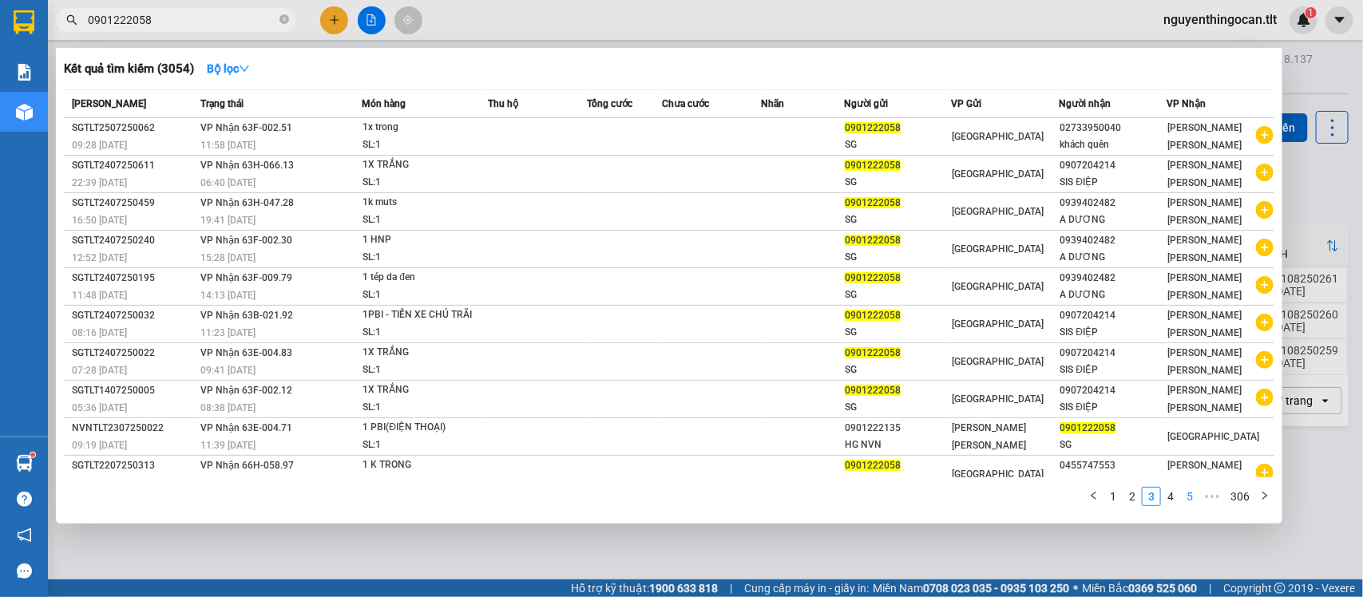
click at [1167, 497] on link "4" at bounding box center [1170, 497] width 18 height 18
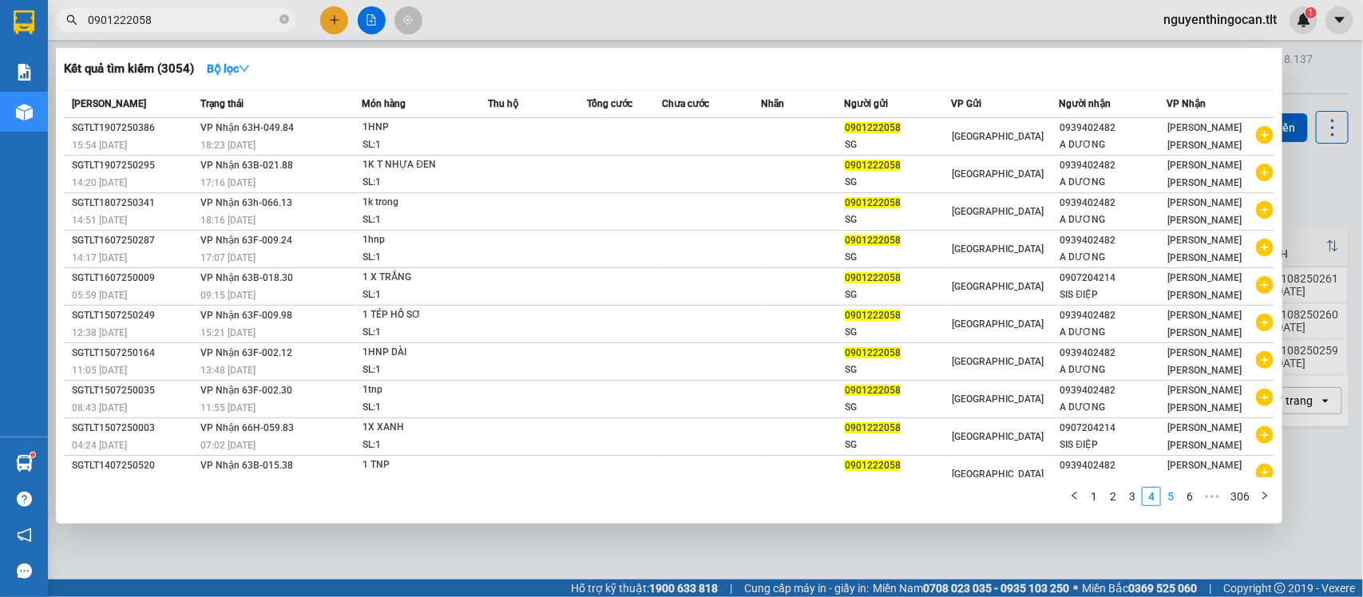
click at [1178, 495] on link "5" at bounding box center [1170, 497] width 18 height 18
click at [1175, 501] on link "6" at bounding box center [1170, 497] width 18 height 18
click at [1175, 500] on link "7" at bounding box center [1170, 497] width 18 height 18
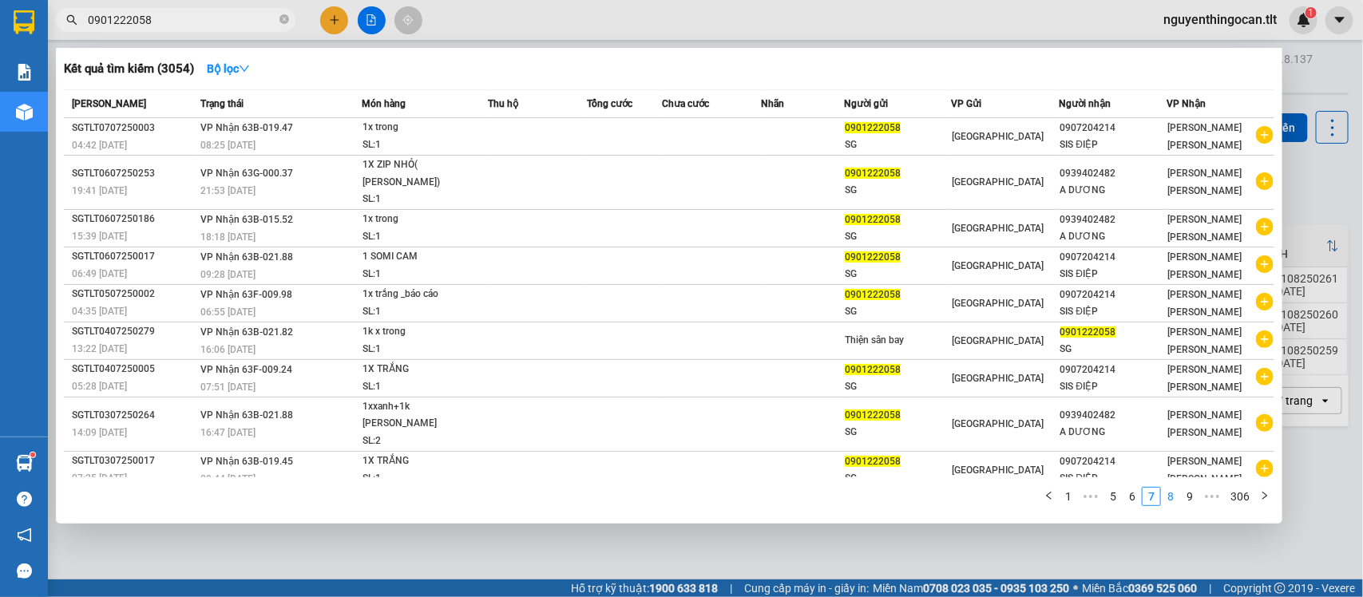
click at [1168, 503] on link "8" at bounding box center [1170, 497] width 18 height 18
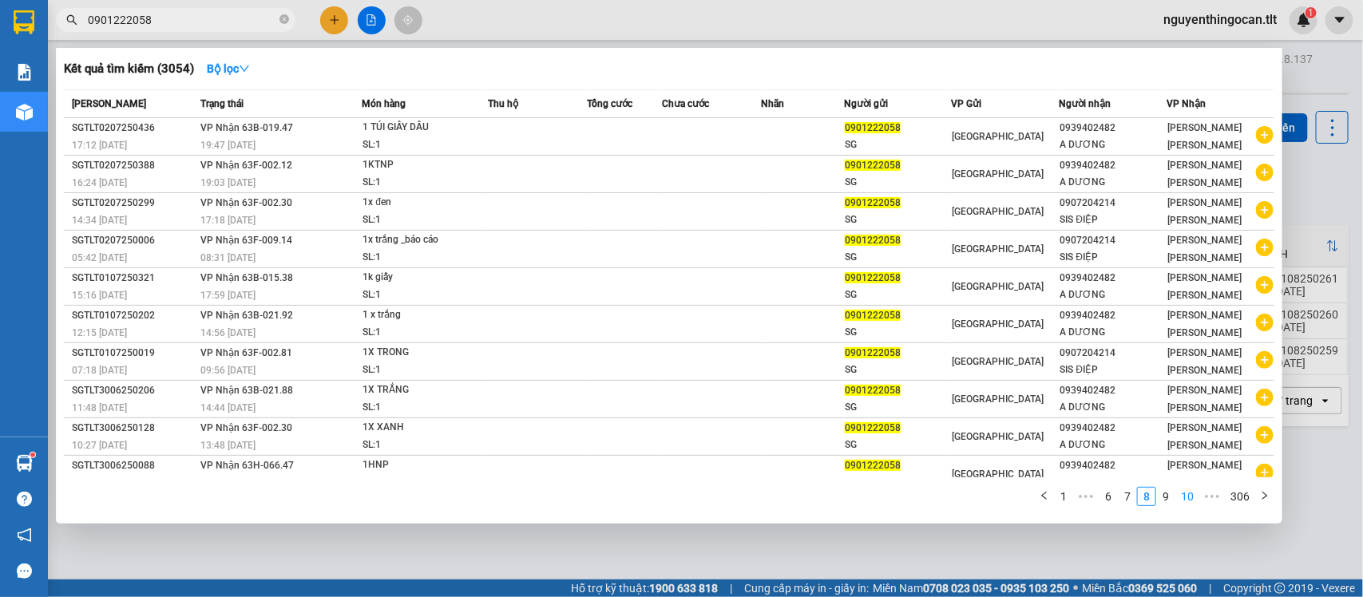
click at [1183, 504] on link "10" at bounding box center [1187, 497] width 22 height 18
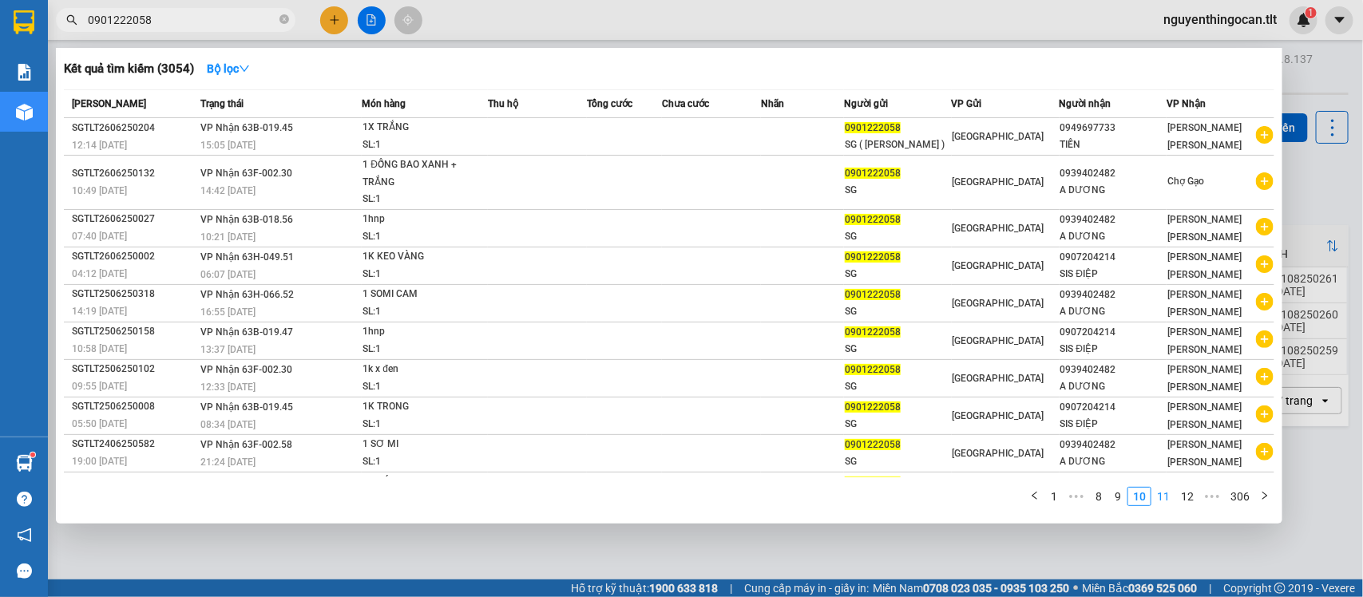
click at [1169, 503] on link "11" at bounding box center [1163, 497] width 22 height 18
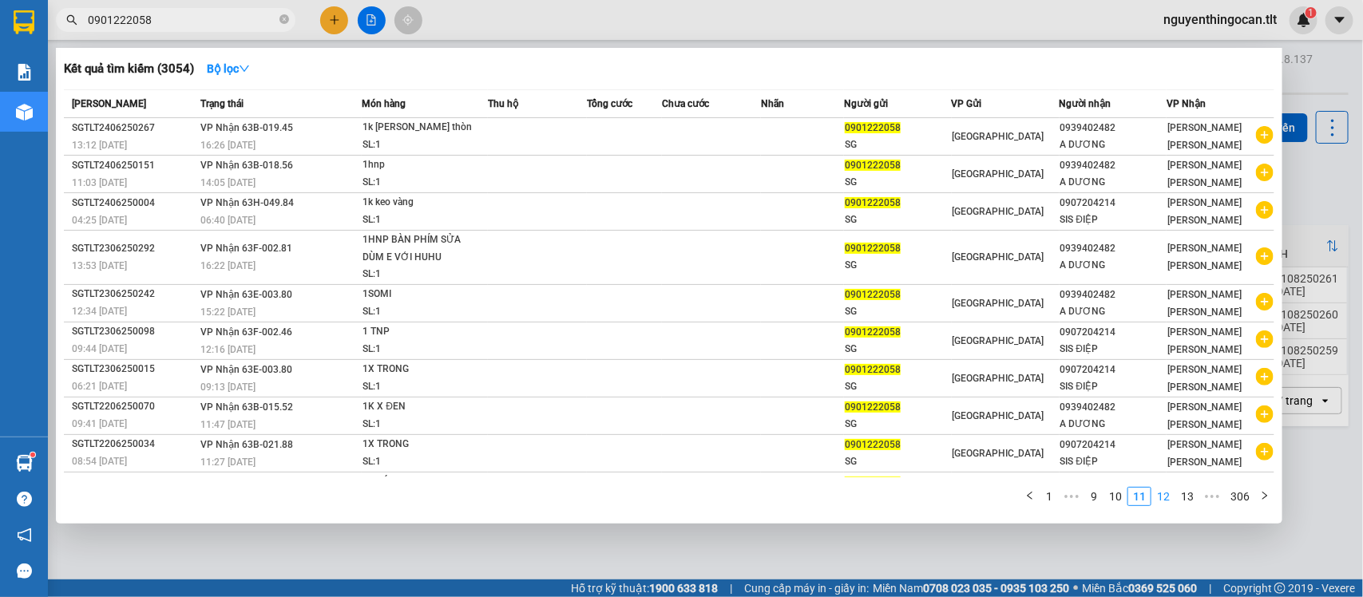
click at [1171, 499] on link "12" at bounding box center [1163, 497] width 22 height 18
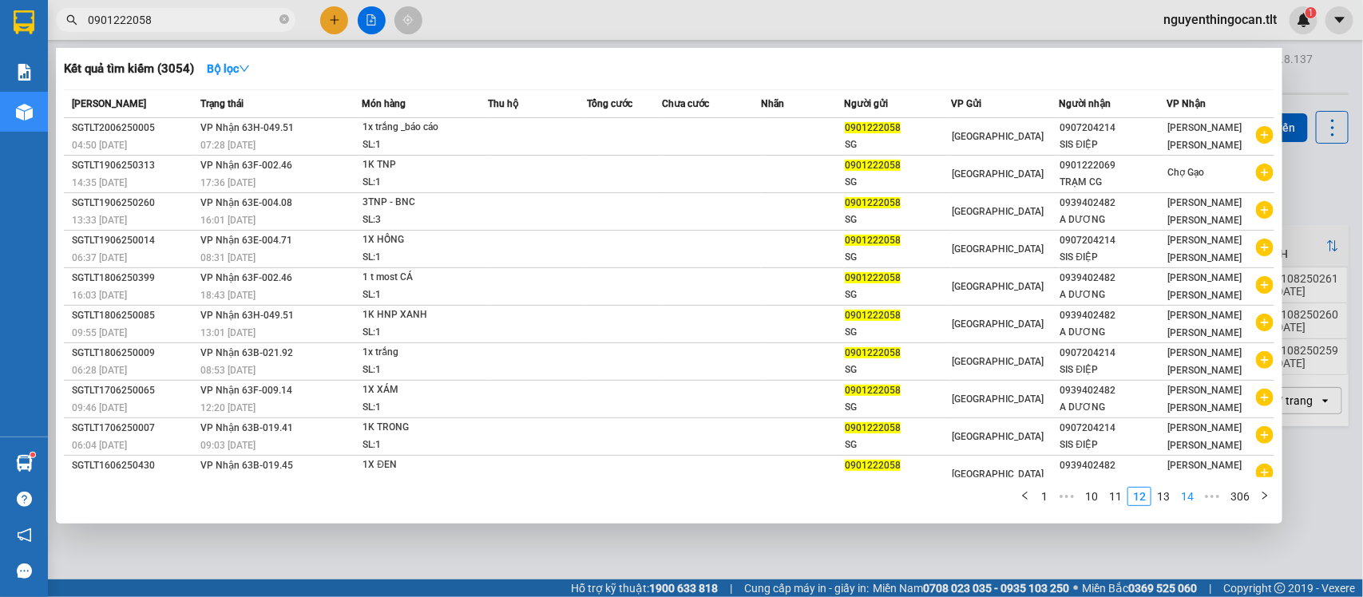
click at [1179, 499] on link "14" at bounding box center [1187, 497] width 22 height 18
click at [1191, 501] on link "16" at bounding box center [1187, 497] width 22 height 18
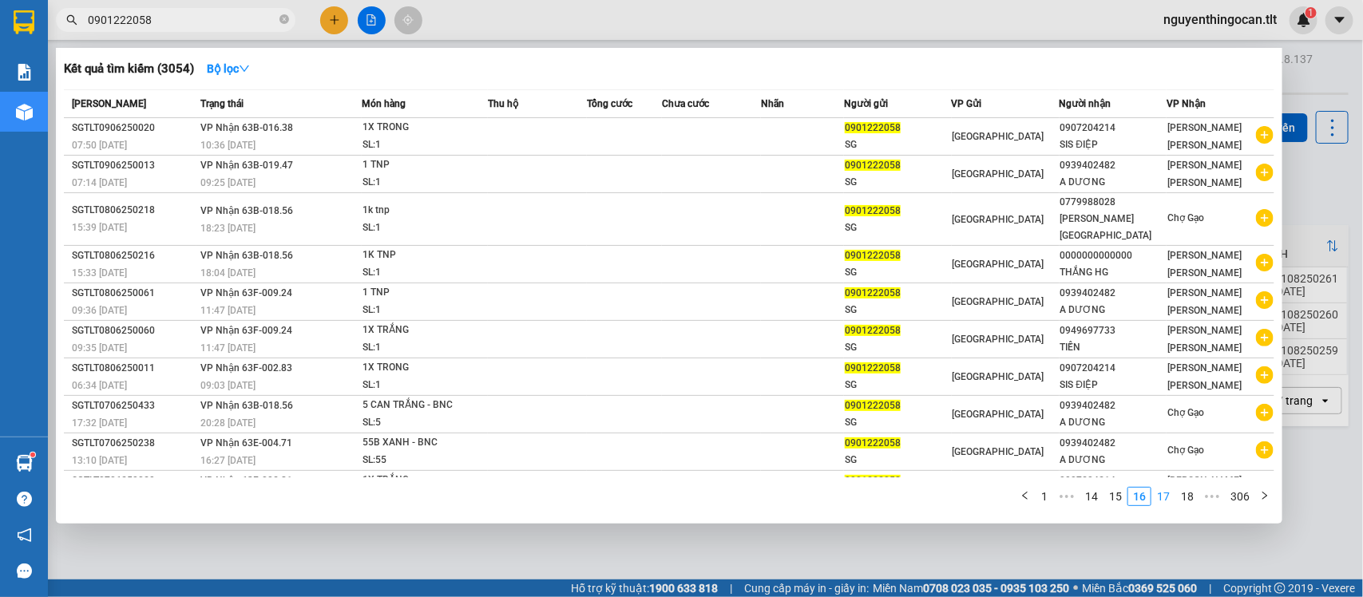
click at [1169, 504] on link "17" at bounding box center [1163, 497] width 22 height 18
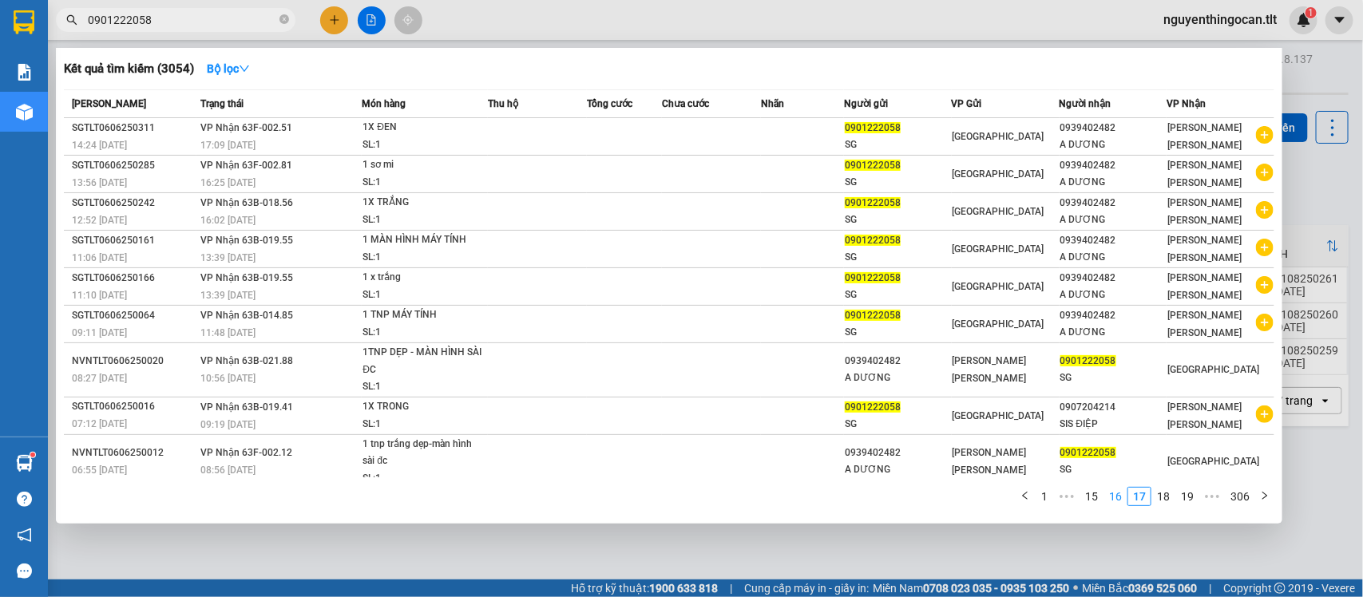
click at [1119, 493] on link "16" at bounding box center [1115, 497] width 22 height 18
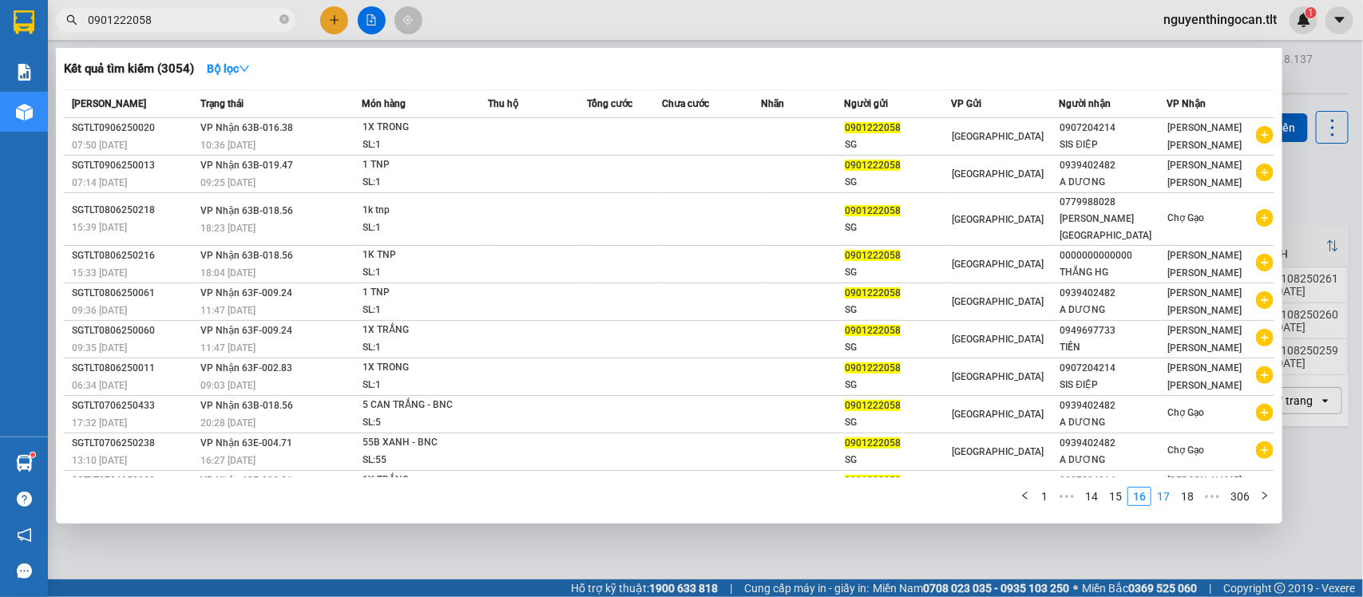
click at [1167, 501] on link "17" at bounding box center [1163, 497] width 22 height 18
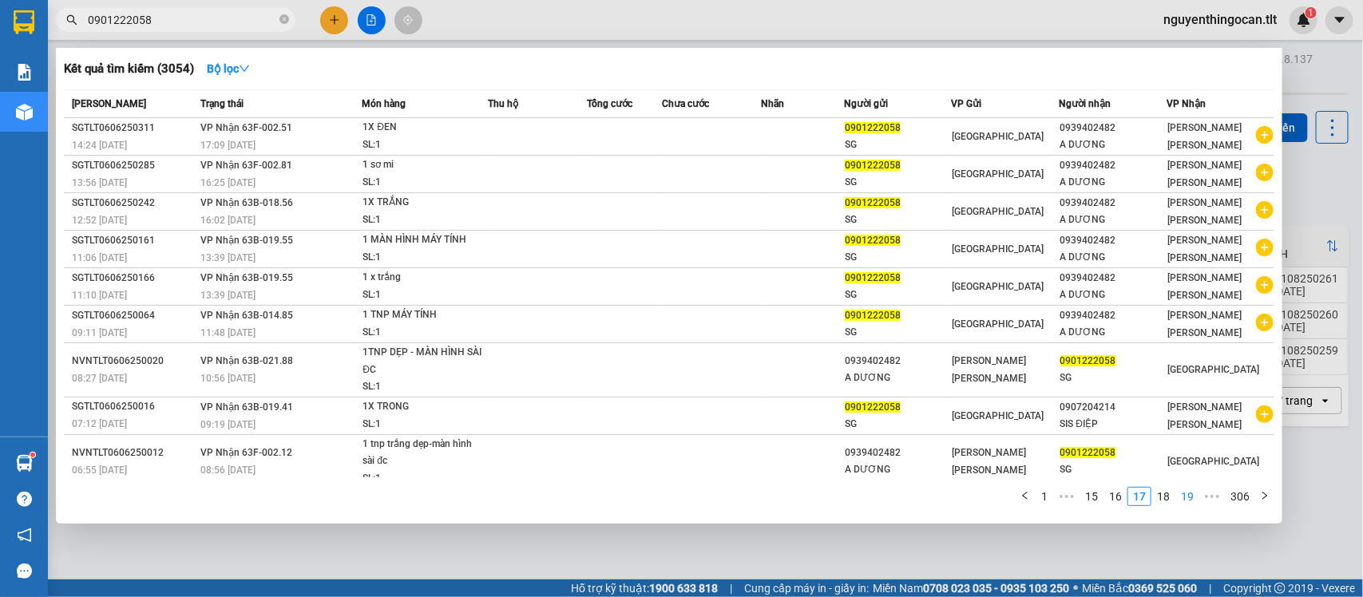
click at [1176, 497] on li "19" at bounding box center [1187, 496] width 24 height 19
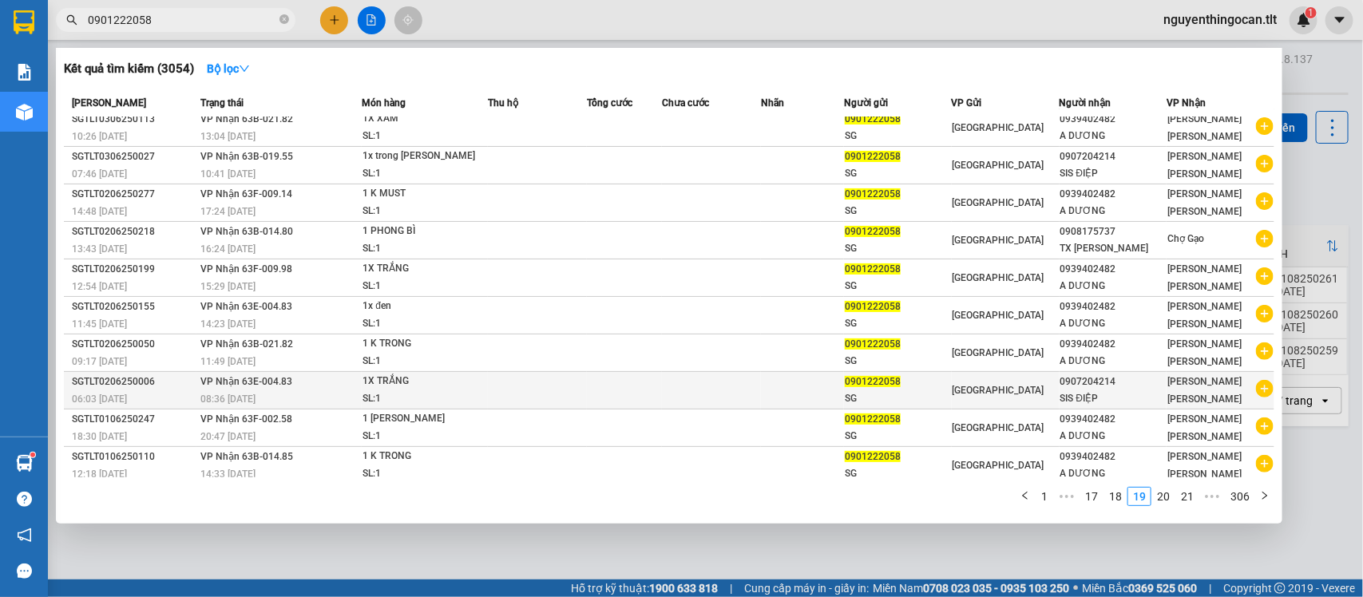
scroll to position [10, 0]
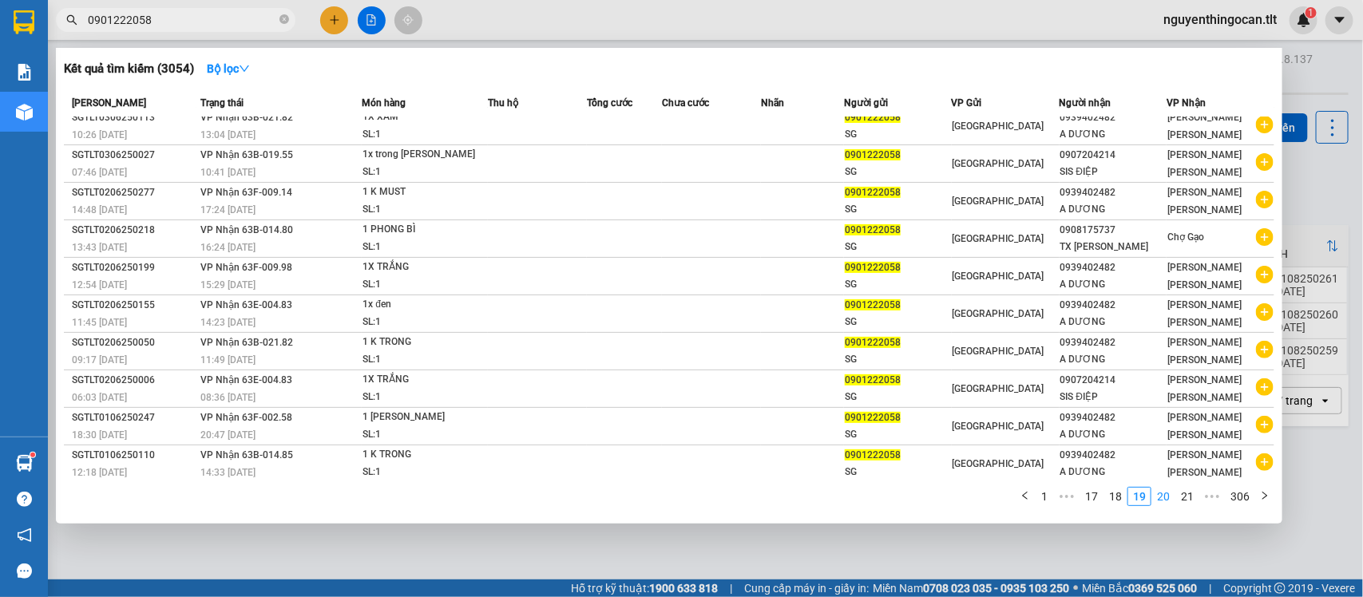
click at [1172, 497] on link "20" at bounding box center [1163, 497] width 22 height 18
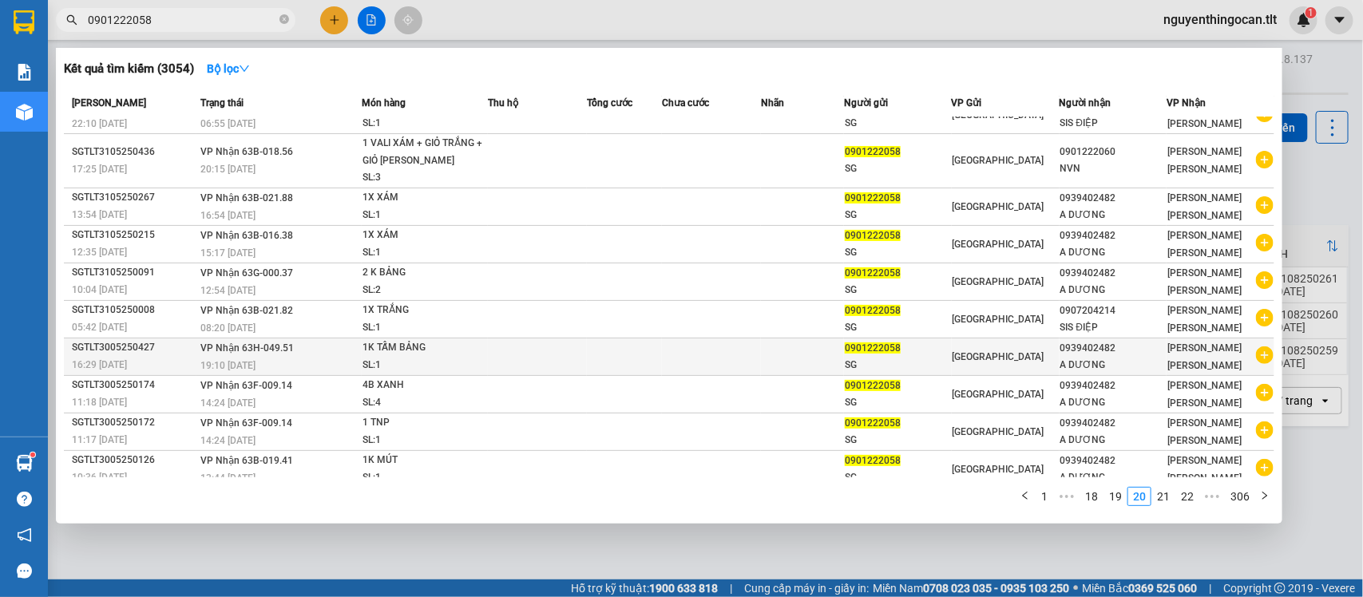
scroll to position [28, 0]
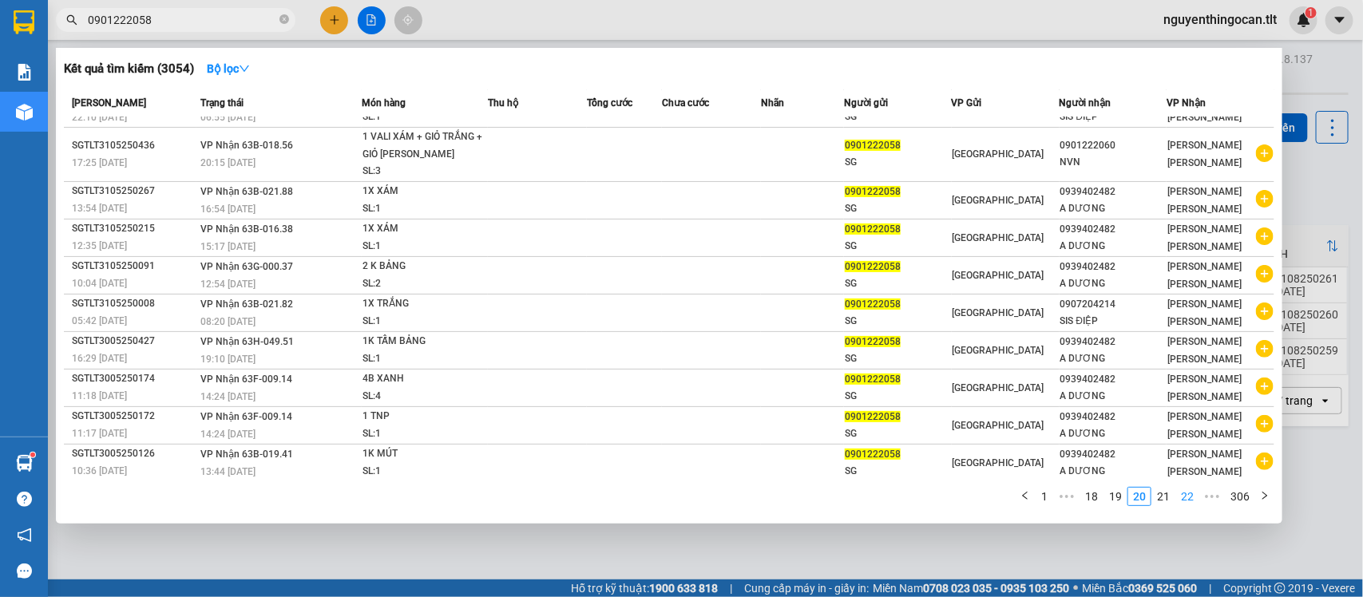
click at [1163, 504] on link "21" at bounding box center [1163, 497] width 22 height 18
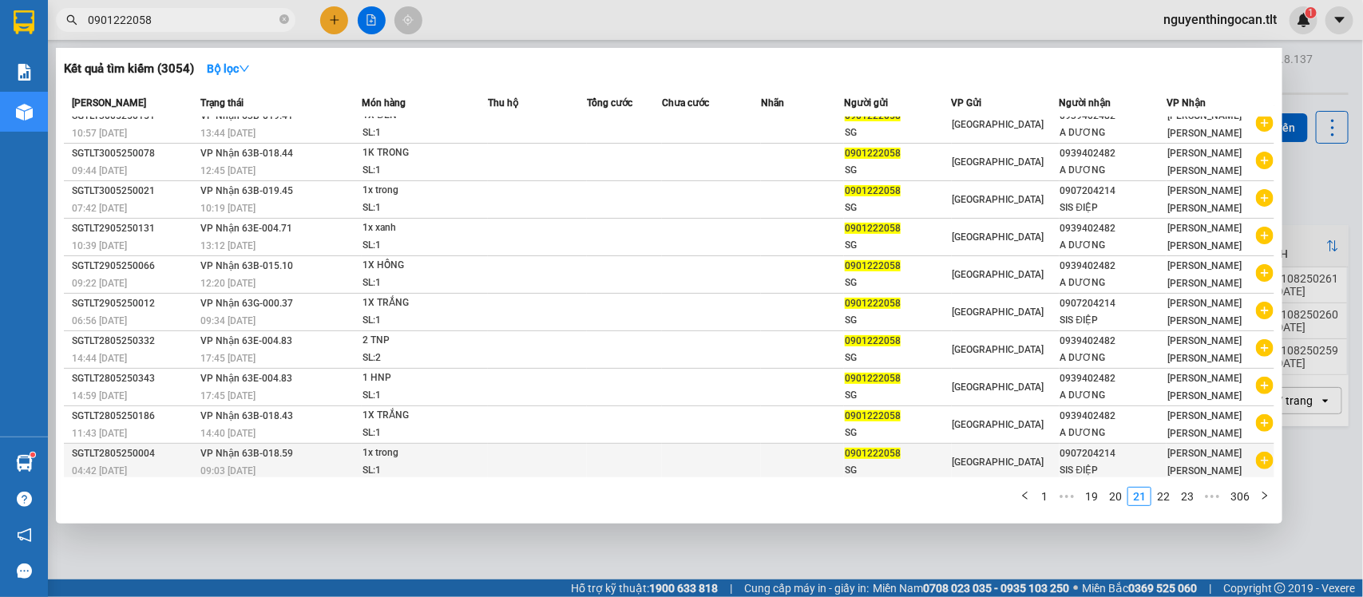
scroll to position [10, 0]
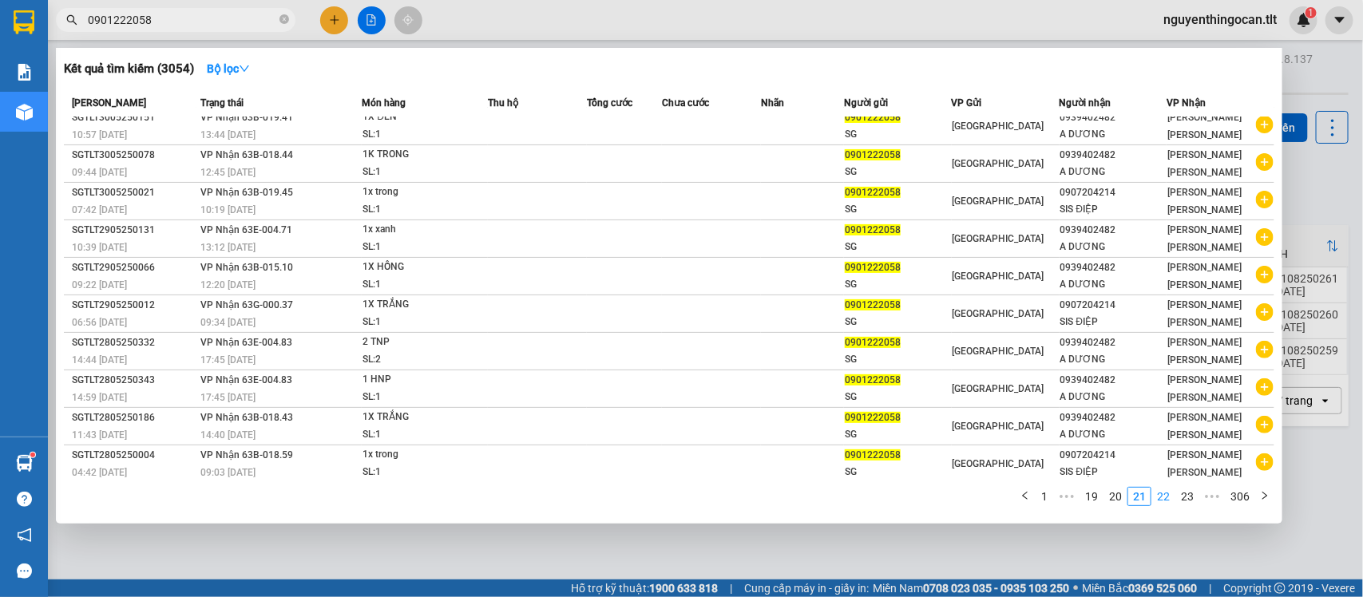
click at [1171, 499] on link "22" at bounding box center [1163, 497] width 22 height 18
click at [1165, 500] on link "23" at bounding box center [1163, 497] width 22 height 18
click at [1161, 500] on link "24" at bounding box center [1163, 497] width 22 height 18
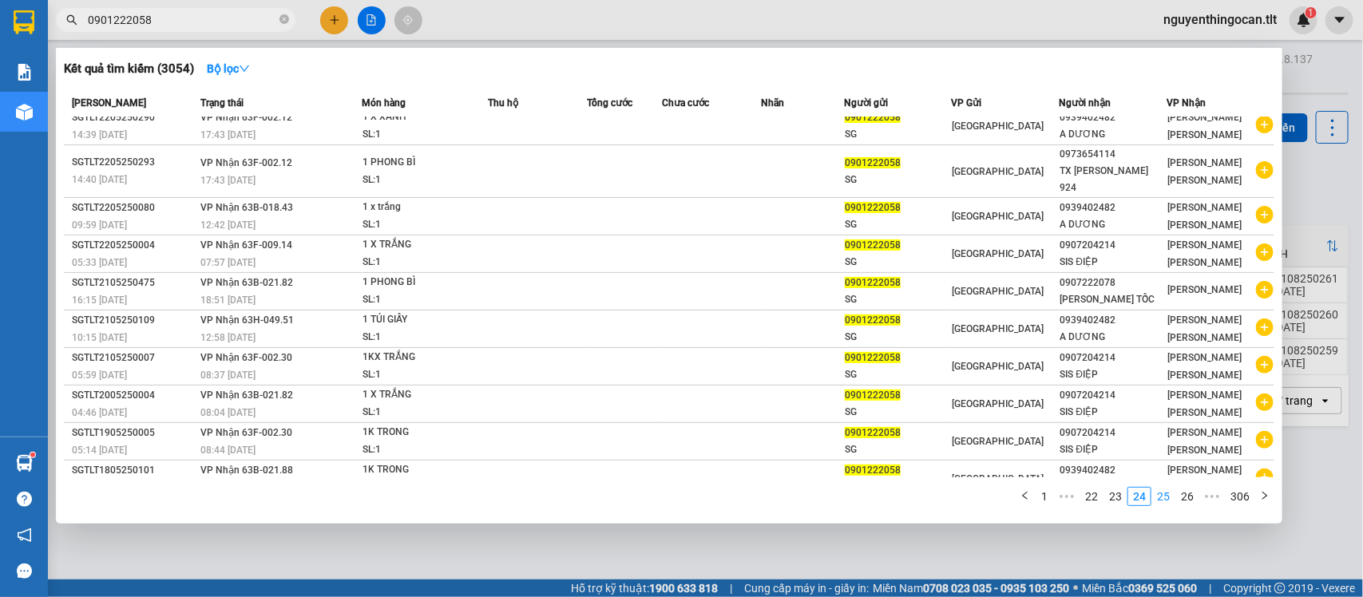
click at [1163, 500] on link "25" at bounding box center [1163, 497] width 22 height 18
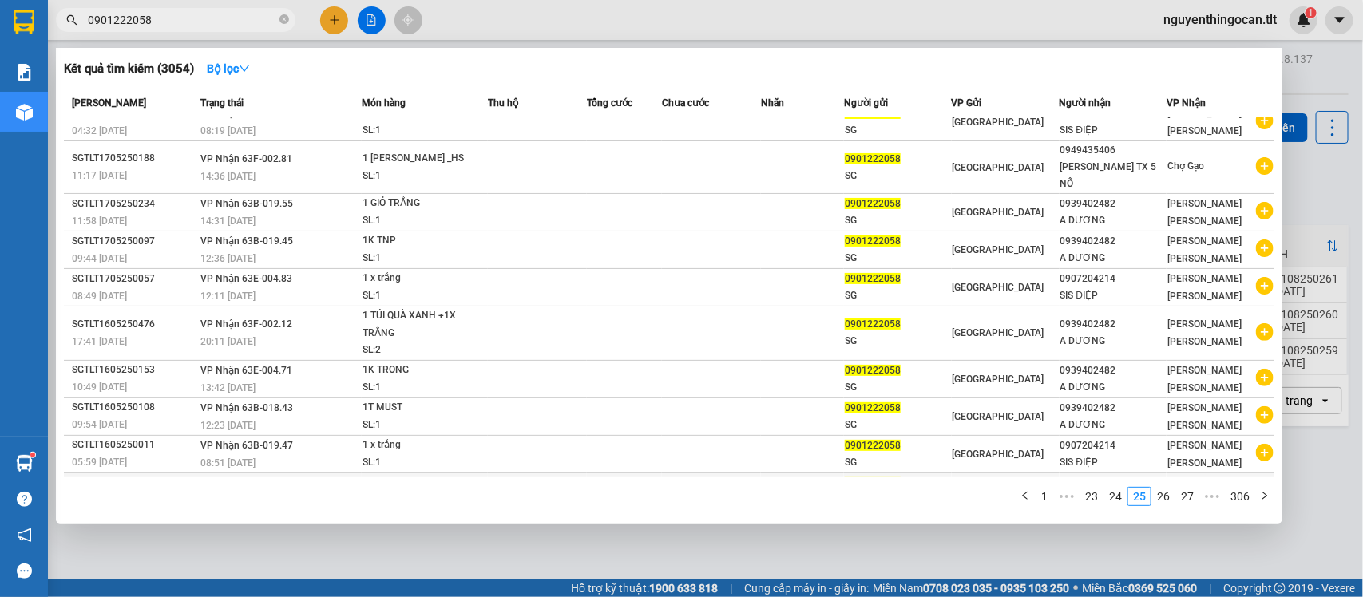
scroll to position [28, 0]
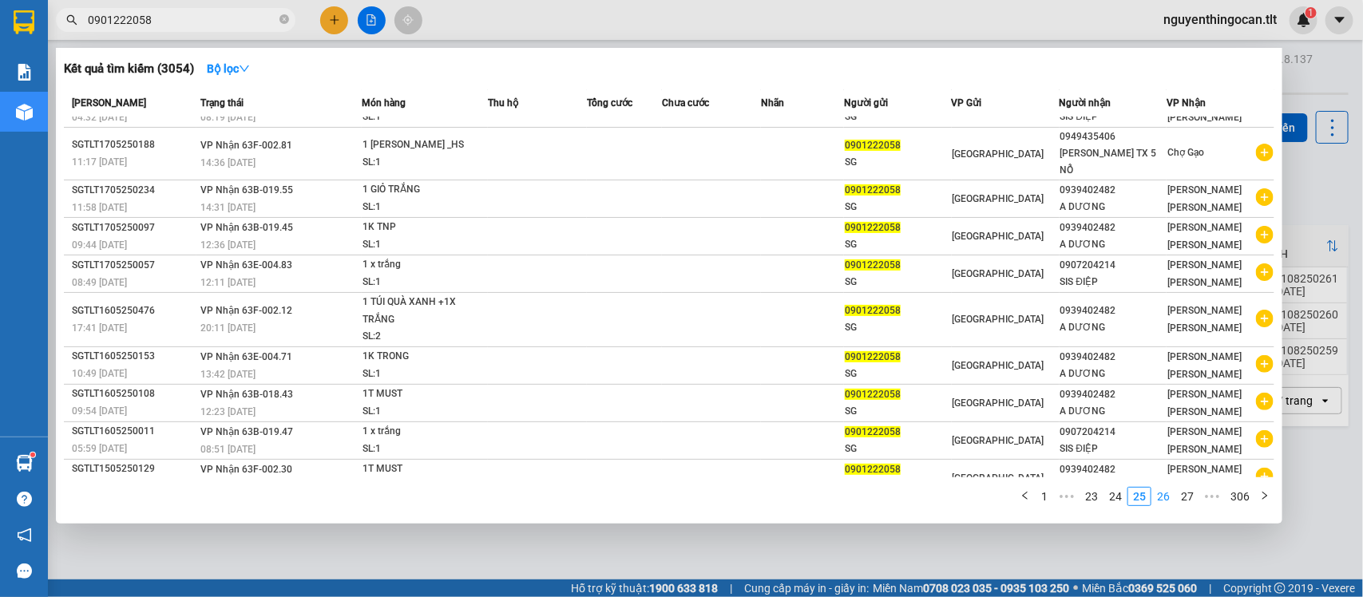
click at [1164, 497] on link "26" at bounding box center [1163, 497] width 22 height 18
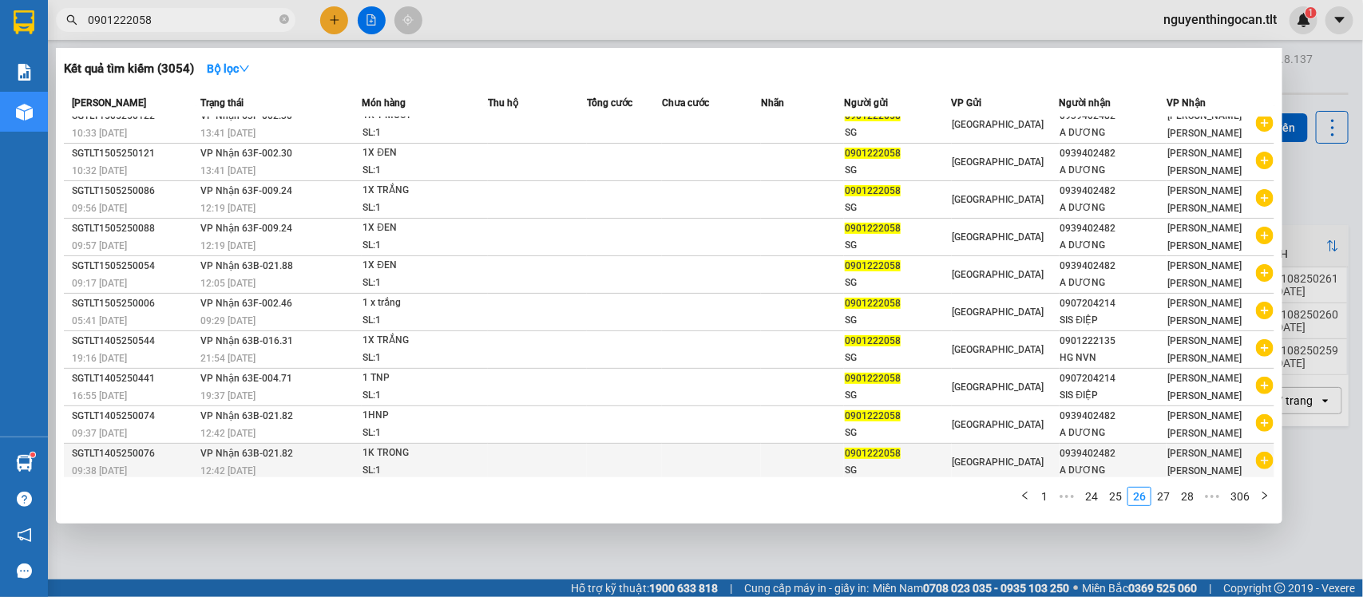
scroll to position [0, 0]
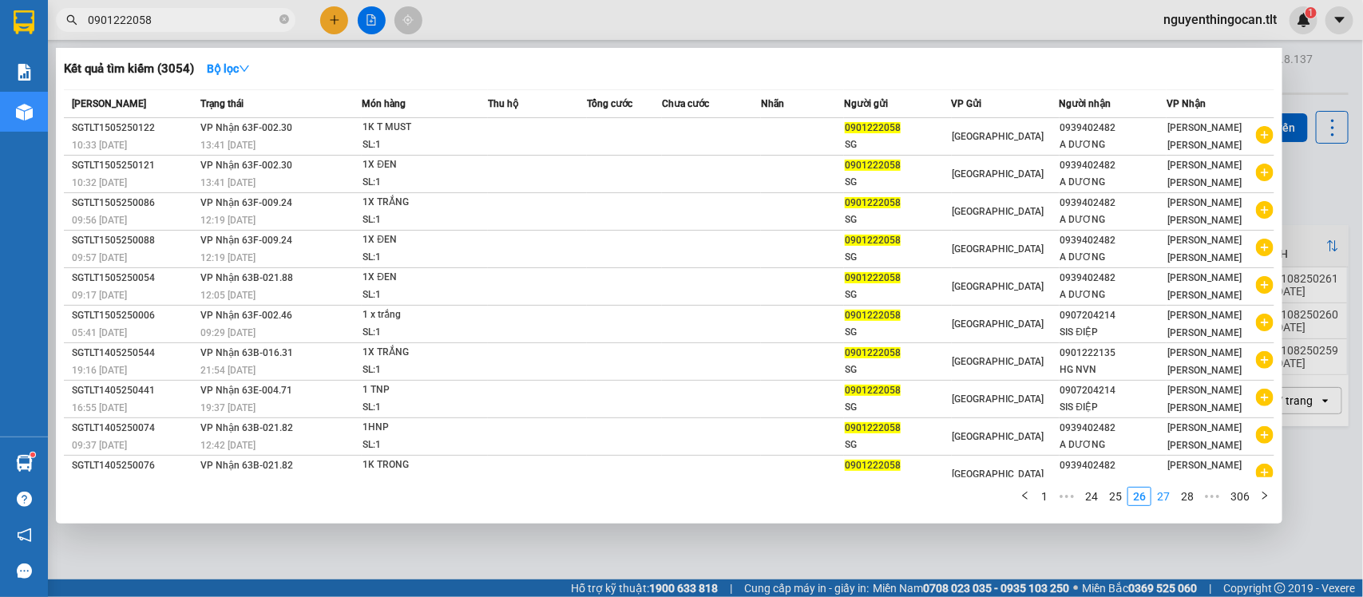
click at [1167, 506] on li "27" at bounding box center [1163, 496] width 24 height 19
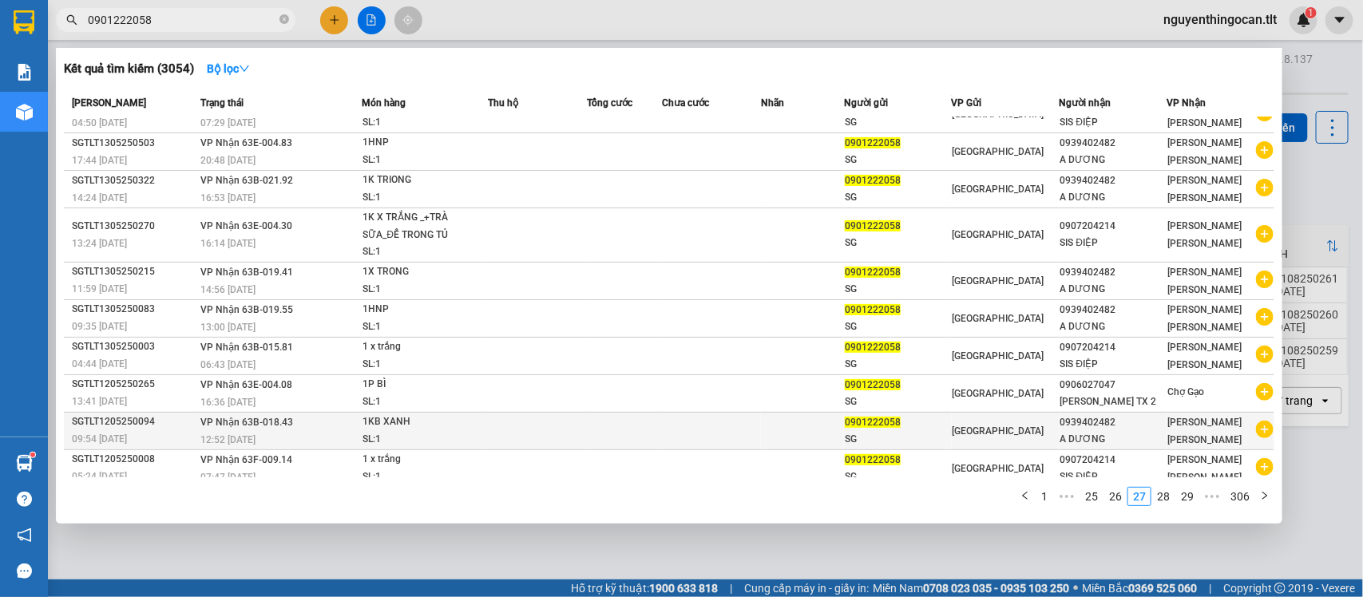
scroll to position [28, 0]
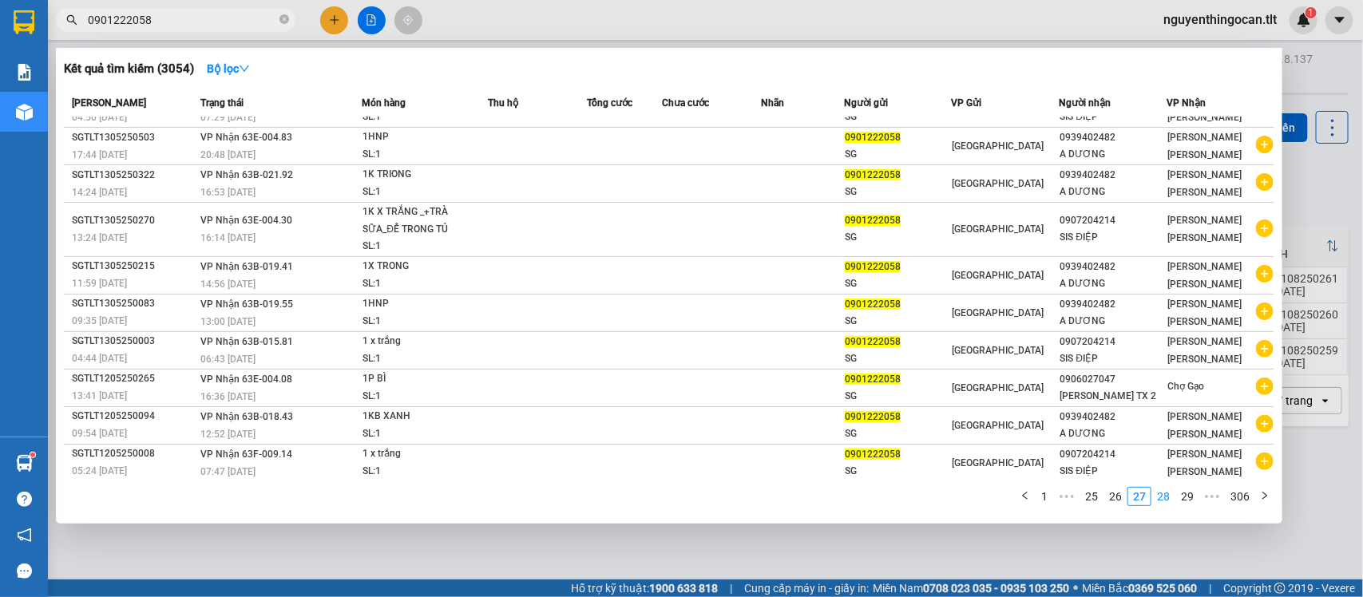
click at [1161, 493] on link "28" at bounding box center [1163, 497] width 22 height 18
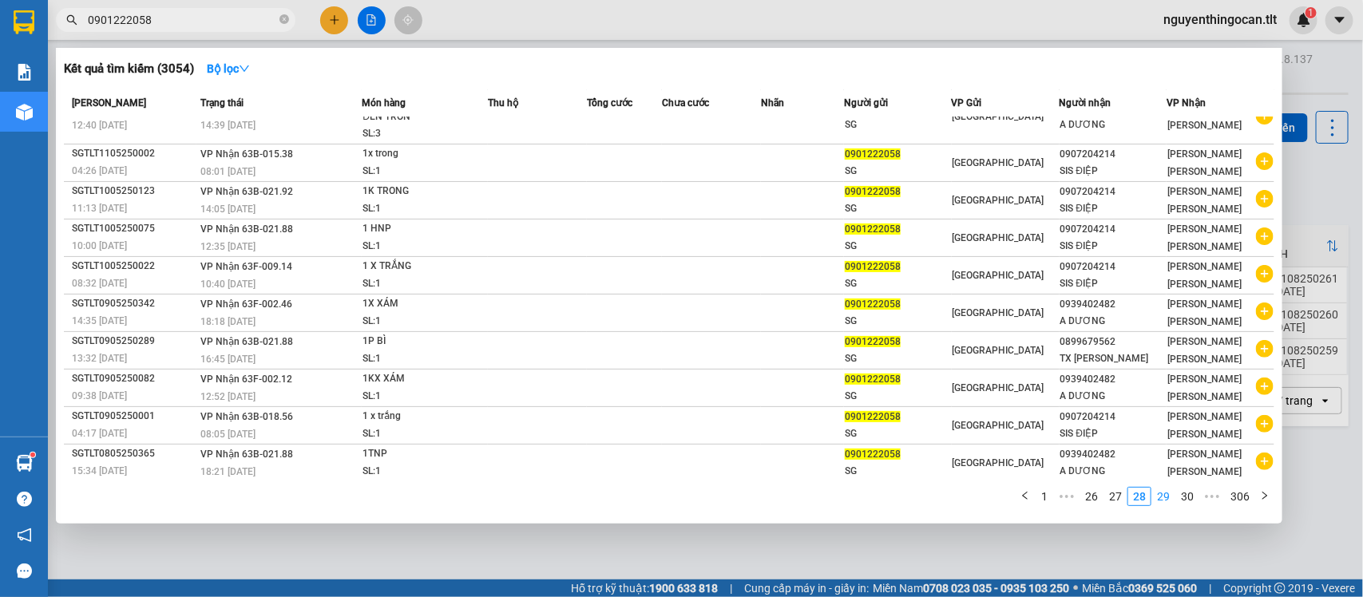
click at [1165, 493] on link "29" at bounding box center [1163, 497] width 22 height 18
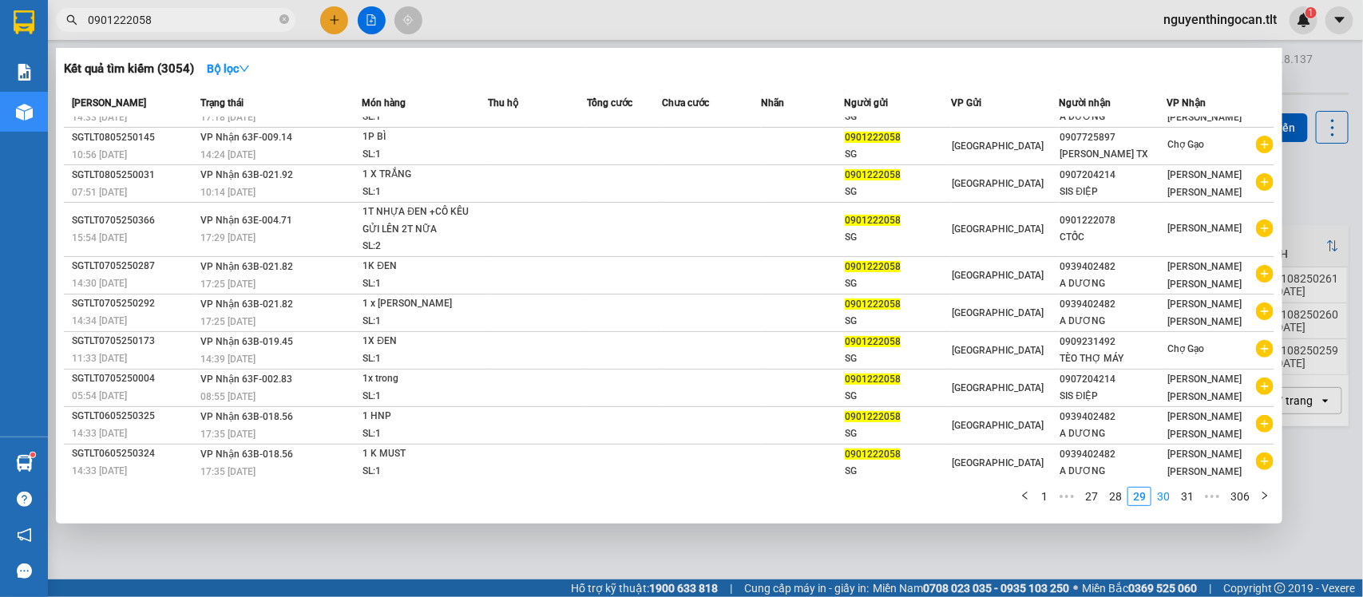
click at [1161, 504] on link "30" at bounding box center [1163, 497] width 22 height 18
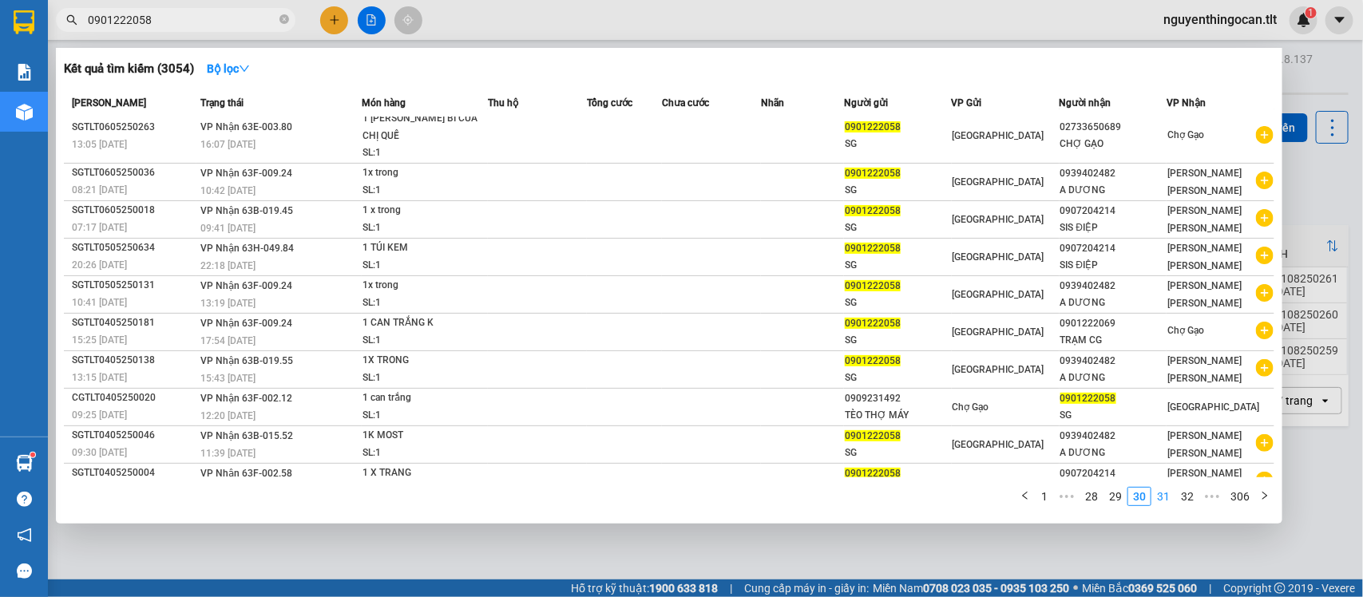
scroll to position [10, 0]
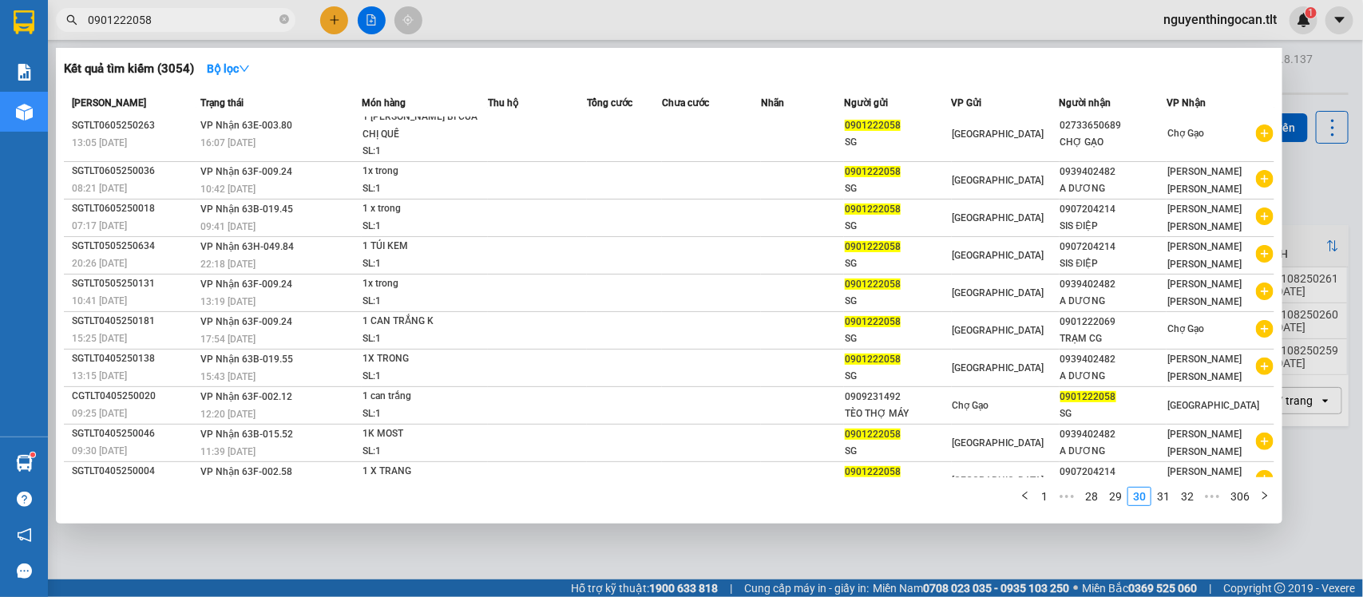
click at [1163, 508] on div "1 ••• 28 29 30 31 32 ••• 306" at bounding box center [669, 501] width 1210 height 29
click at [1160, 504] on link "31" at bounding box center [1163, 497] width 22 height 18
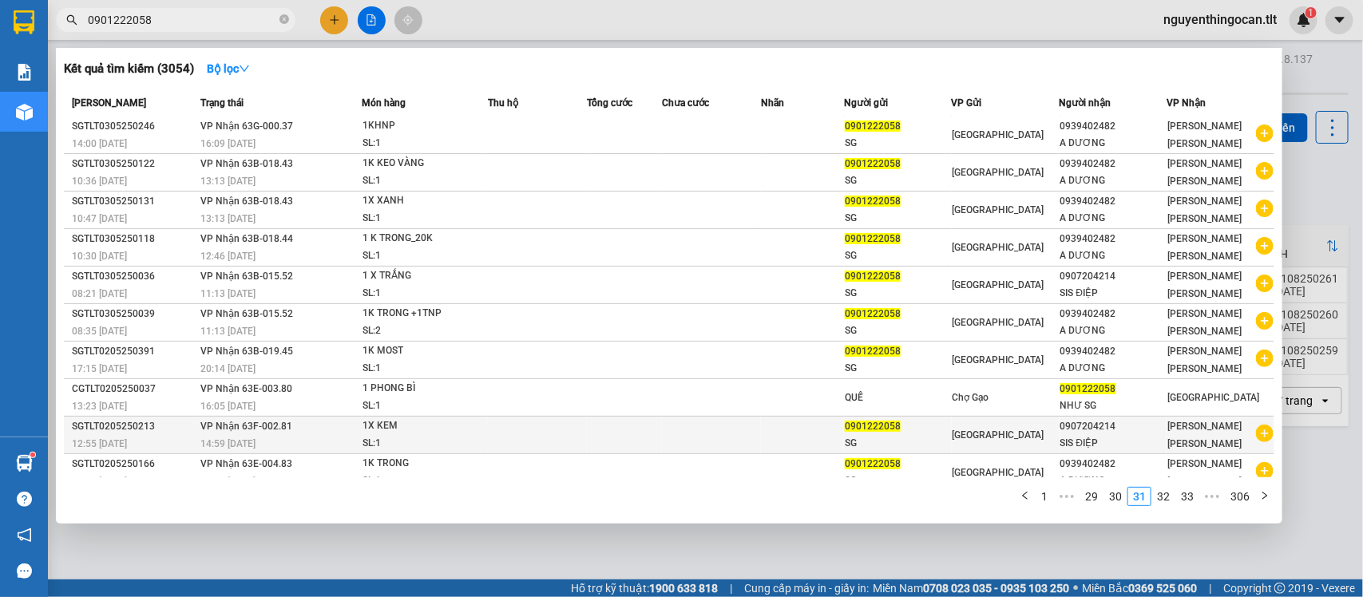
scroll to position [0, 0]
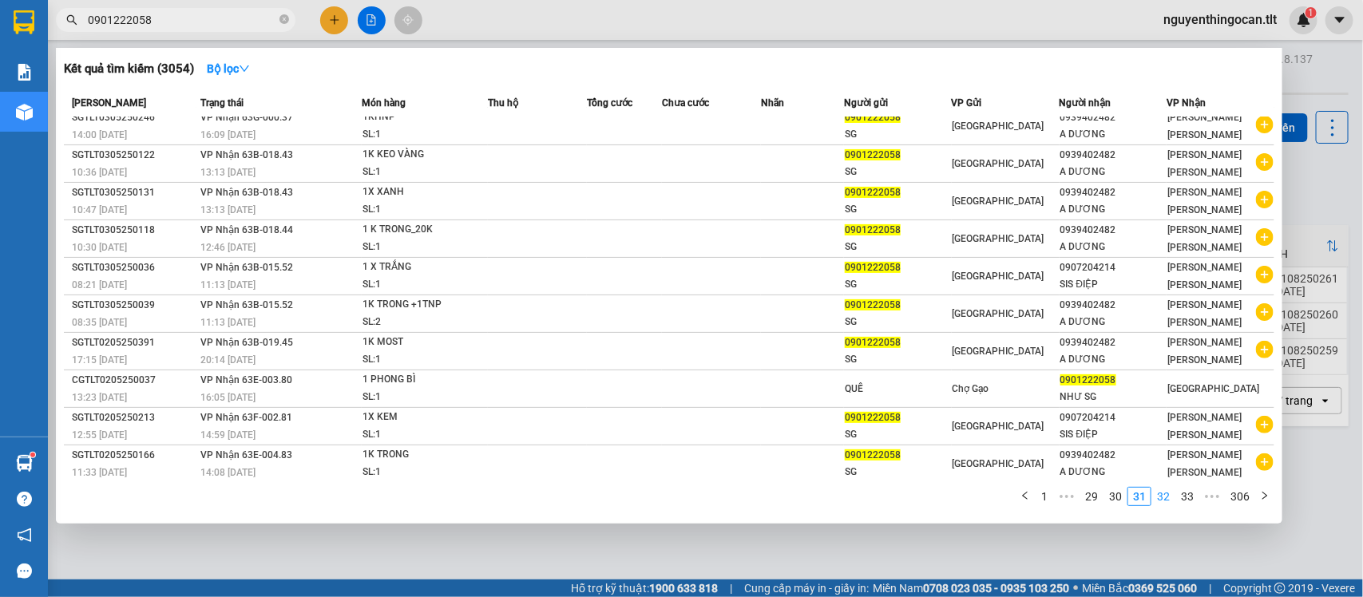
click at [1162, 497] on link "32" at bounding box center [1163, 497] width 22 height 18
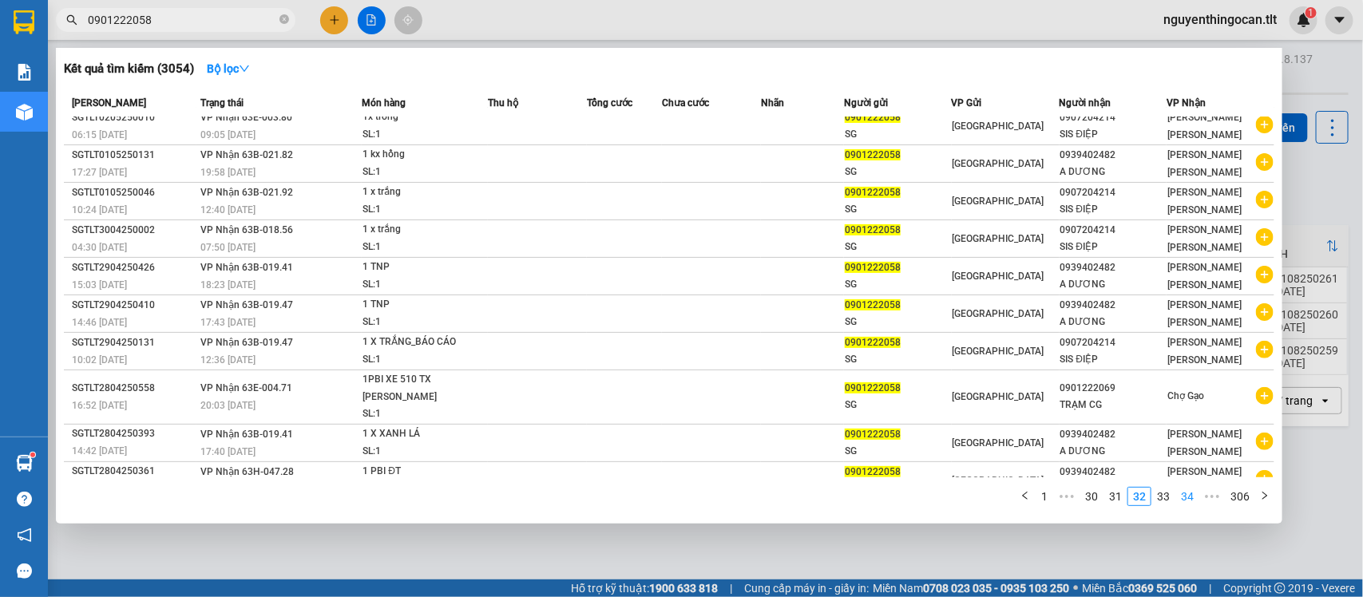
click at [1191, 503] on link "34" at bounding box center [1187, 497] width 22 height 18
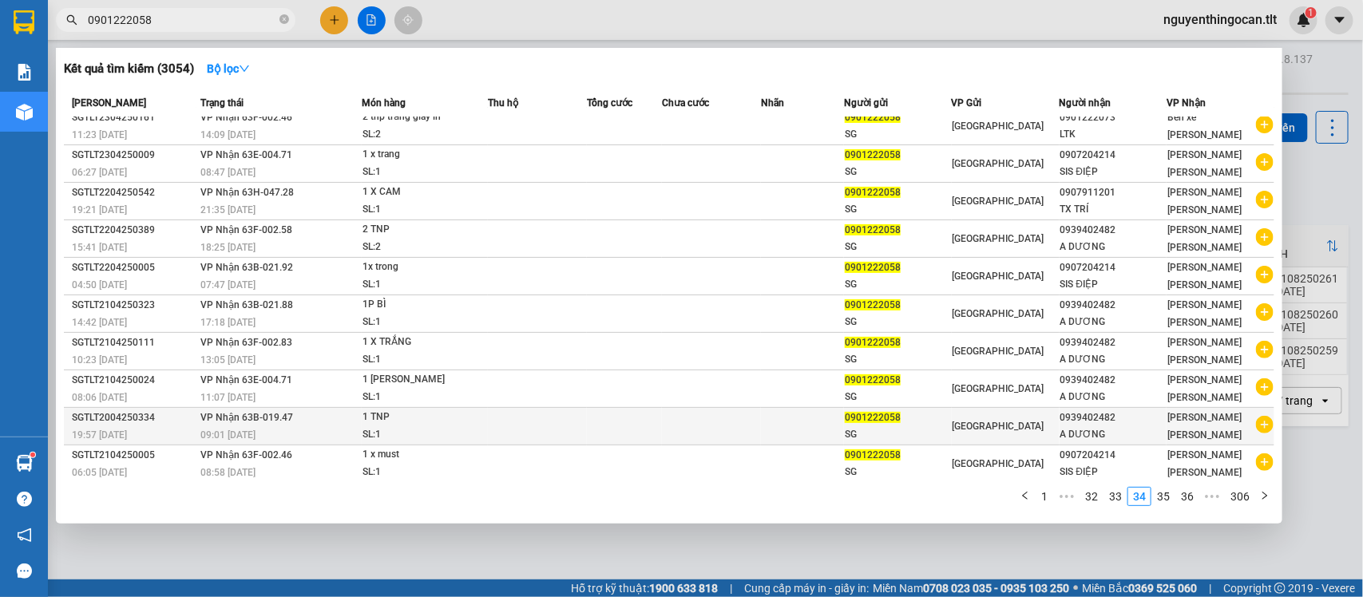
scroll to position [2, 0]
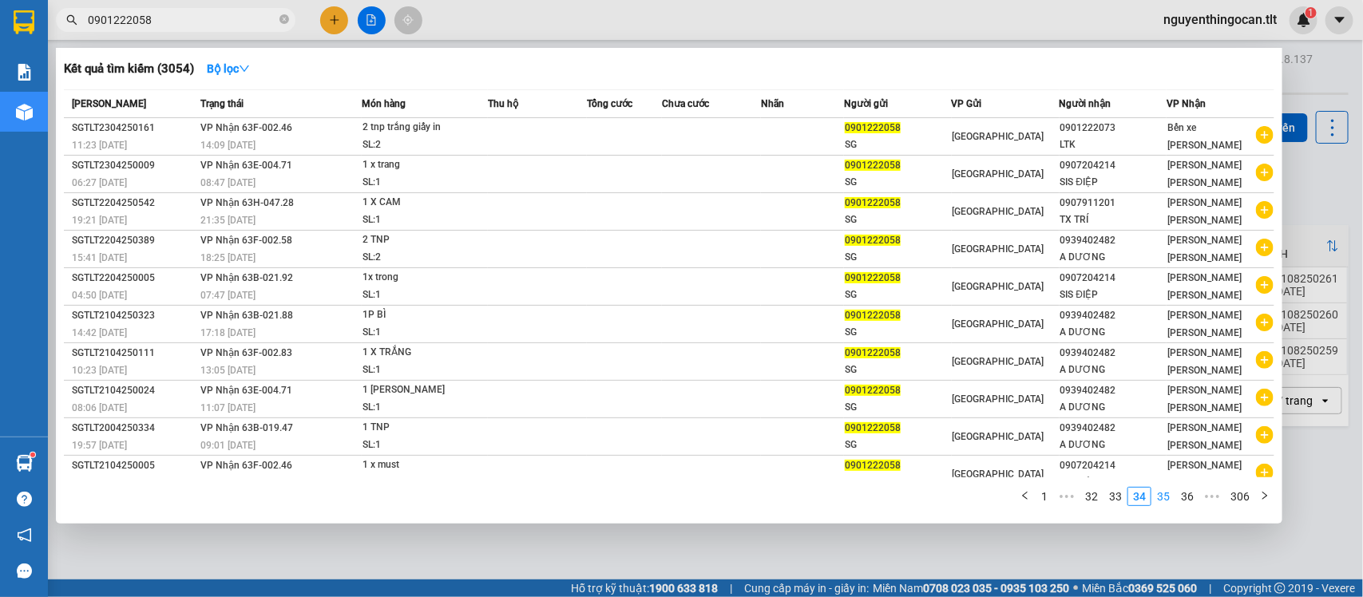
click at [1164, 500] on link "35" at bounding box center [1163, 497] width 22 height 18
click at [1174, 500] on link "36" at bounding box center [1163, 497] width 22 height 18
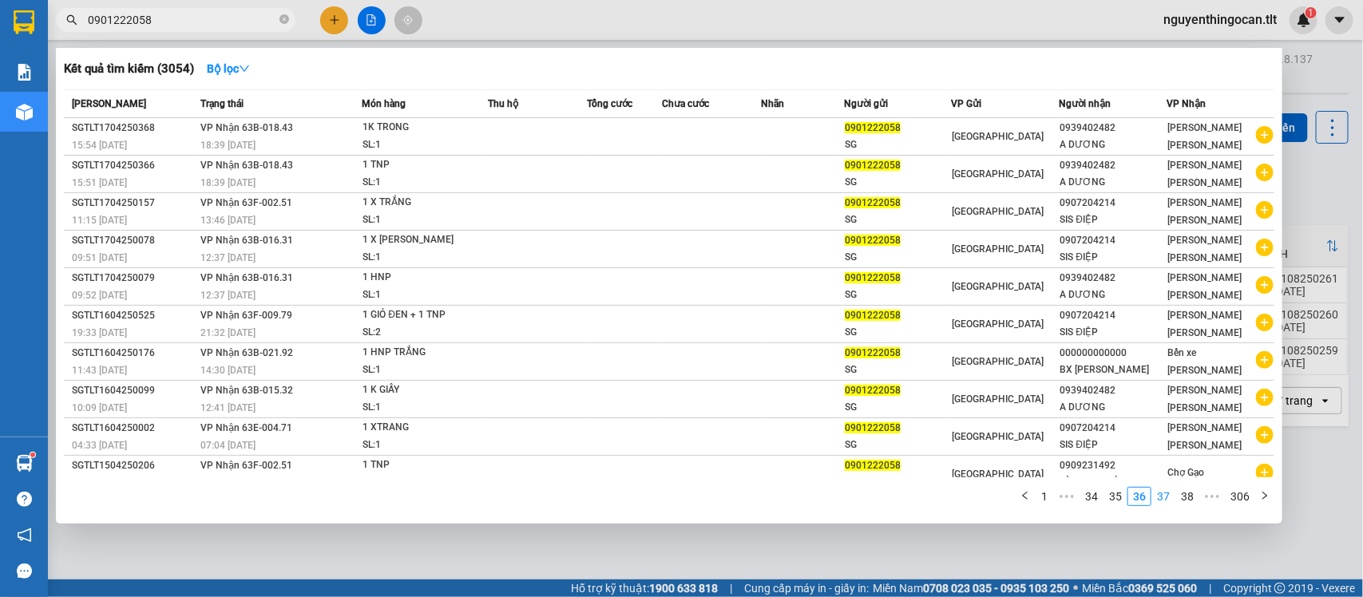
click at [1173, 497] on link "37" at bounding box center [1163, 497] width 22 height 18
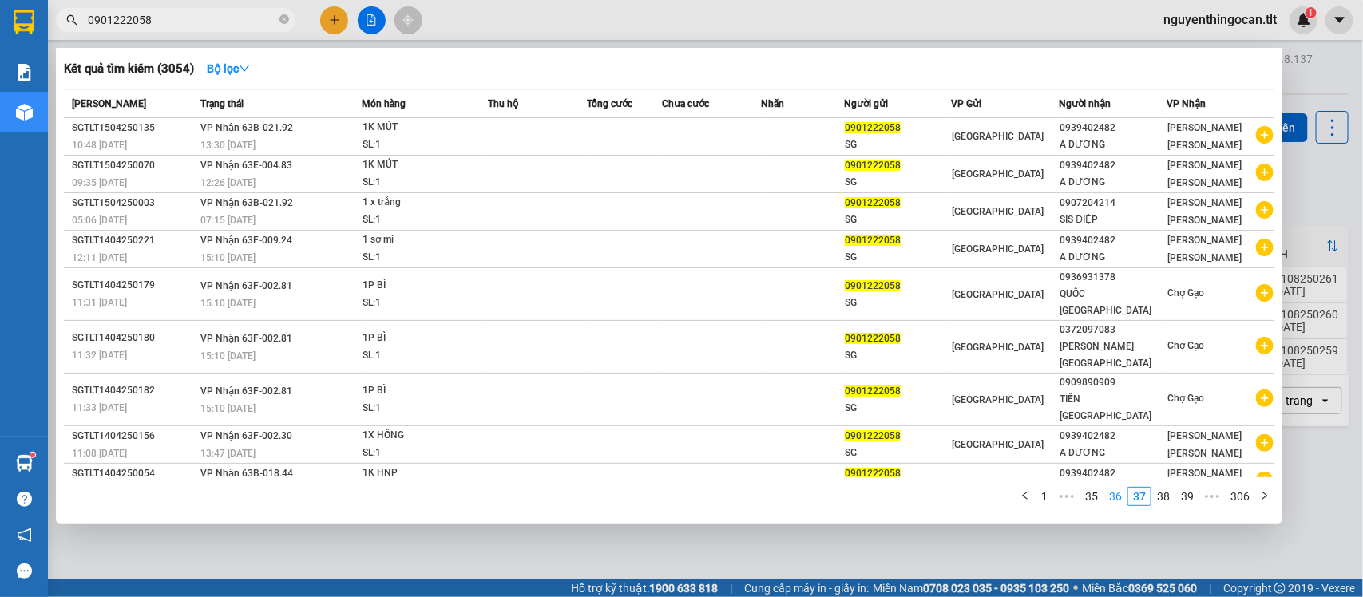
click at [1122, 500] on link "36" at bounding box center [1115, 497] width 22 height 18
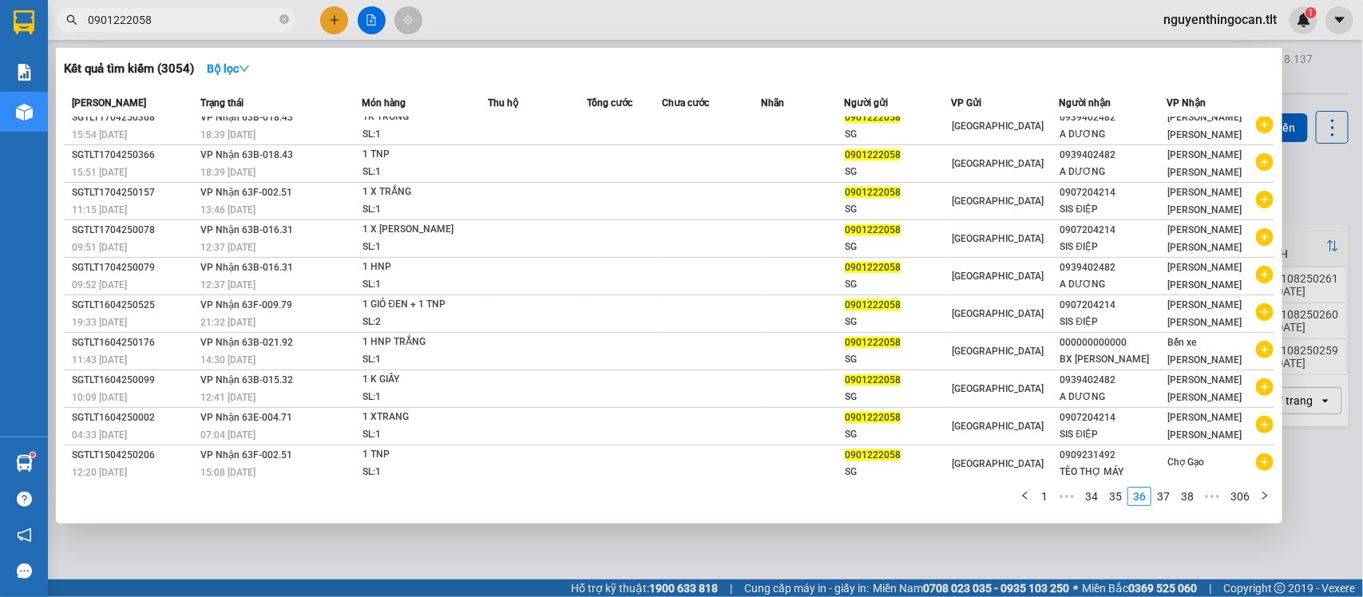
click at [1160, 504] on link "37" at bounding box center [1163, 497] width 22 height 18
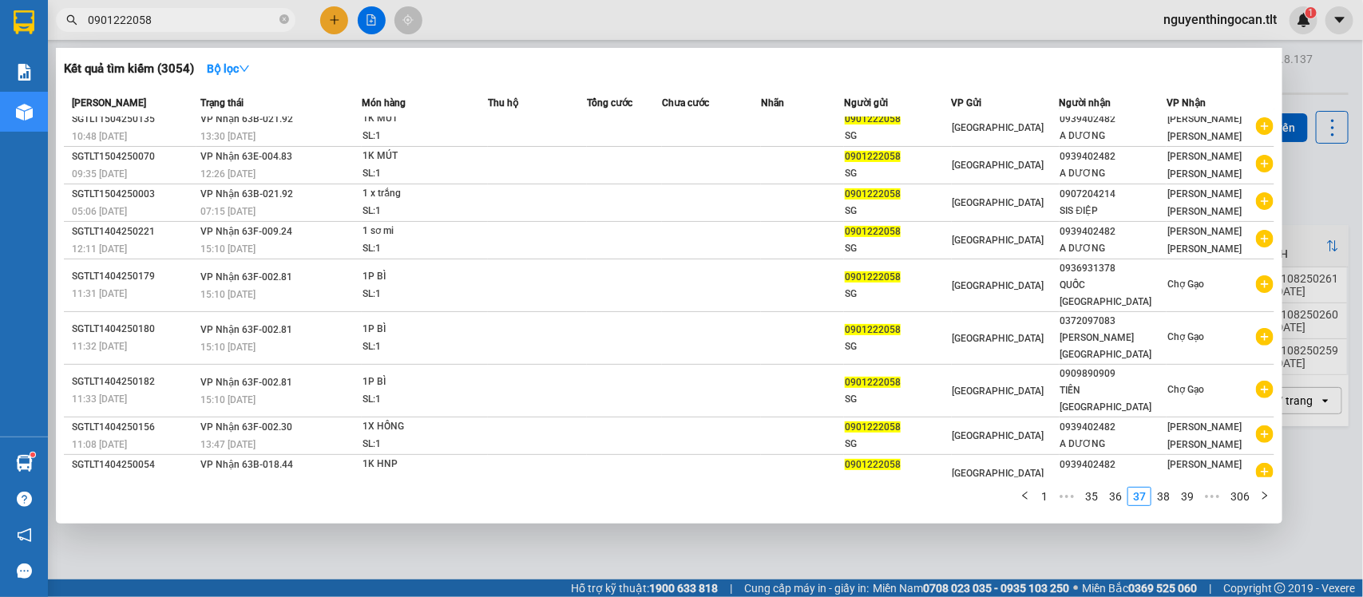
scroll to position [10, 0]
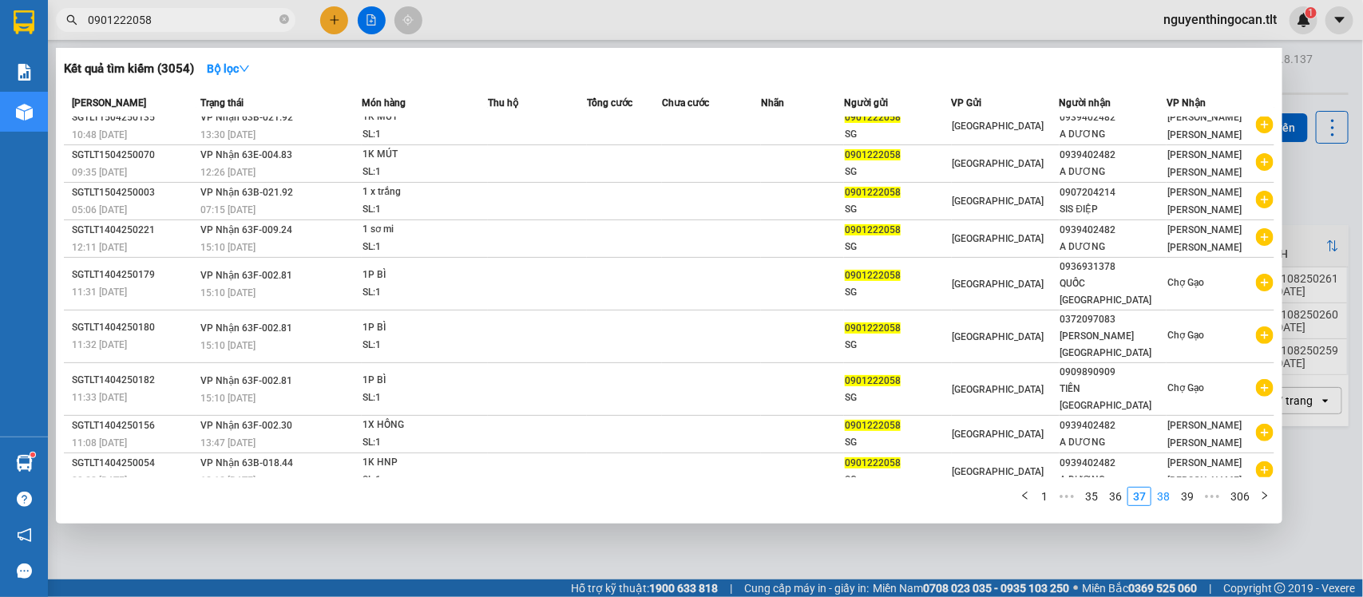
click at [1170, 492] on link "38" at bounding box center [1163, 497] width 22 height 18
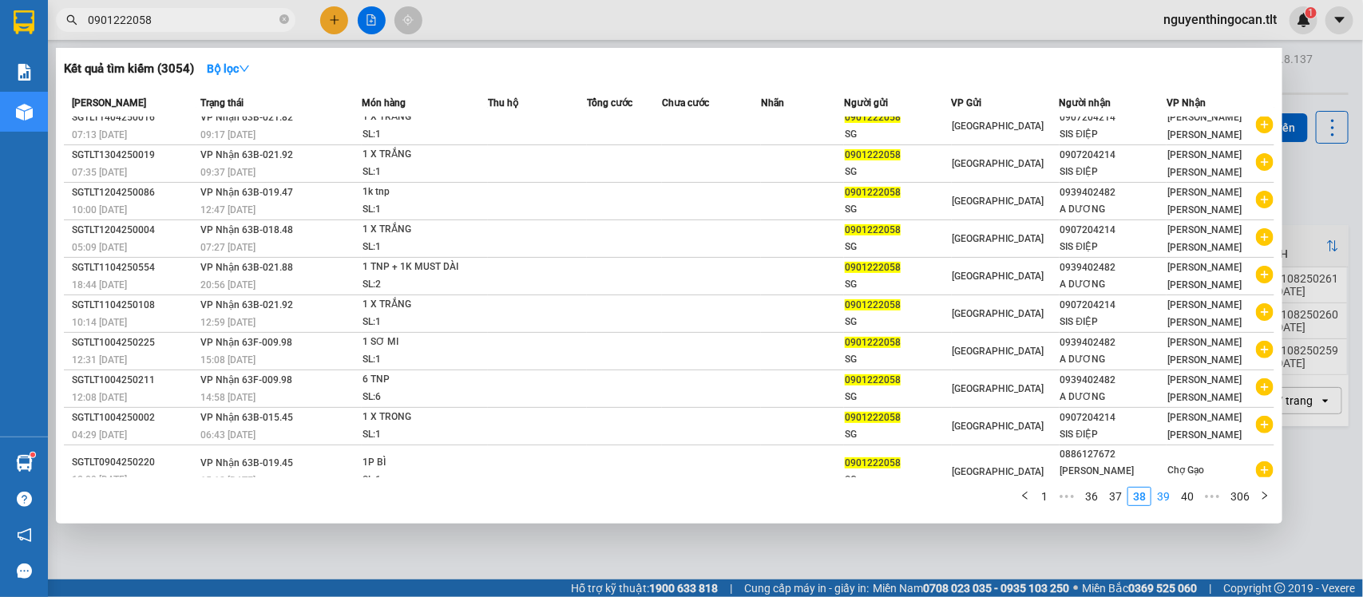
click at [1169, 497] on link "39" at bounding box center [1163, 497] width 22 height 18
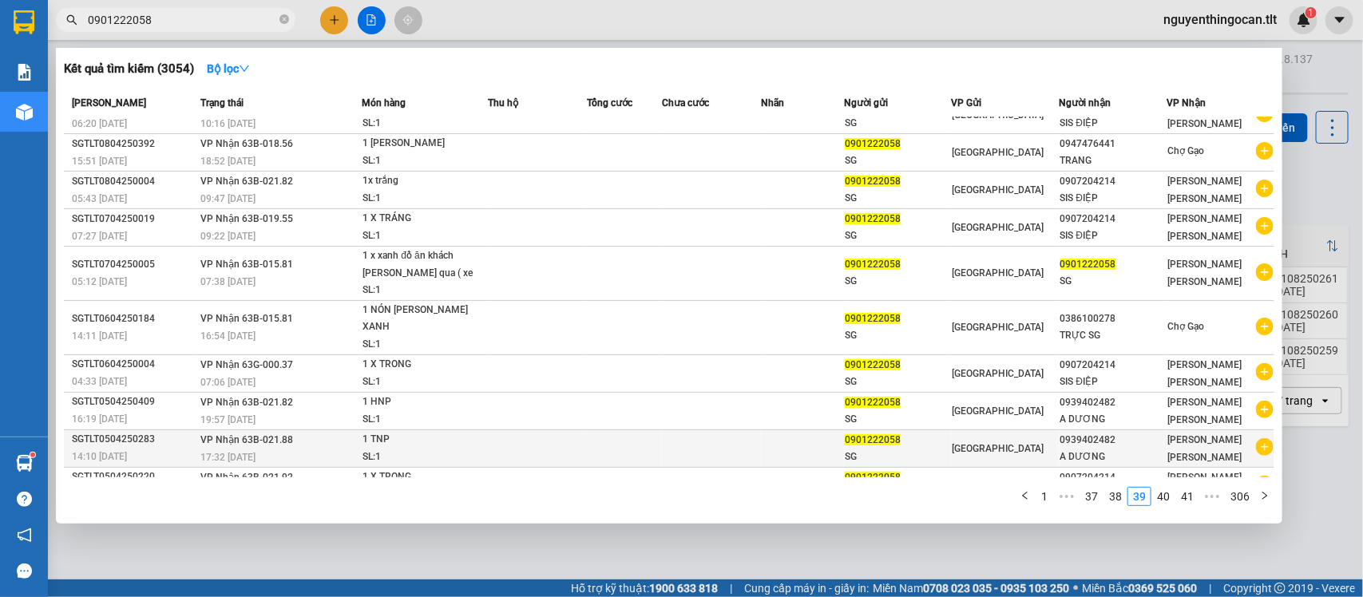
scroll to position [28, 0]
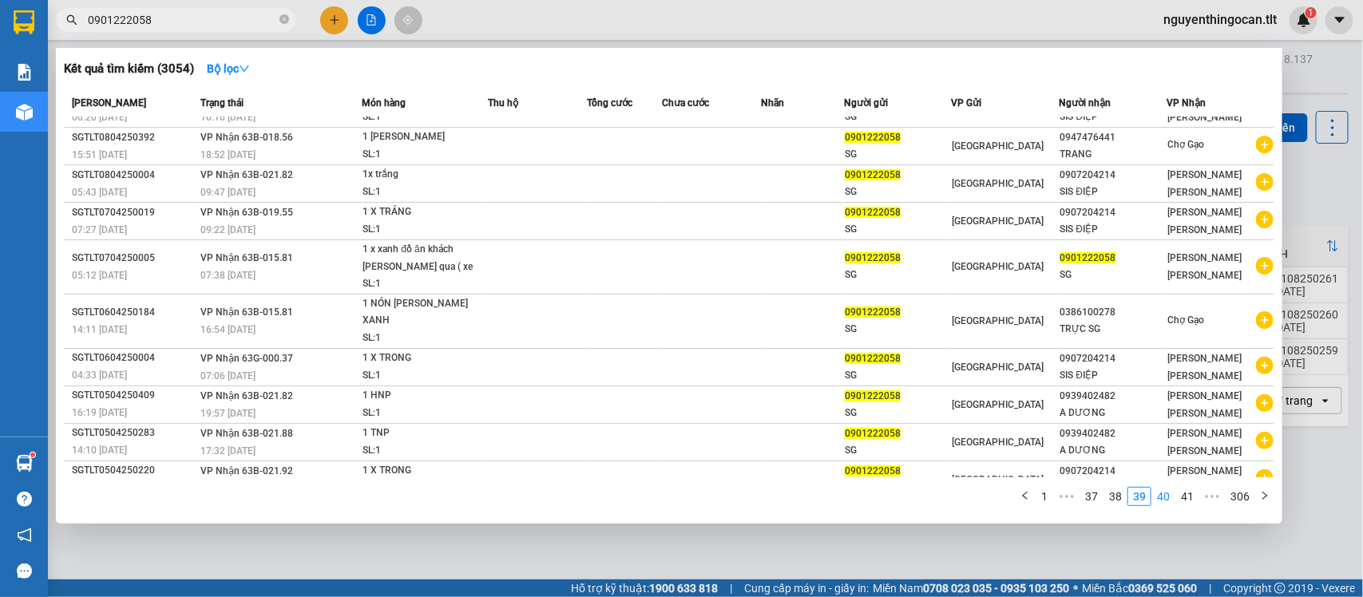
click at [1158, 497] on link "40" at bounding box center [1163, 497] width 22 height 18
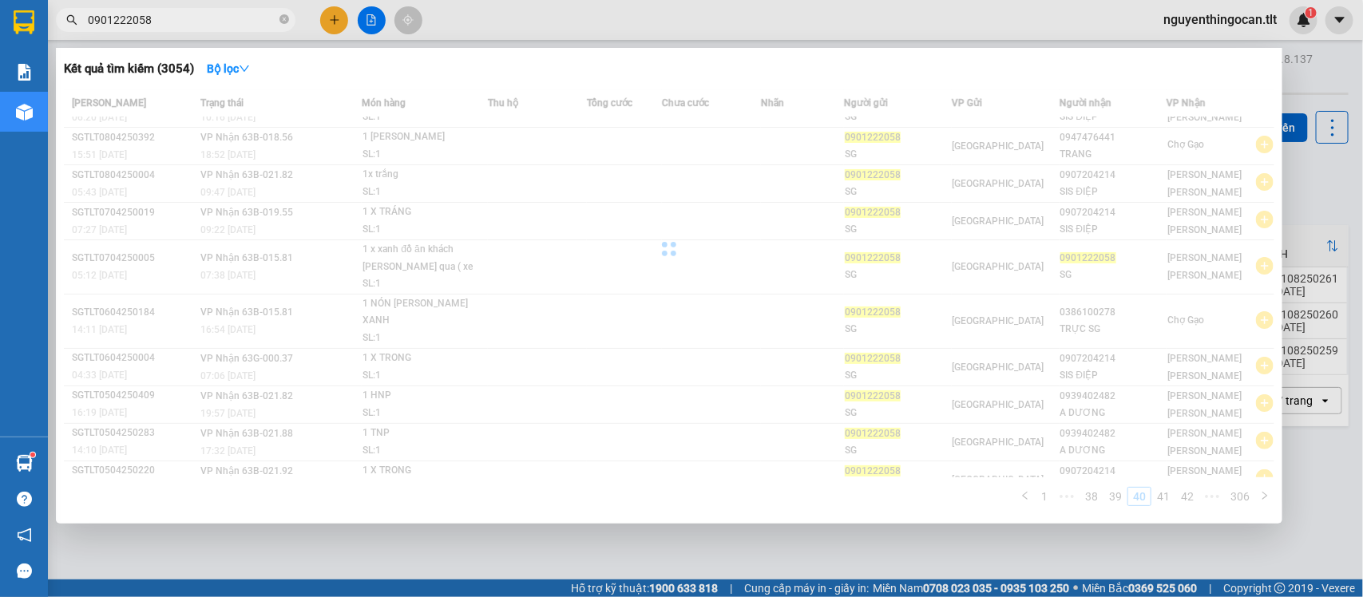
scroll to position [12, 0]
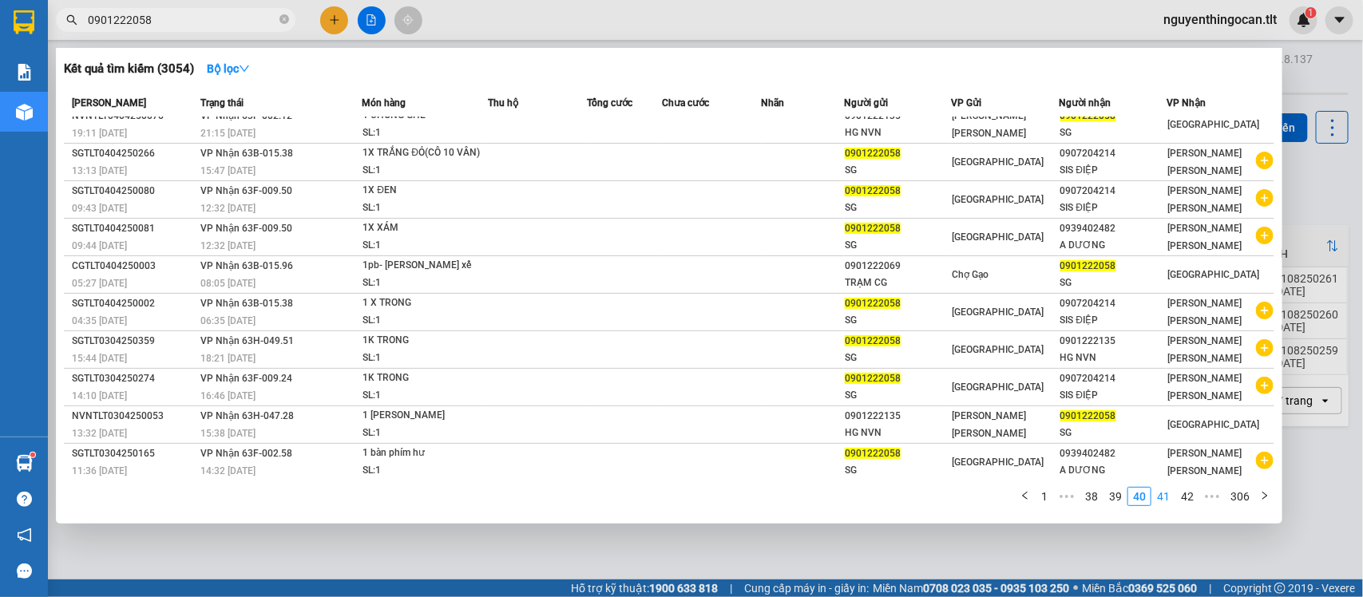
click at [1169, 504] on link "41" at bounding box center [1163, 497] width 22 height 18
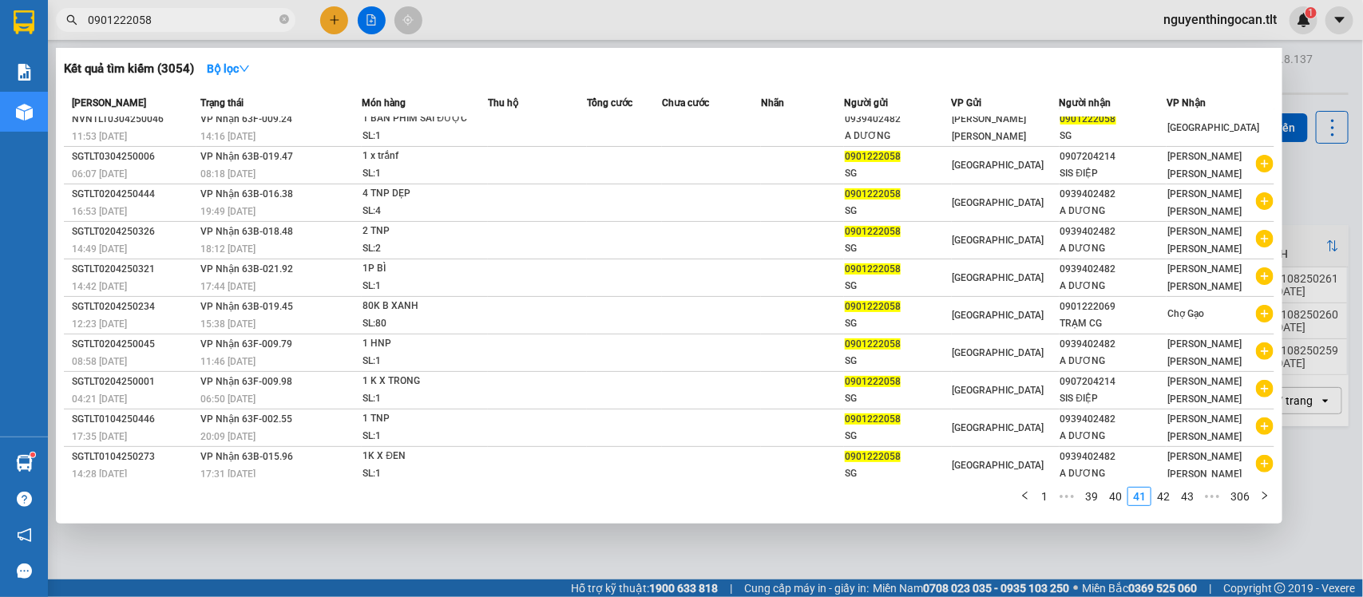
scroll to position [10, 0]
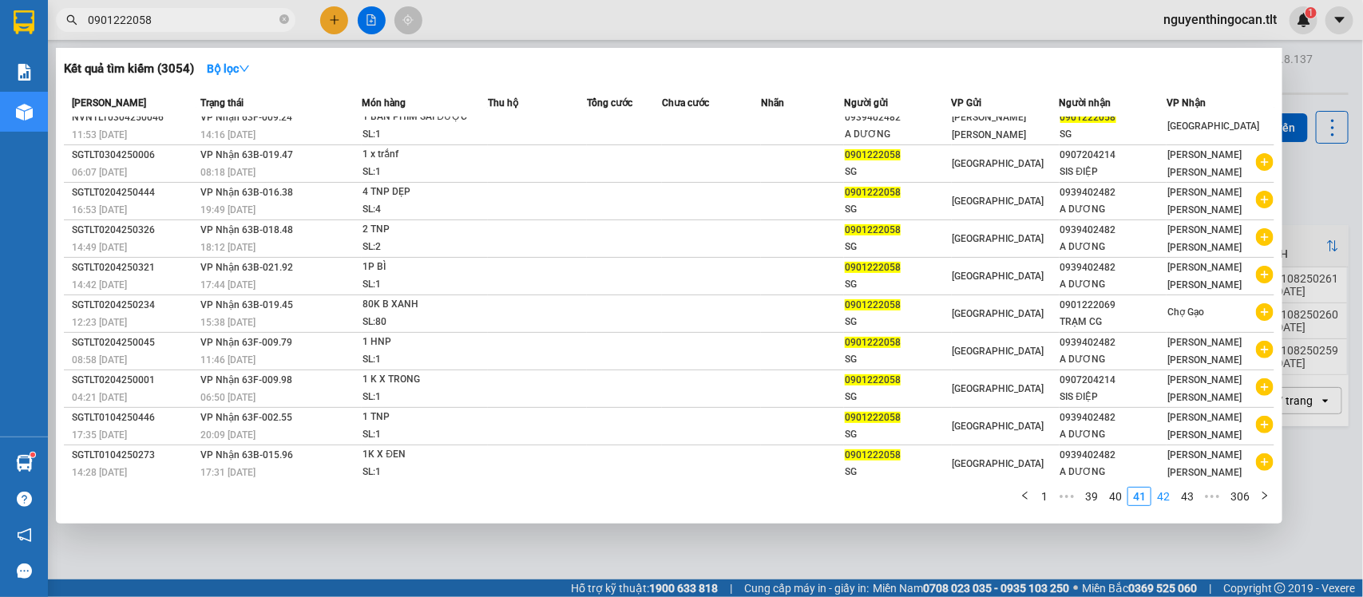
click at [1164, 500] on link "42" at bounding box center [1163, 497] width 22 height 18
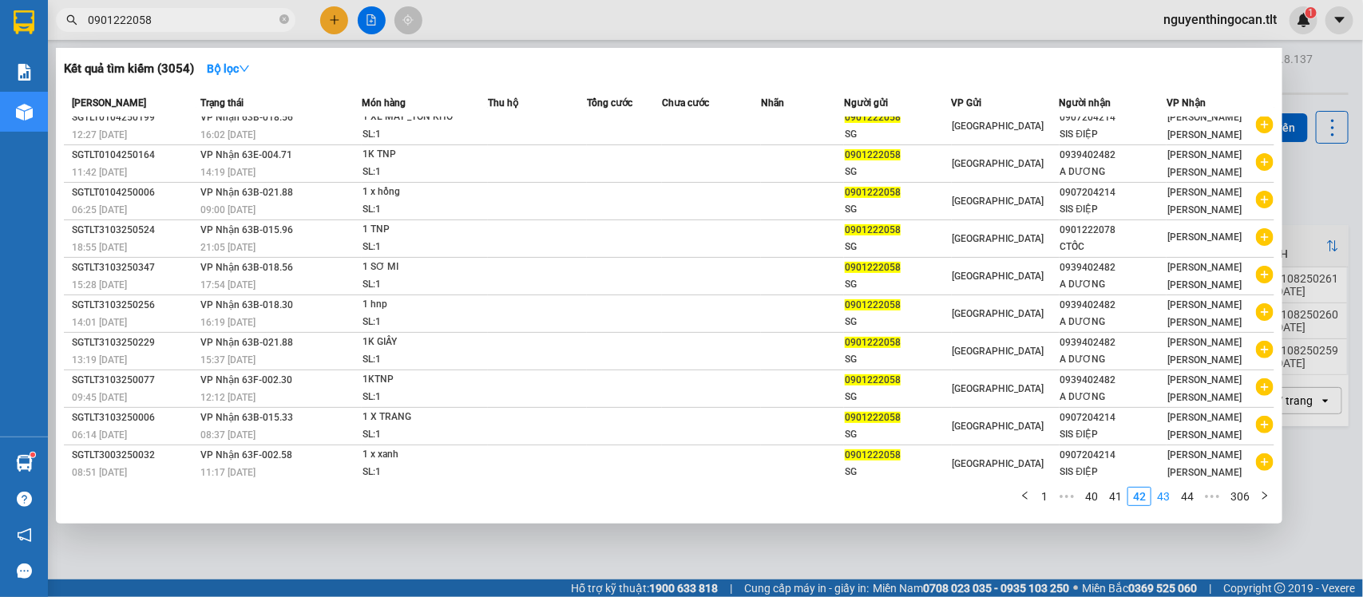
click at [1167, 493] on link "43" at bounding box center [1163, 497] width 22 height 18
click at [1170, 497] on link "44" at bounding box center [1163, 497] width 22 height 18
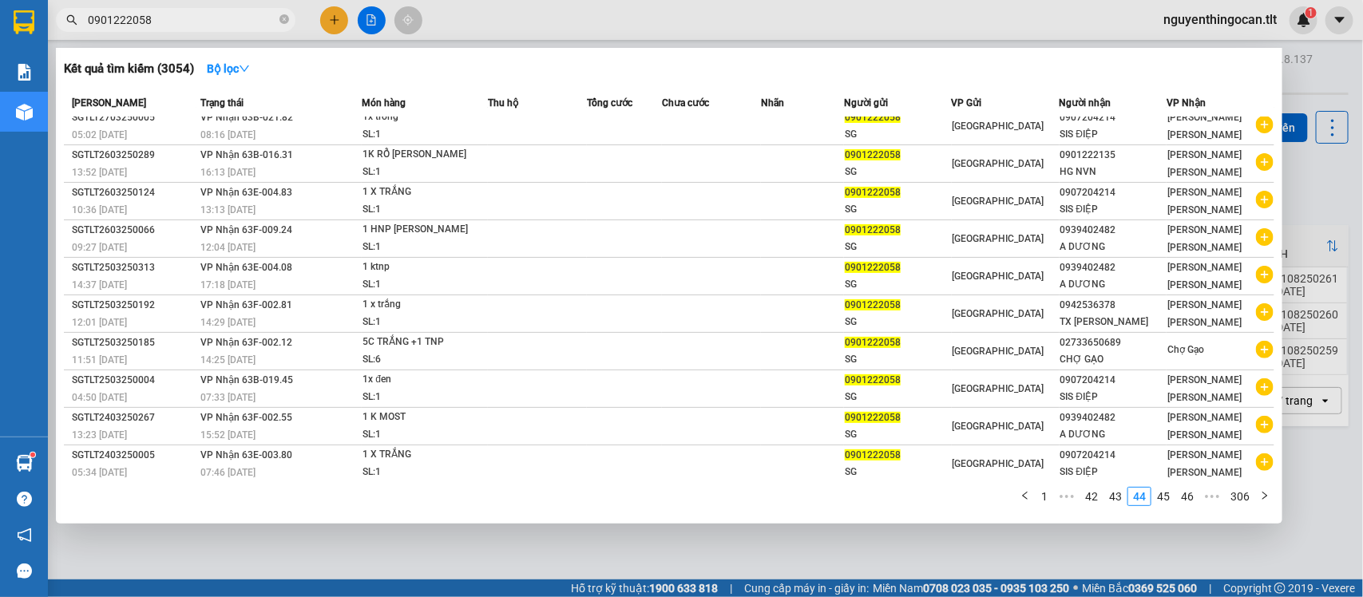
click at [1164, 493] on link "45" at bounding box center [1163, 497] width 22 height 18
click at [1170, 497] on link "46" at bounding box center [1163, 497] width 22 height 18
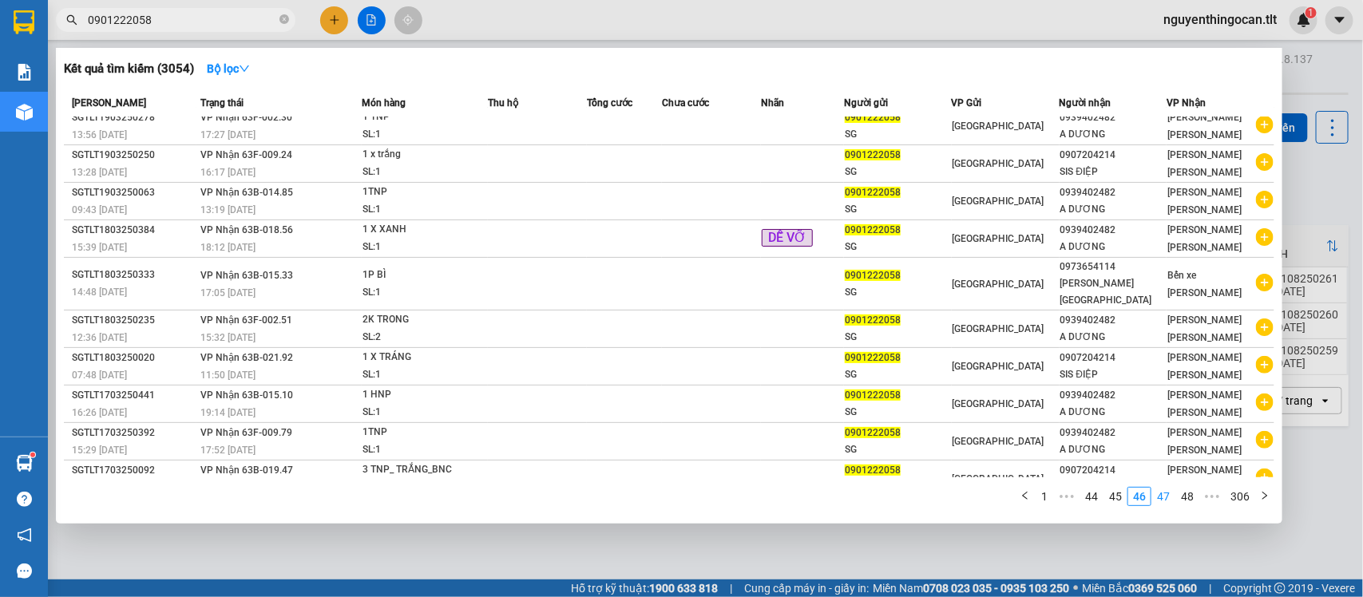
click at [1171, 503] on link "47" at bounding box center [1163, 497] width 22 height 18
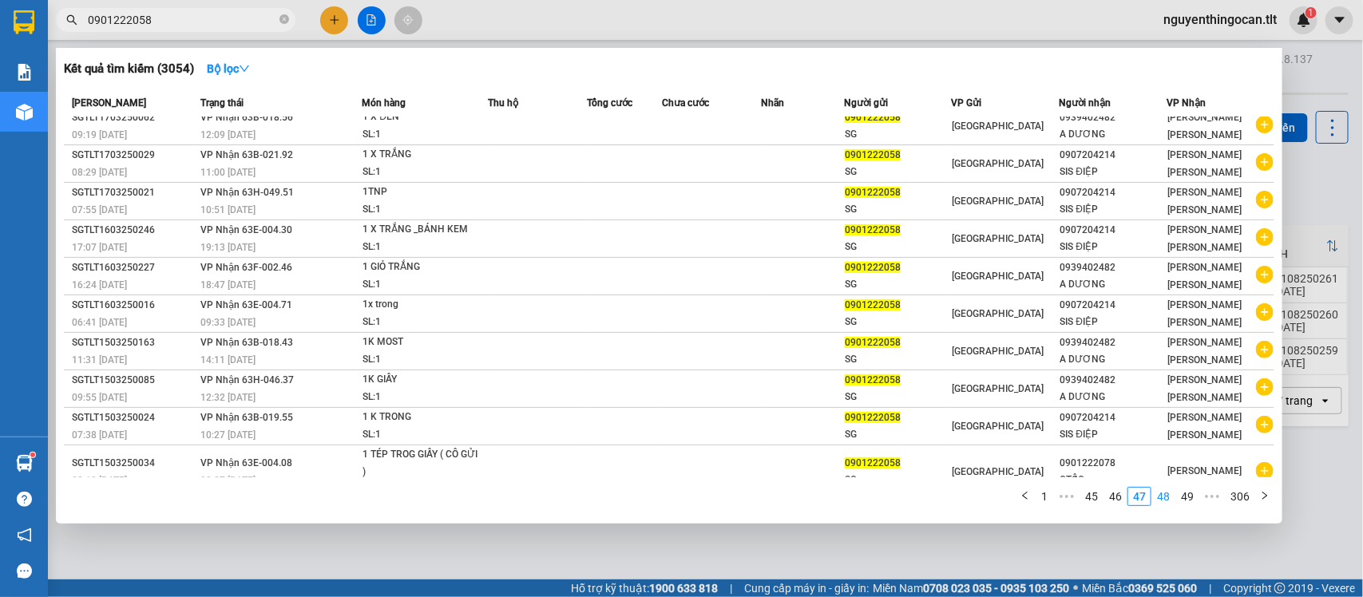
click at [1171, 500] on link "48" at bounding box center [1163, 497] width 22 height 18
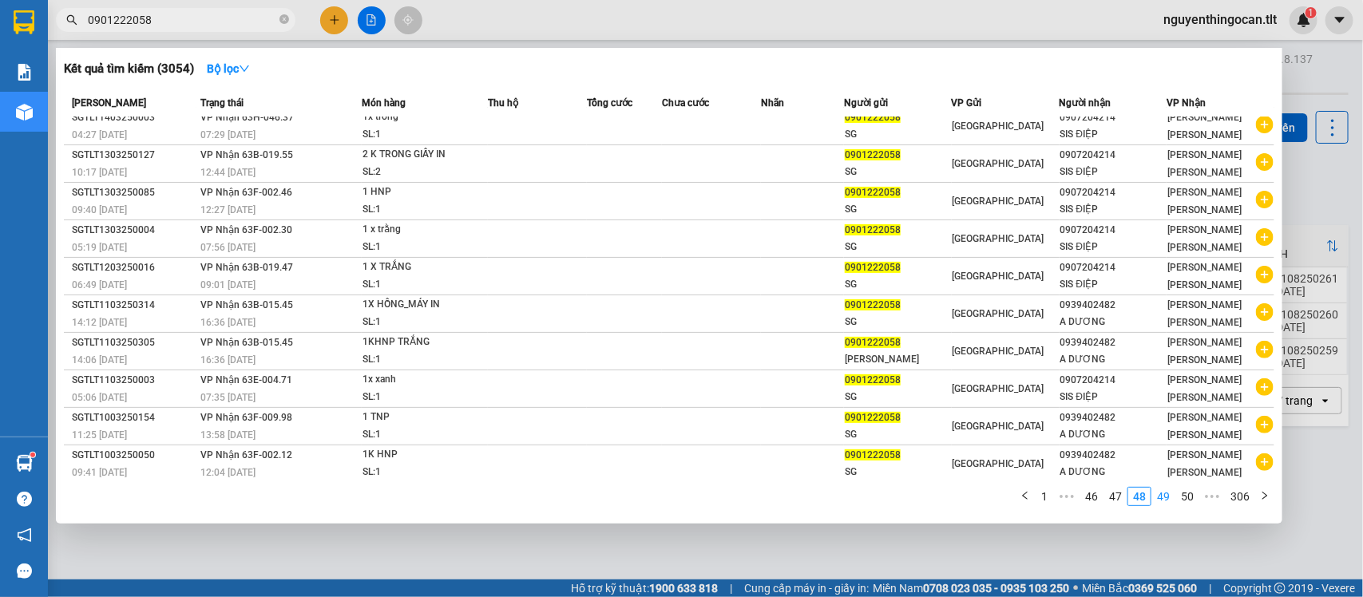
click at [1171, 499] on link "49" at bounding box center [1163, 497] width 22 height 18
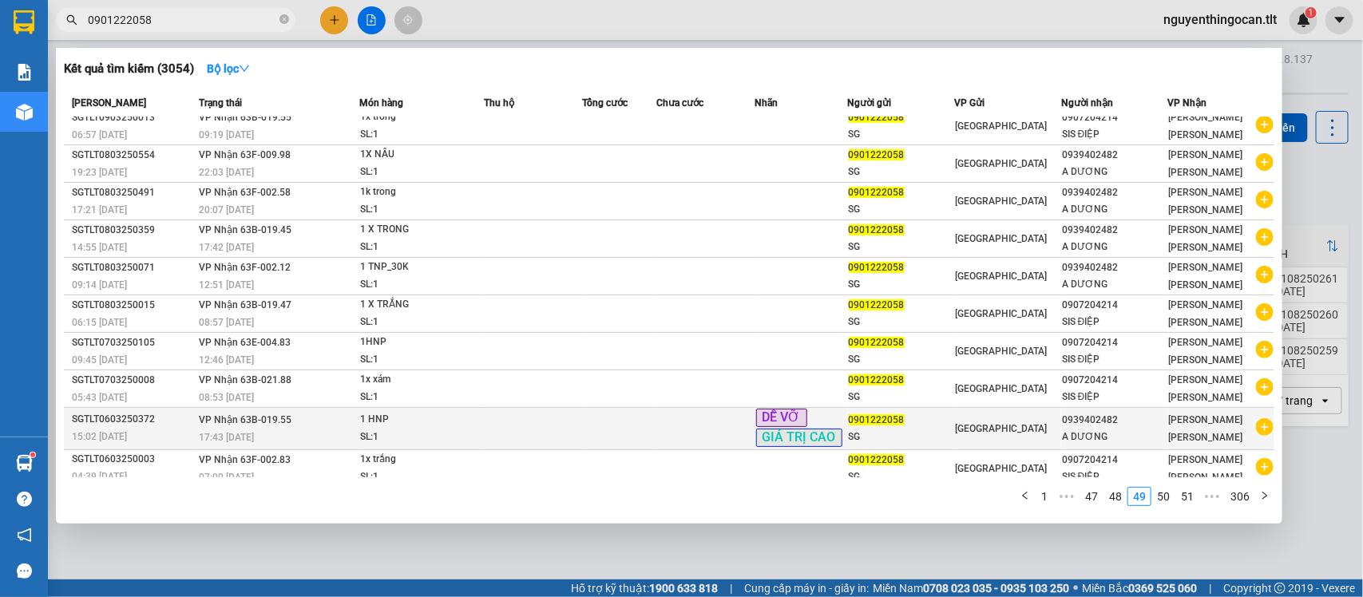
scroll to position [0, 0]
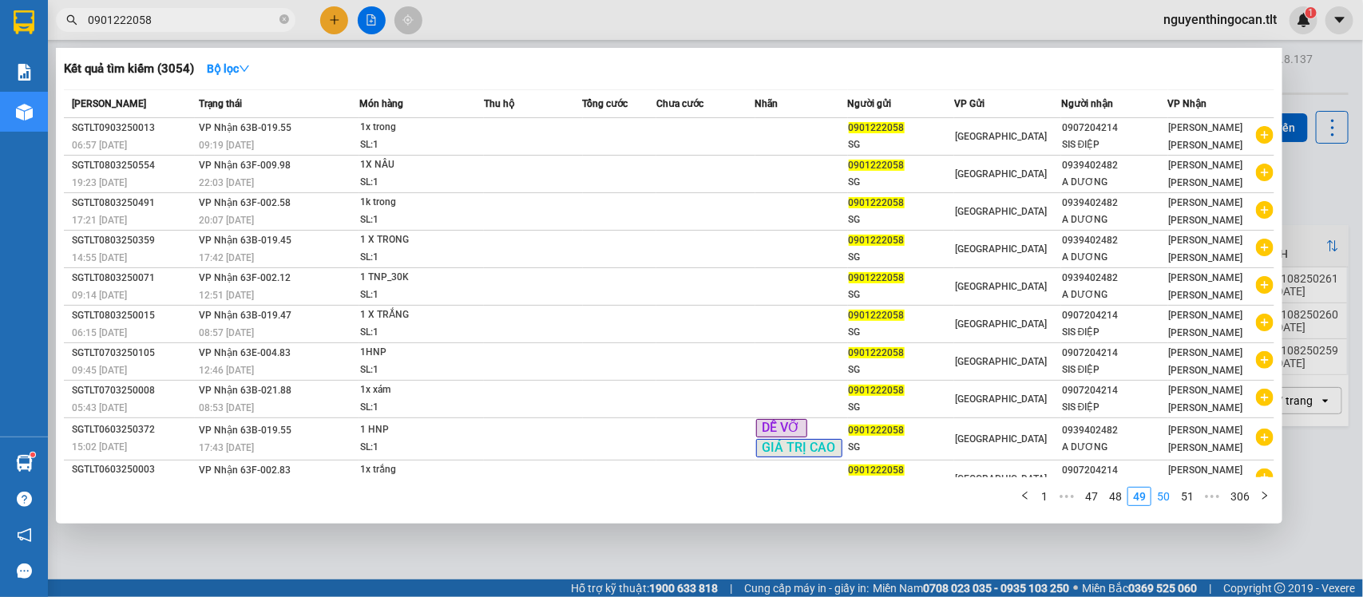
click at [1167, 505] on link "50" at bounding box center [1163, 497] width 22 height 18
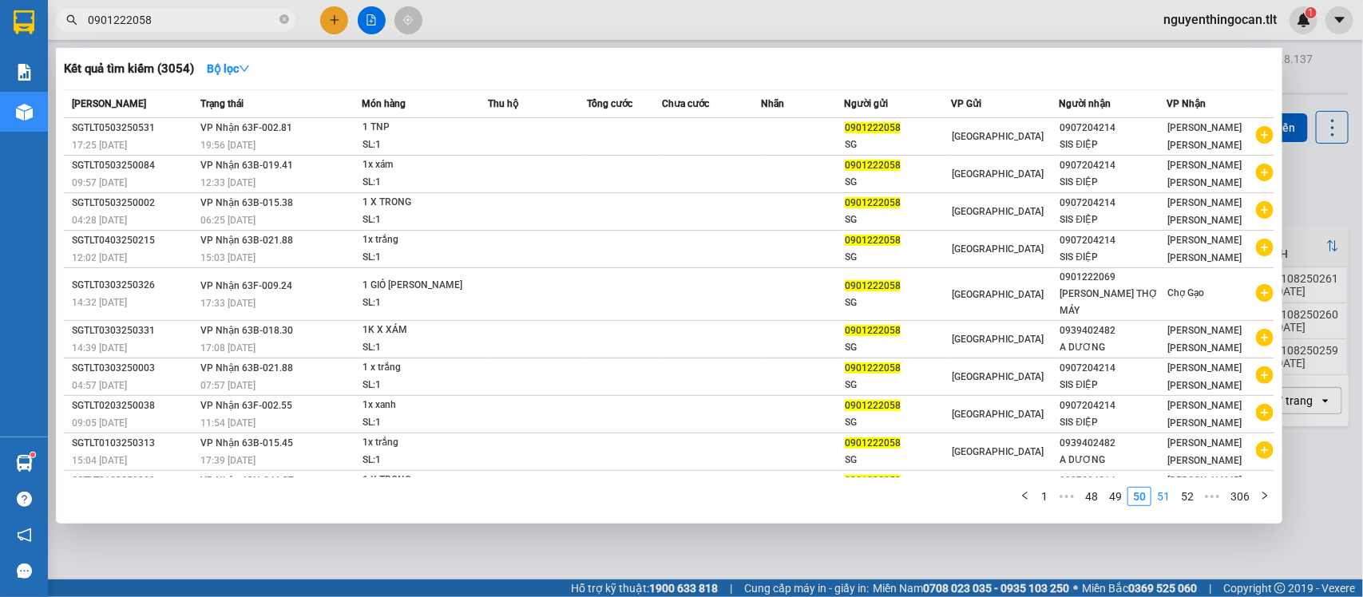
click at [1173, 500] on link "51" at bounding box center [1163, 497] width 22 height 18
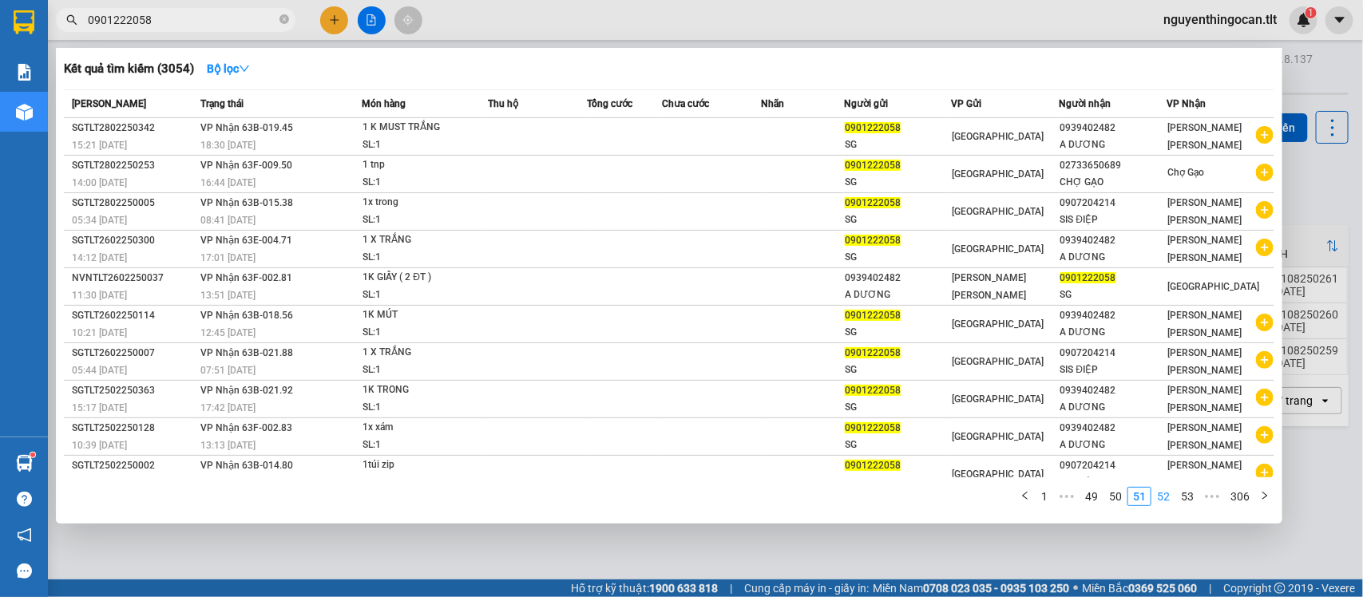
click at [1173, 500] on link "52" at bounding box center [1163, 497] width 22 height 18
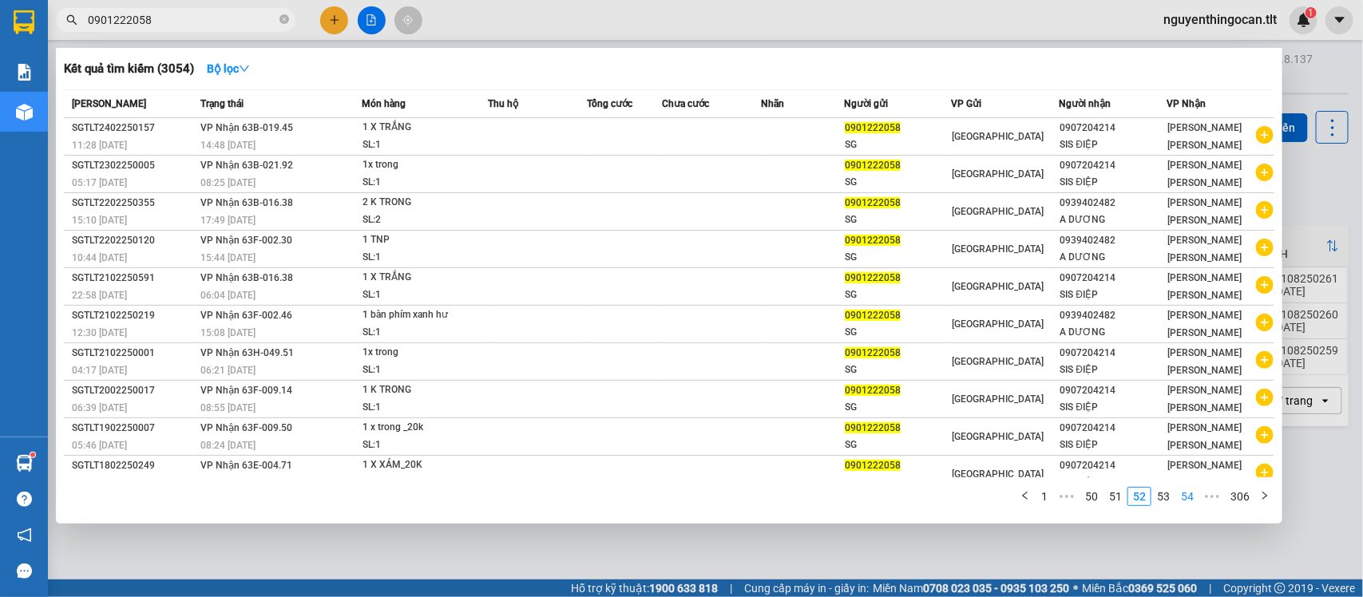
click at [1182, 499] on link "54" at bounding box center [1187, 497] width 22 height 18
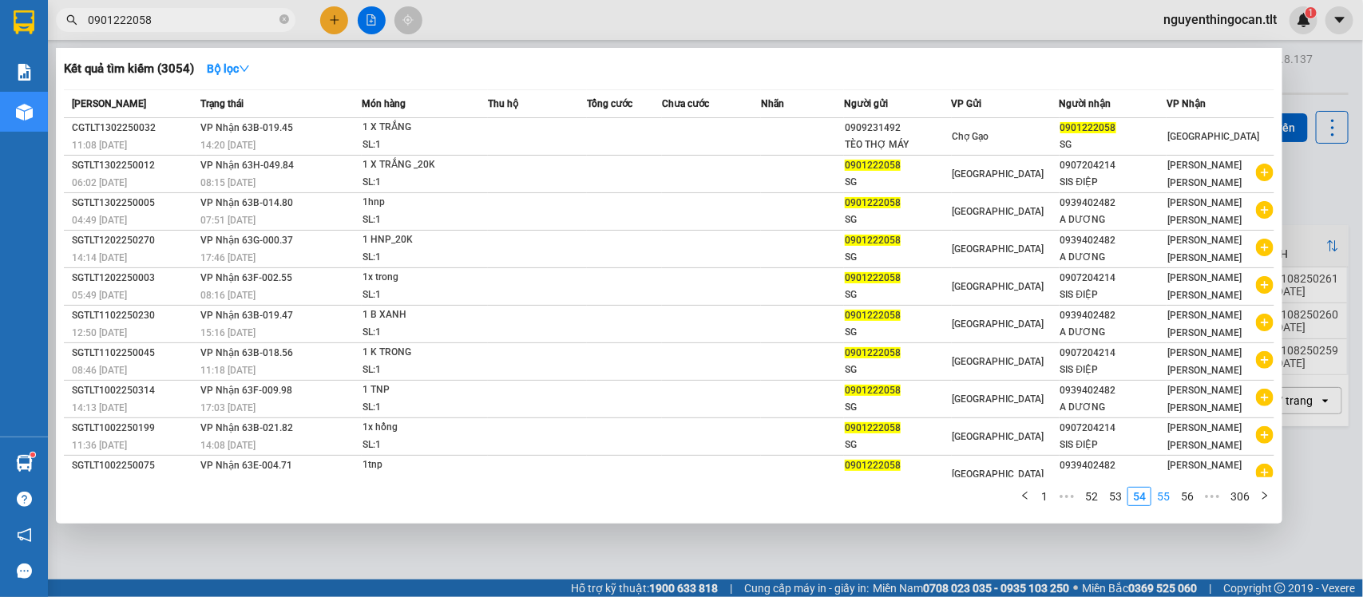
click at [1174, 496] on link "55" at bounding box center [1163, 497] width 22 height 18
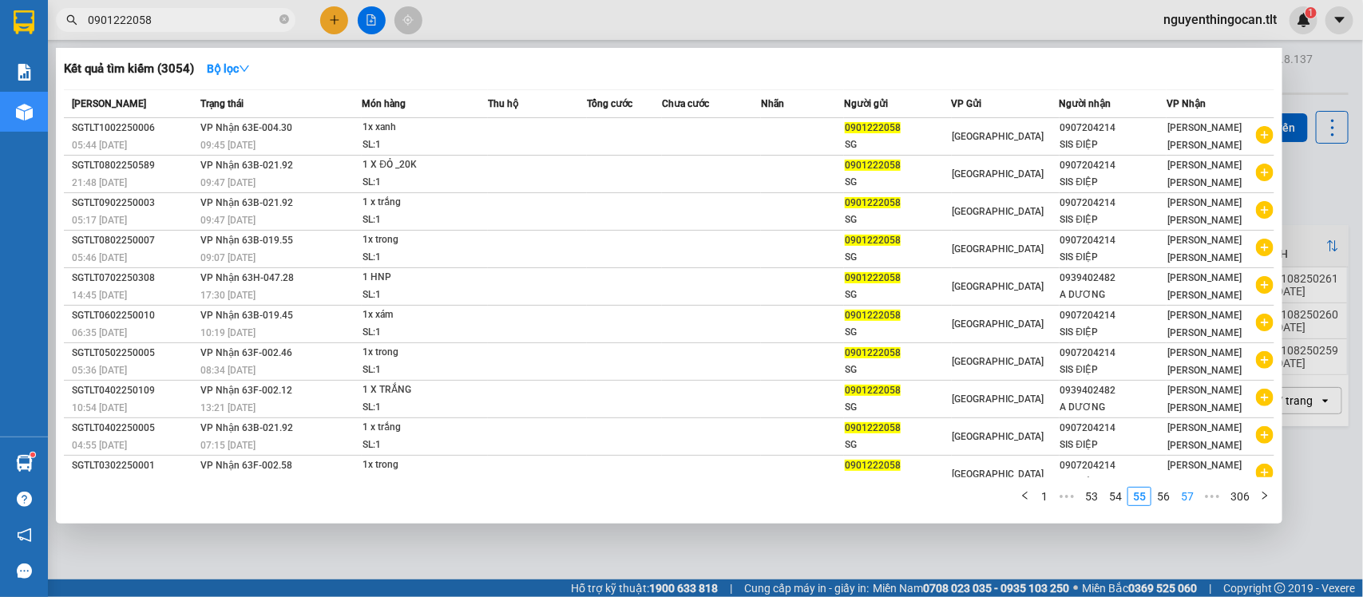
click at [1185, 496] on link "57" at bounding box center [1187, 497] width 22 height 18
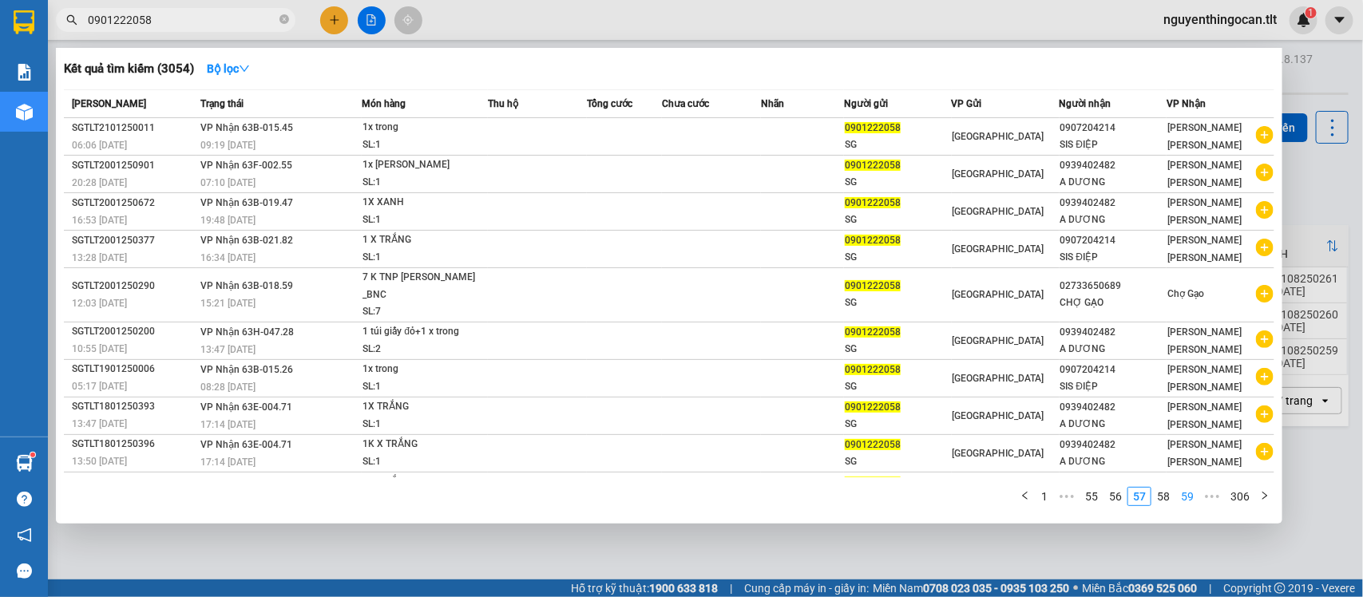
click at [1176, 504] on li "59" at bounding box center [1187, 496] width 24 height 19
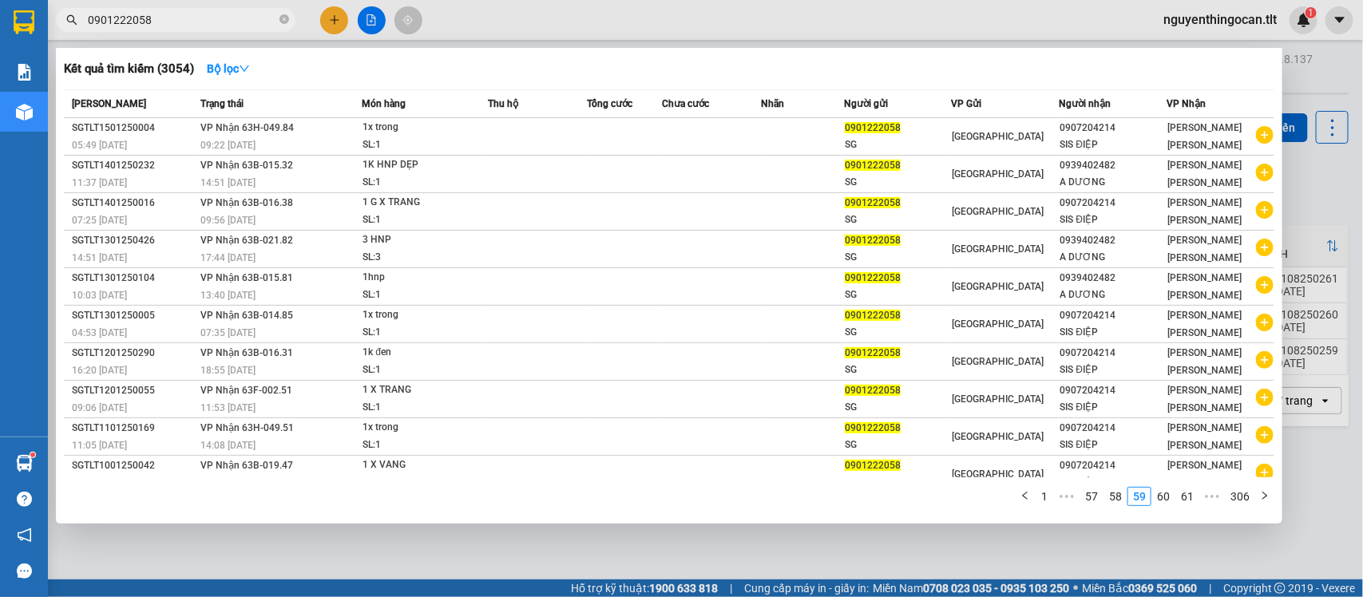
click at [1313, 178] on div at bounding box center [681, 298] width 1363 height 597
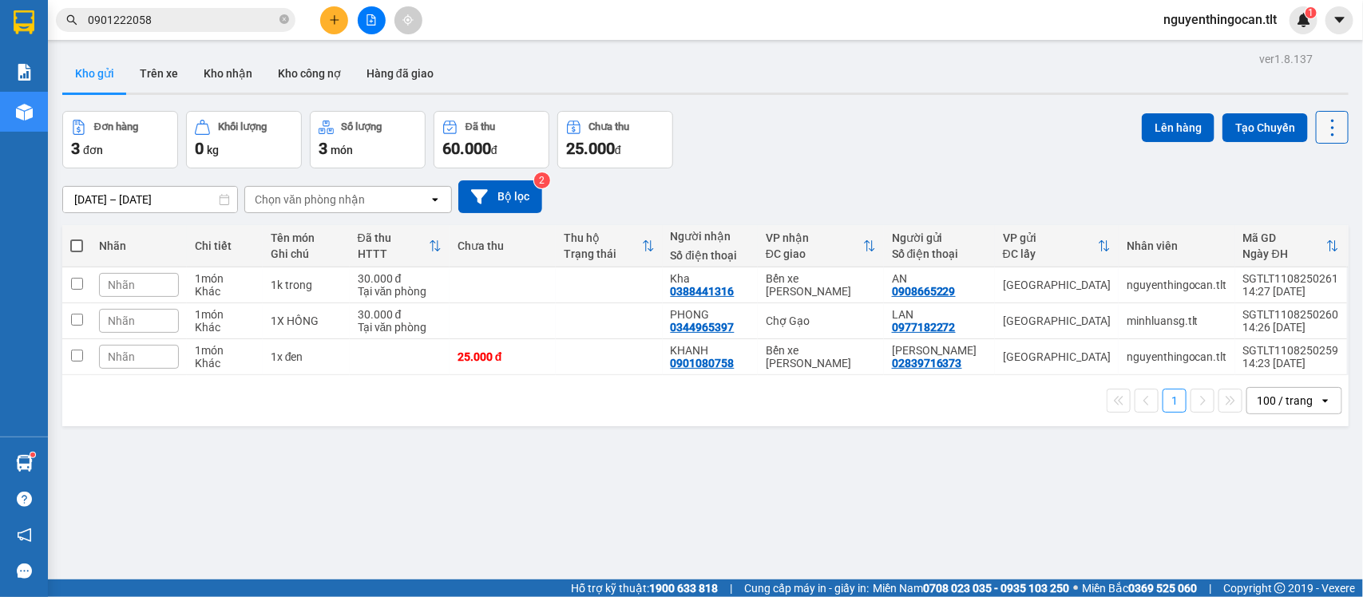
click at [1321, 134] on icon at bounding box center [1332, 128] width 22 height 22
click at [1300, 220] on span "Làm mới" at bounding box center [1294, 228] width 44 height 16
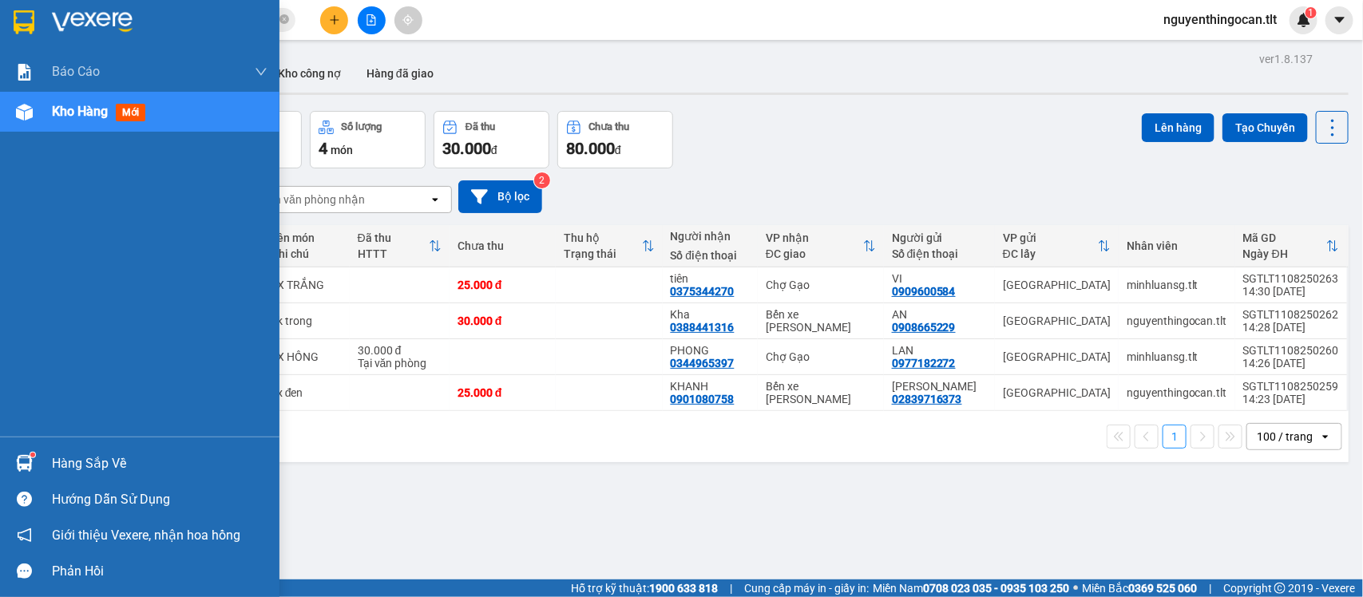
click at [77, 461] on div "Hàng sắp về" at bounding box center [160, 464] width 216 height 24
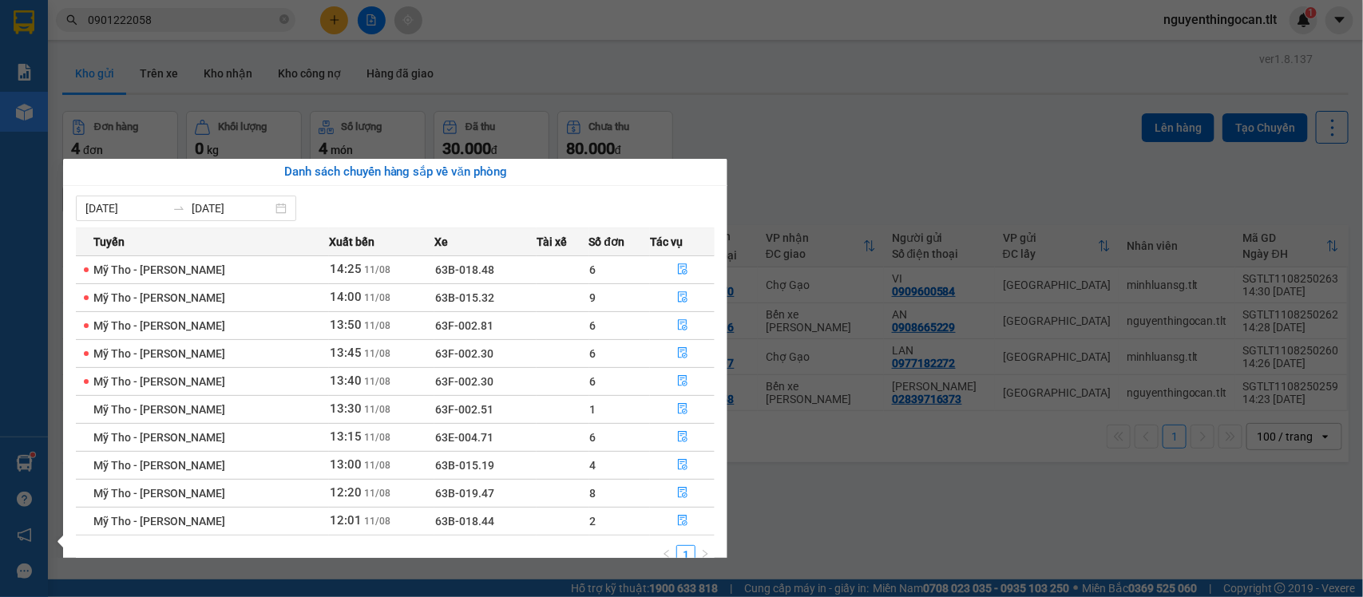
click at [931, 164] on section "Kết quả [PERSON_NAME] ( 3054 ) Bộ lọc Mã ĐH Trạng thái Món hàng Thu hộ Tổng [PE…" at bounding box center [681, 298] width 1363 height 597
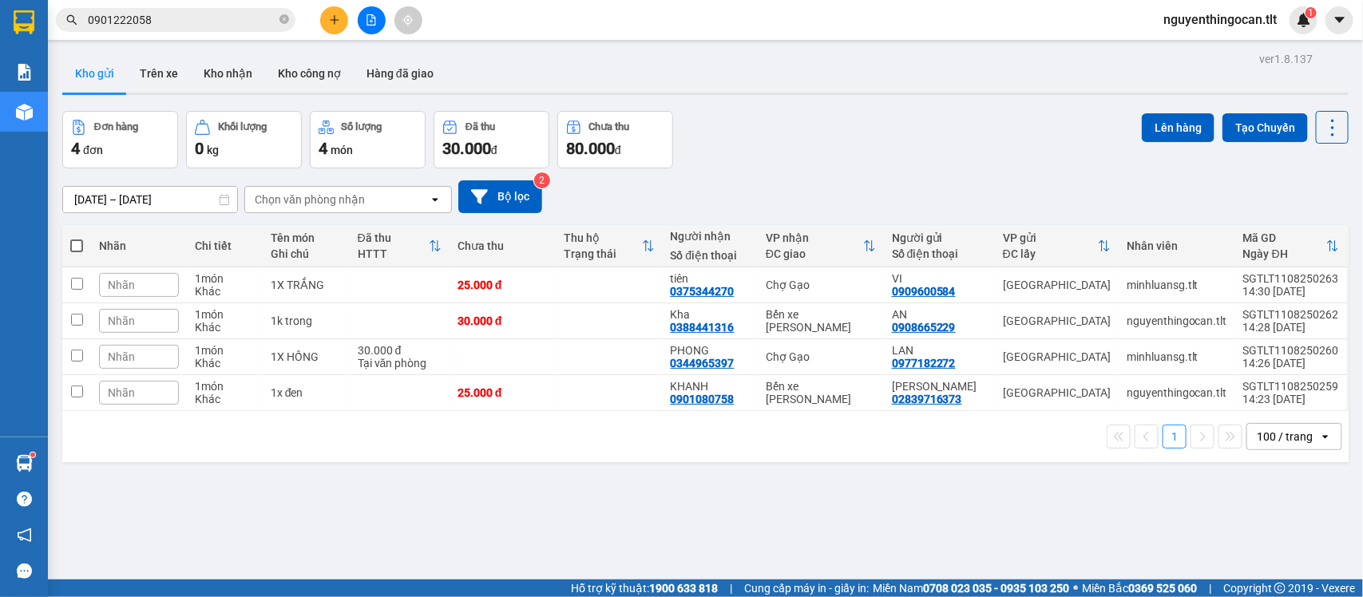
scroll to position [73, 0]
